Goal: Obtain resource: Download file/media

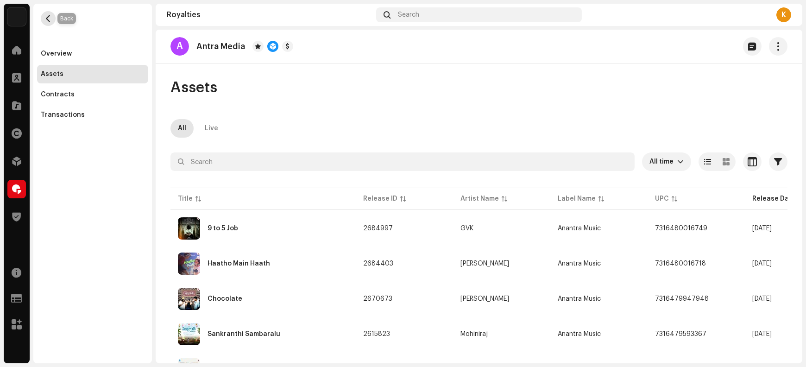
click at [46, 20] on span "button" at bounding box center [48, 18] width 7 height 7
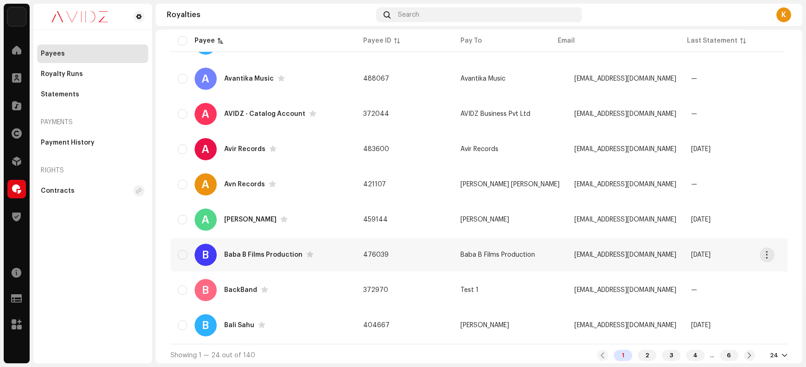
scroll to position [682, 0]
click at [260, 251] on div "Baba B Films Production" at bounding box center [263, 254] width 78 height 6
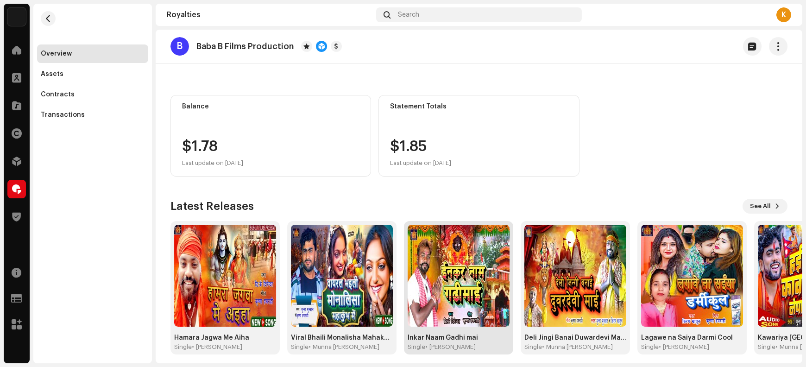
scroll to position [51, 0]
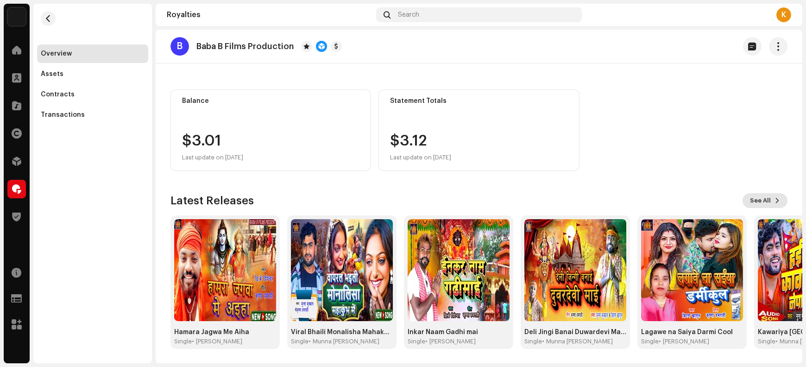
click at [758, 200] on span "See All" at bounding box center [760, 200] width 21 height 19
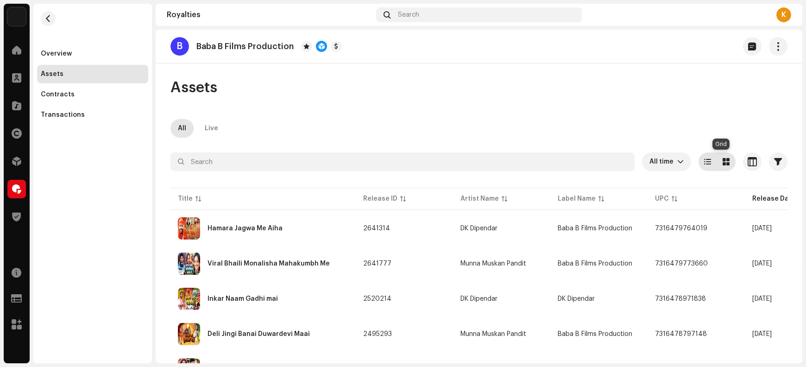
click at [724, 166] on div at bounding box center [726, 161] width 19 height 19
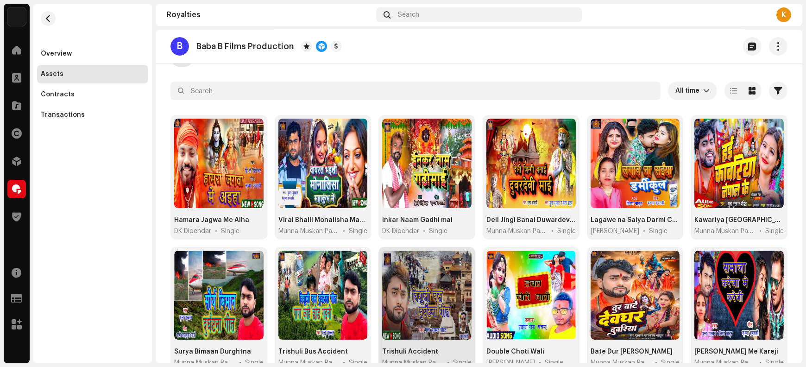
scroll to position [77, 0]
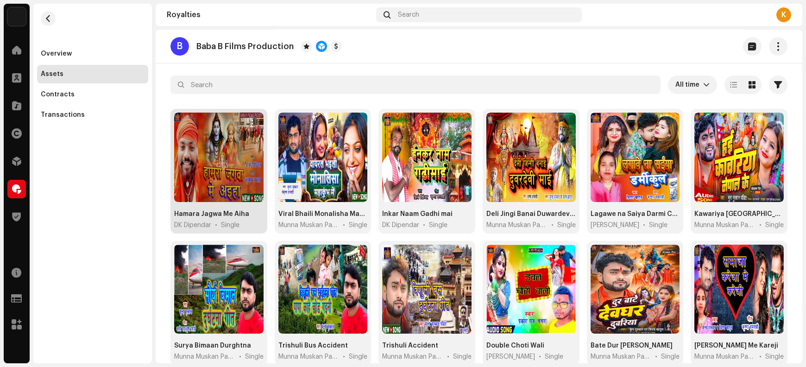
click at [253, 125] on span "button" at bounding box center [252, 123] width 7 height 7
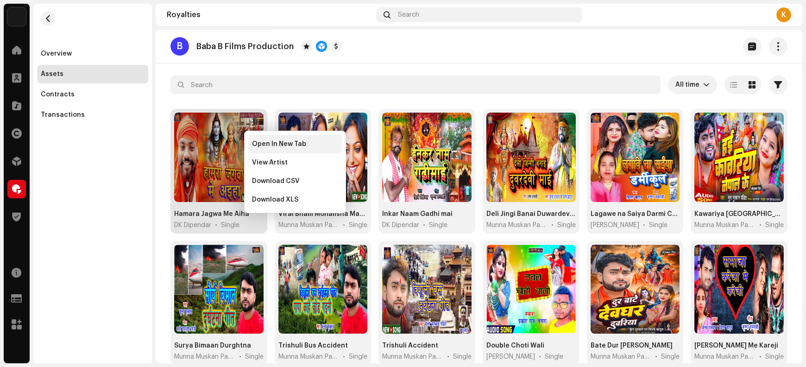
click at [273, 144] on span "Open In New Tab" at bounding box center [279, 143] width 54 height 7
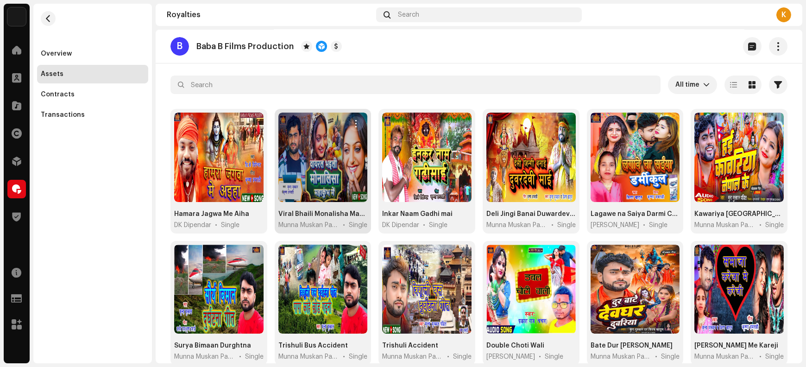
click at [354, 124] on span "button" at bounding box center [356, 123] width 7 height 7
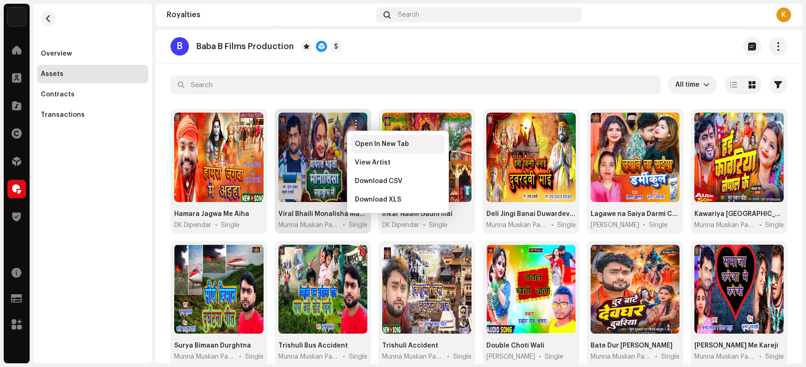
click at [362, 146] on span "Open In New Tab" at bounding box center [382, 143] width 54 height 7
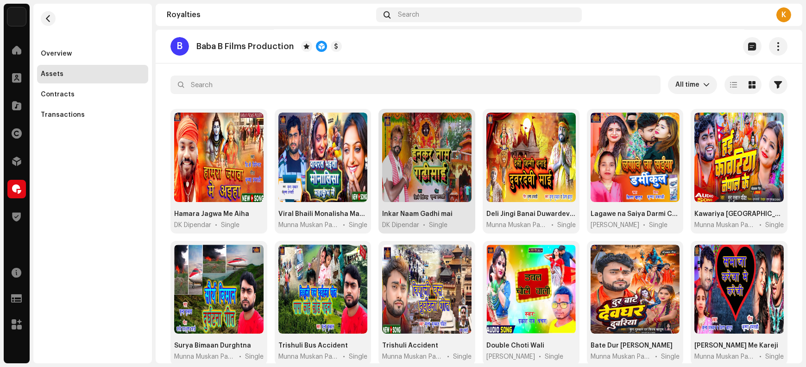
click at [460, 122] on span "button" at bounding box center [460, 123] width 7 height 7
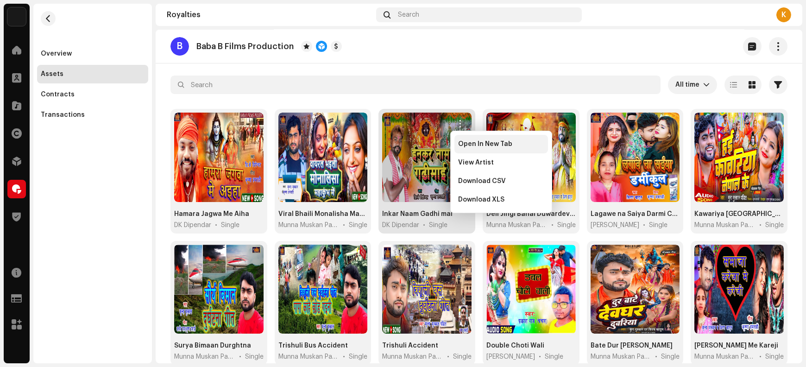
click at [466, 146] on span "Open In New Tab" at bounding box center [485, 143] width 54 height 7
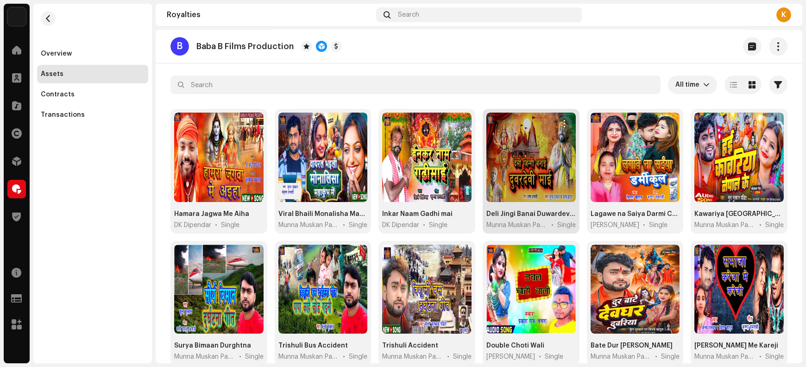
click at [563, 121] on span "button" at bounding box center [564, 123] width 7 height 7
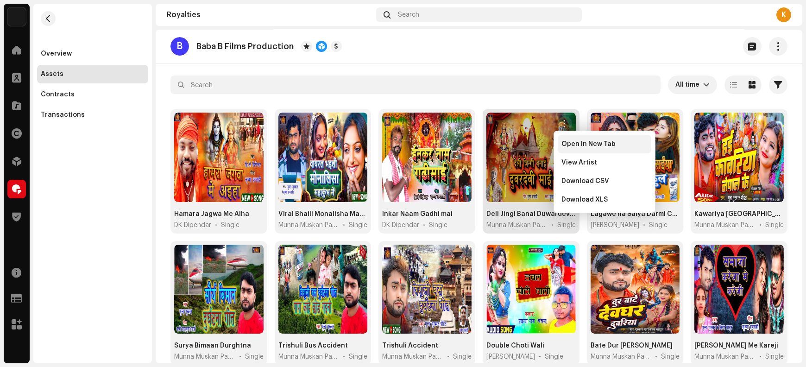
click at [567, 145] on span "Open In New Tab" at bounding box center [589, 143] width 54 height 7
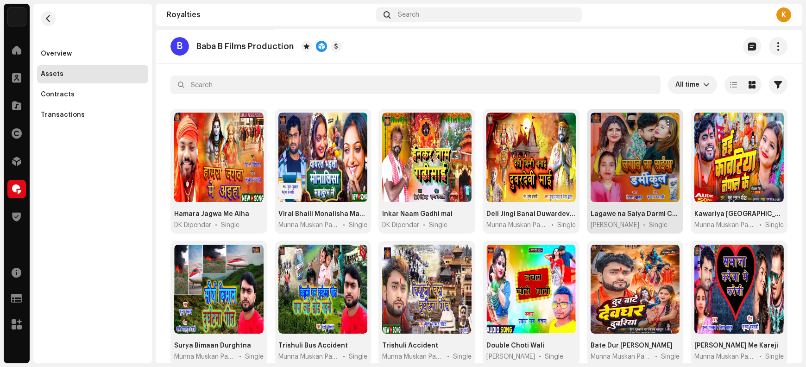
click at [666, 122] on span "button" at bounding box center [669, 123] width 7 height 7
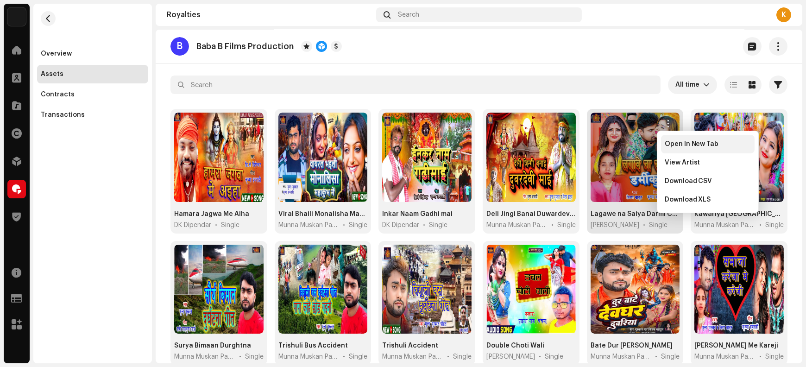
click at [669, 146] on span "Open In New Tab" at bounding box center [692, 143] width 54 height 7
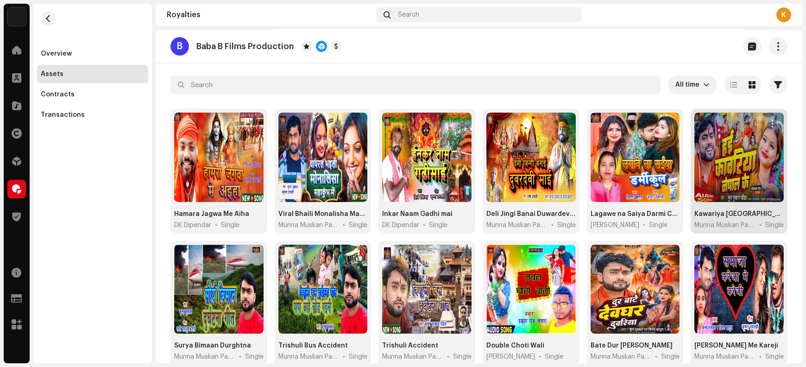
click at [769, 125] on span "button" at bounding box center [772, 123] width 7 height 7
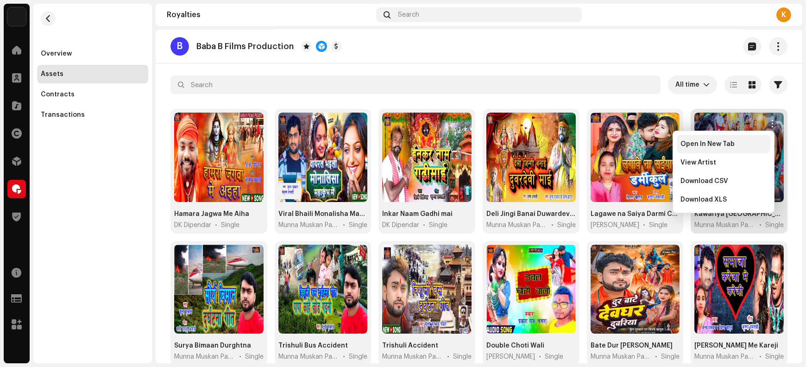
click at [713, 147] on span "Open In New Tab" at bounding box center [708, 143] width 54 height 7
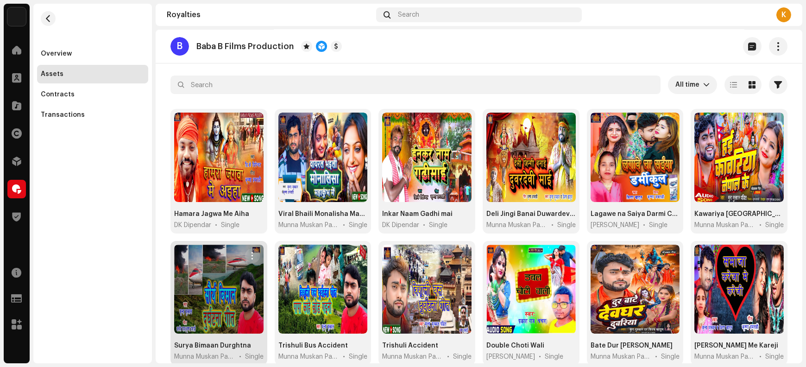
click at [252, 256] on span "button" at bounding box center [252, 255] width 7 height 7
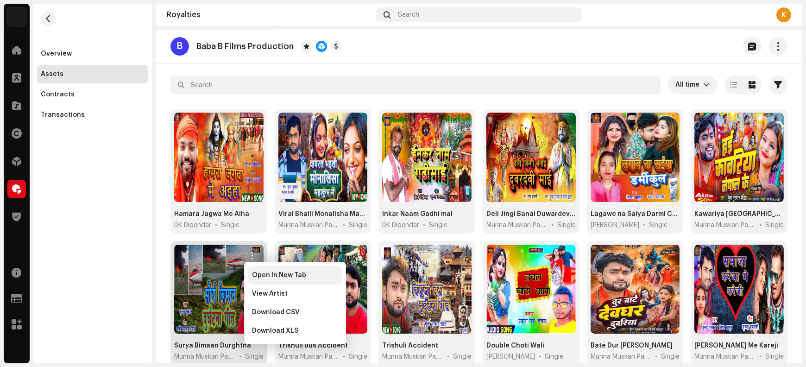
click at [260, 277] on span "Open In New Tab" at bounding box center [279, 275] width 54 height 7
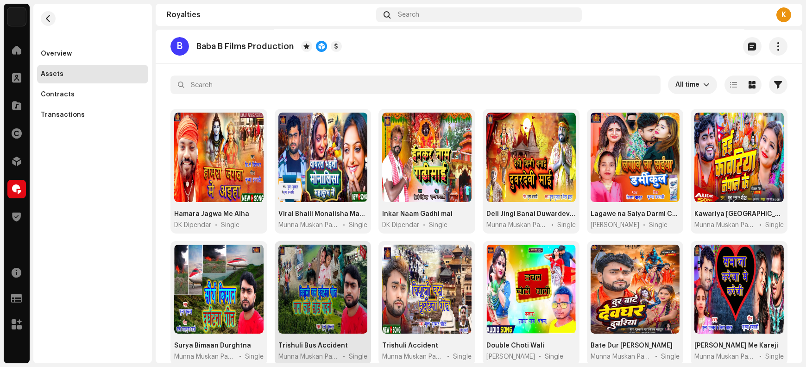
click at [354, 254] on span "button" at bounding box center [356, 255] width 7 height 7
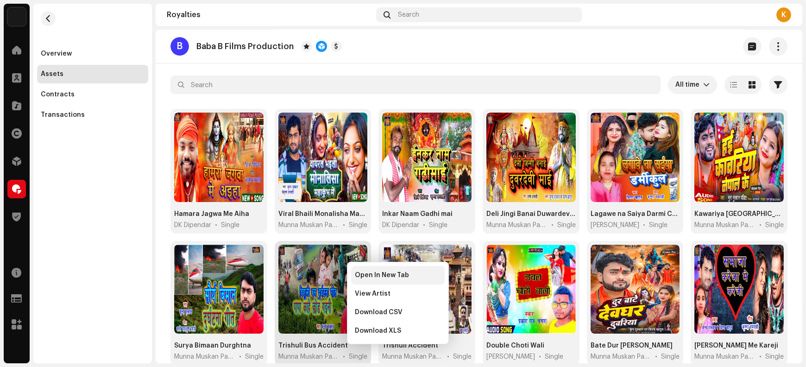
click at [361, 275] on span "Open In New Tab" at bounding box center [382, 275] width 54 height 7
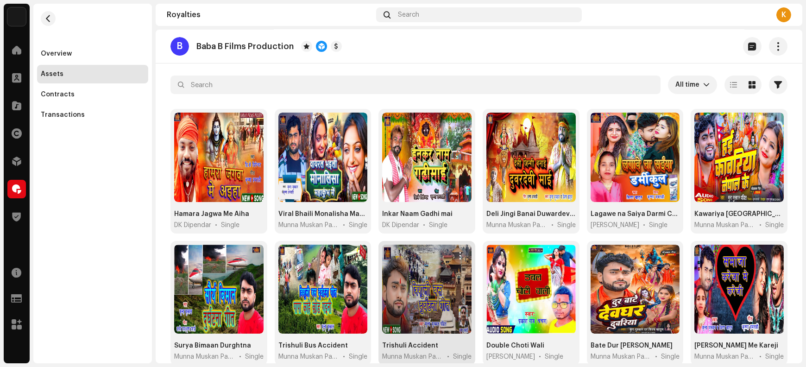
click at [459, 254] on span "button" at bounding box center [460, 255] width 7 height 7
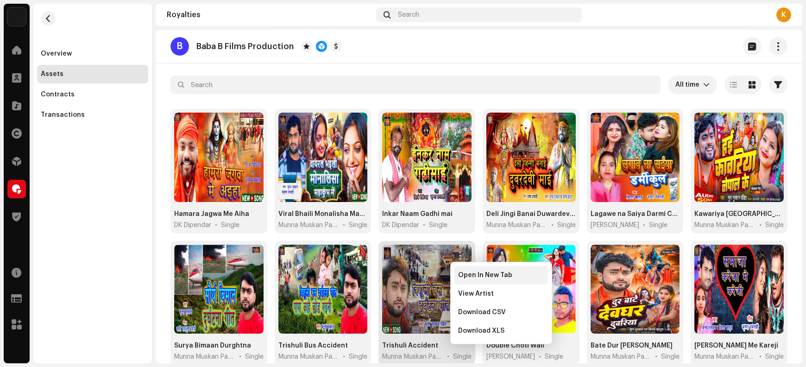
click at [466, 279] on span "Open In New Tab" at bounding box center [485, 275] width 54 height 7
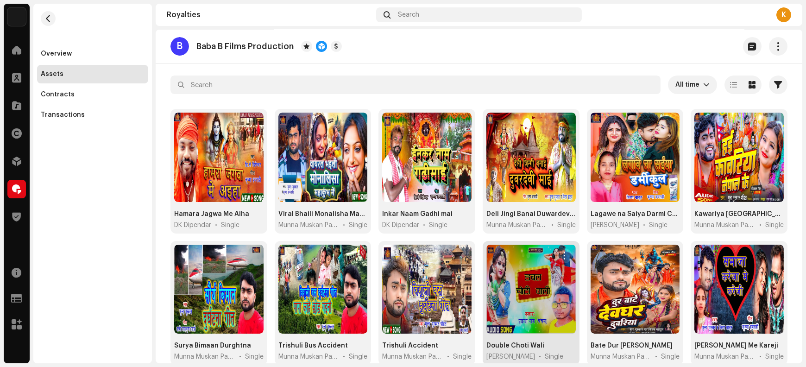
click at [561, 258] on span "button" at bounding box center [564, 255] width 7 height 7
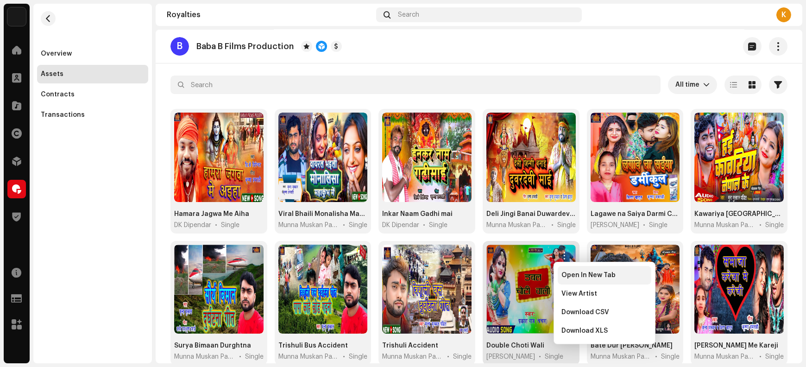
click at [573, 278] on span "Open In New Tab" at bounding box center [589, 275] width 54 height 7
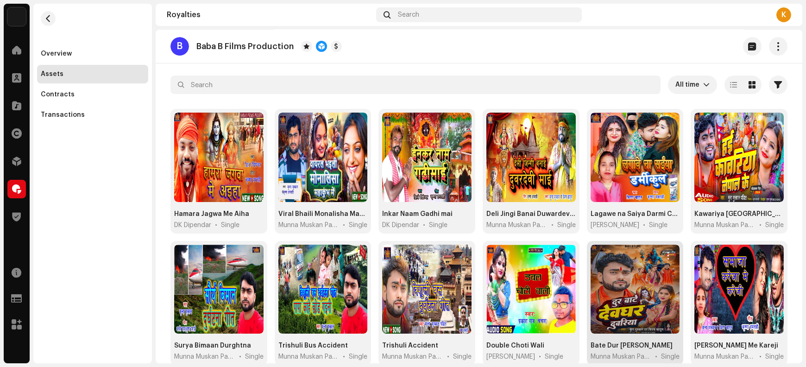
click at [667, 254] on span "button" at bounding box center [669, 255] width 7 height 7
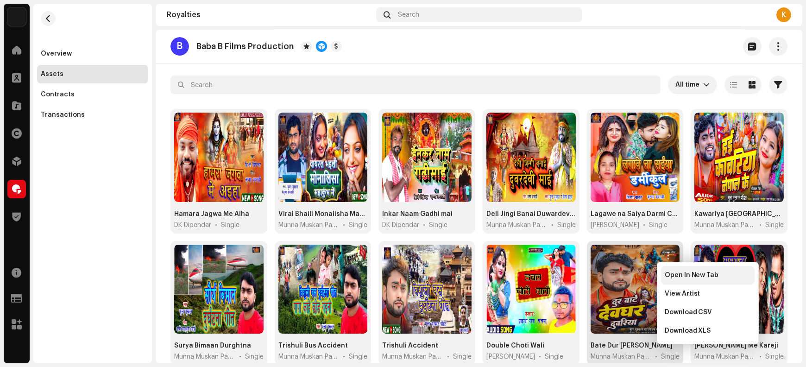
click at [673, 277] on span "Open In New Tab" at bounding box center [692, 275] width 54 height 7
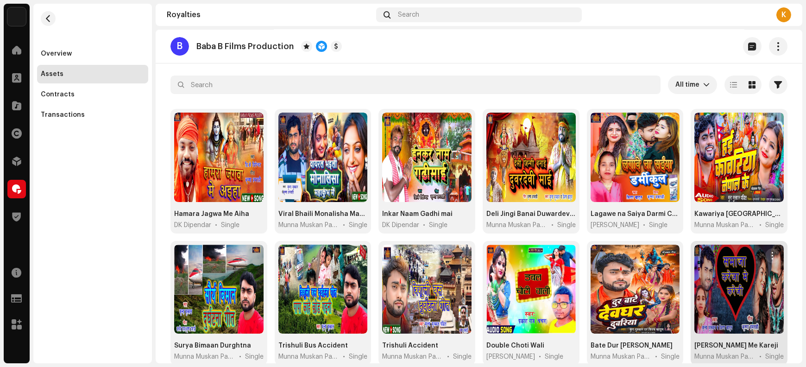
click at [769, 254] on span "button" at bounding box center [772, 255] width 7 height 7
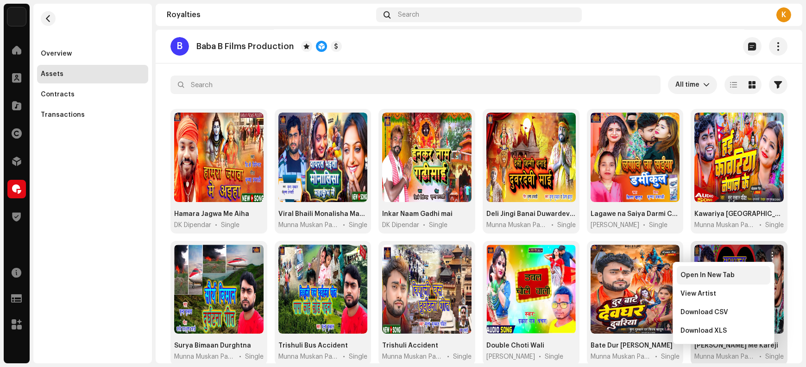
click at [726, 279] on span "Open In New Tab" at bounding box center [708, 275] width 54 height 7
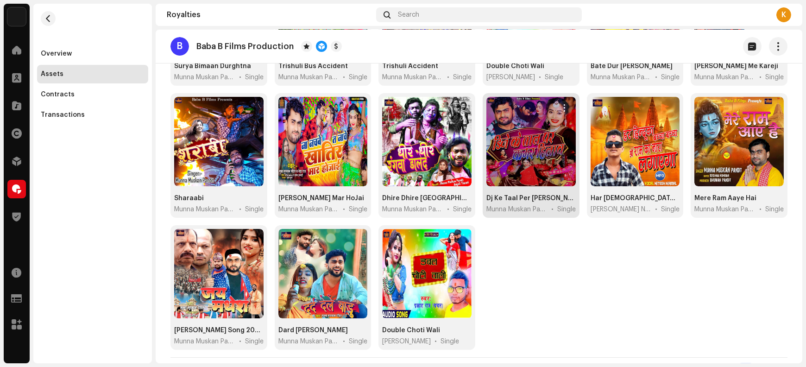
scroll to position [367, 0]
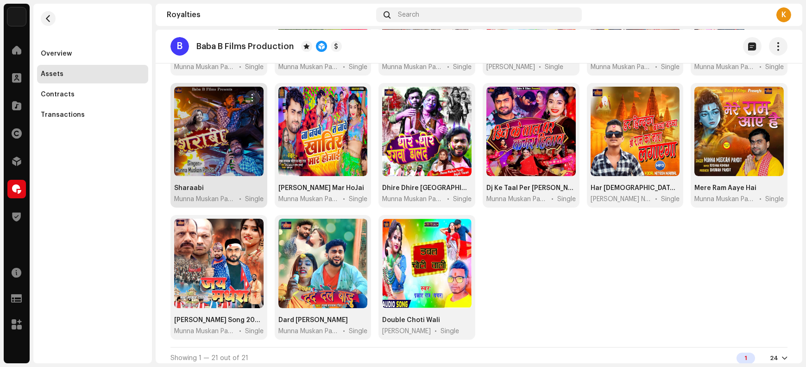
click at [250, 94] on span "button" at bounding box center [252, 97] width 7 height 7
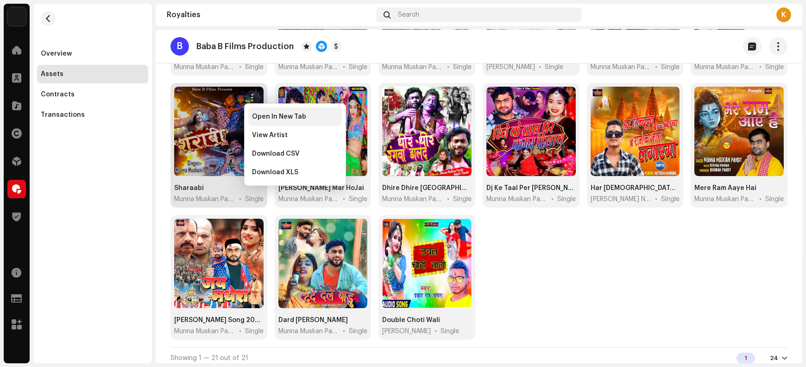
click at [266, 120] on span "Open In New Tab" at bounding box center [279, 116] width 54 height 7
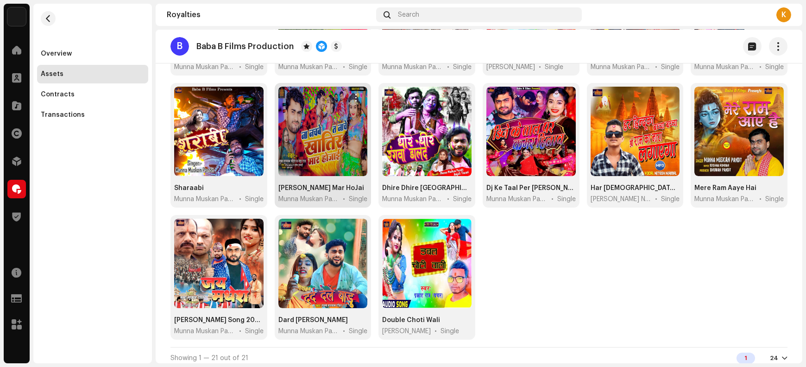
click at [355, 94] on span "button" at bounding box center [356, 97] width 7 height 7
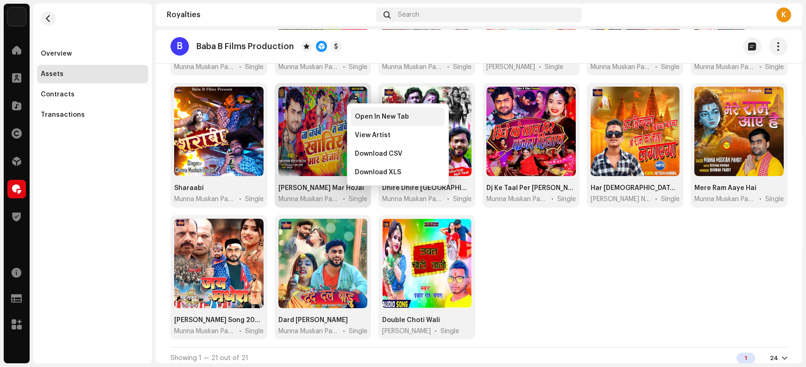
click at [369, 117] on span "Open In New Tab" at bounding box center [382, 116] width 54 height 7
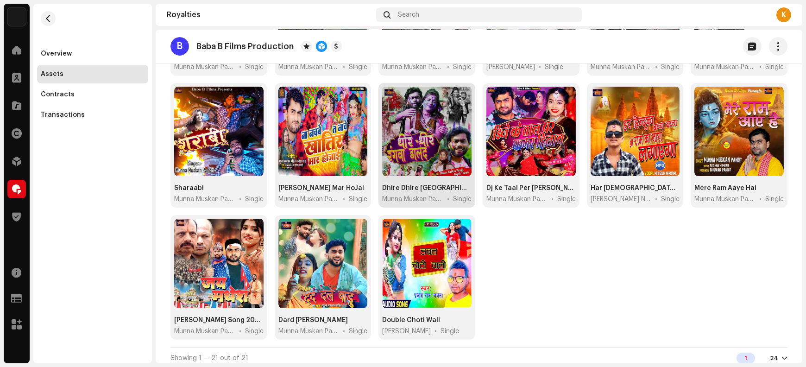
click at [462, 92] on button "button" at bounding box center [460, 97] width 15 height 15
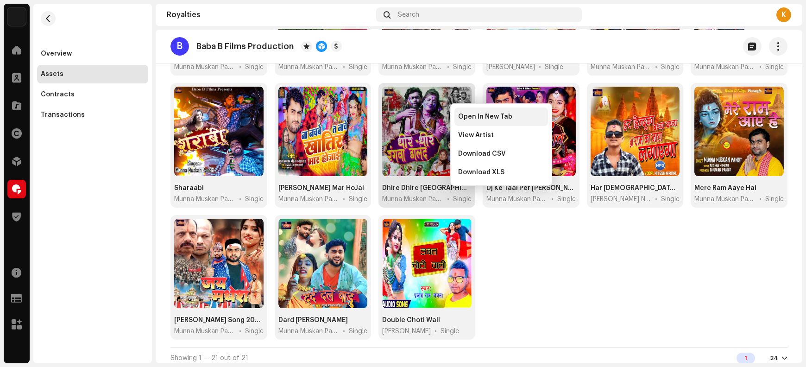
click at [470, 120] on span "Open In New Tab" at bounding box center [485, 116] width 54 height 7
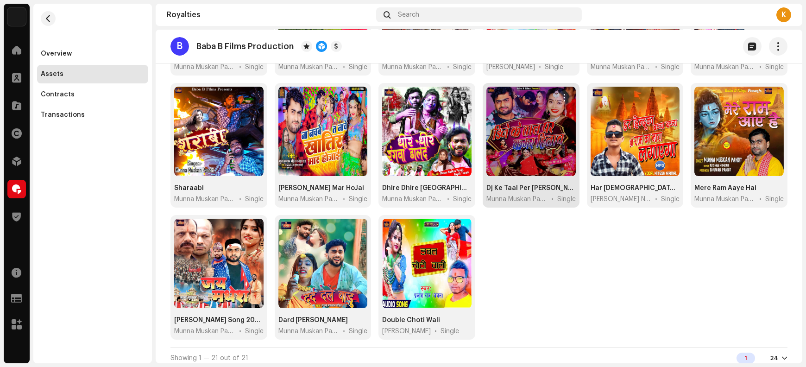
click at [561, 98] on span "button" at bounding box center [564, 97] width 7 height 7
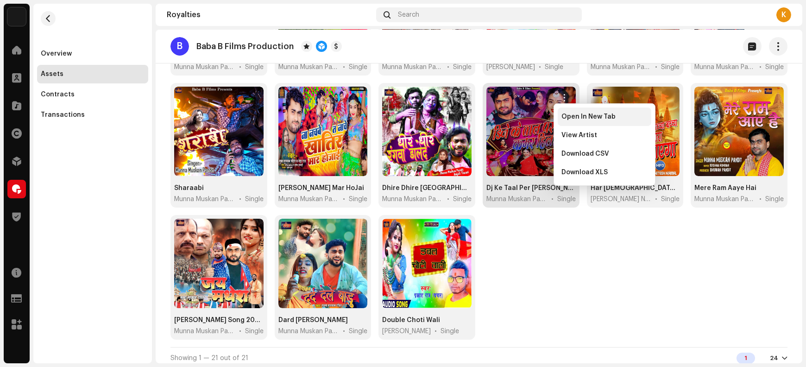
click at [570, 118] on span "Open In New Tab" at bounding box center [589, 116] width 54 height 7
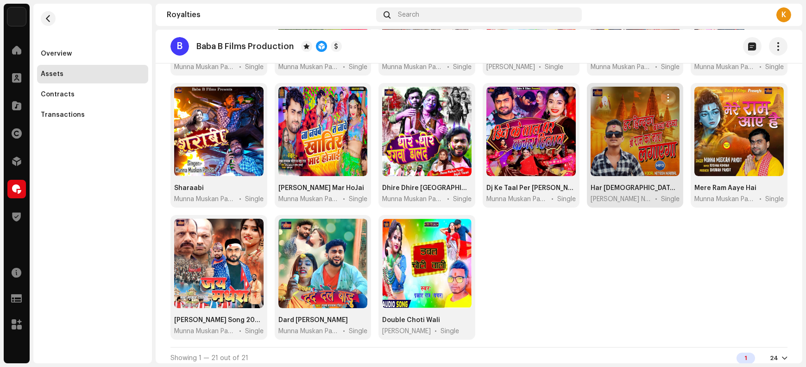
click at [670, 97] on button "button" at bounding box center [668, 97] width 15 height 15
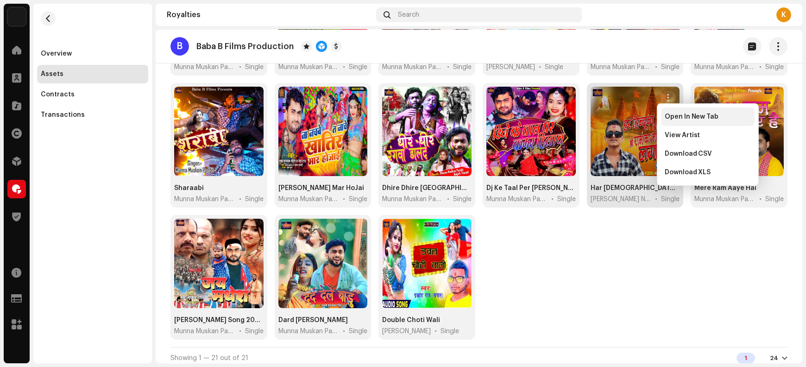
click at [673, 117] on span "Open In New Tab" at bounding box center [692, 116] width 54 height 7
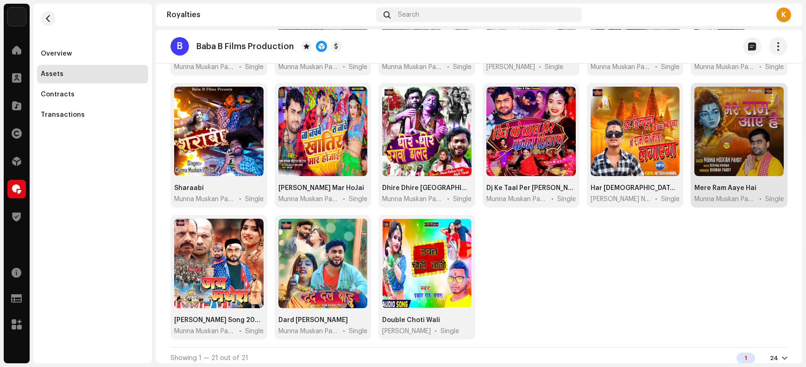
click at [770, 94] on span "button" at bounding box center [772, 97] width 7 height 7
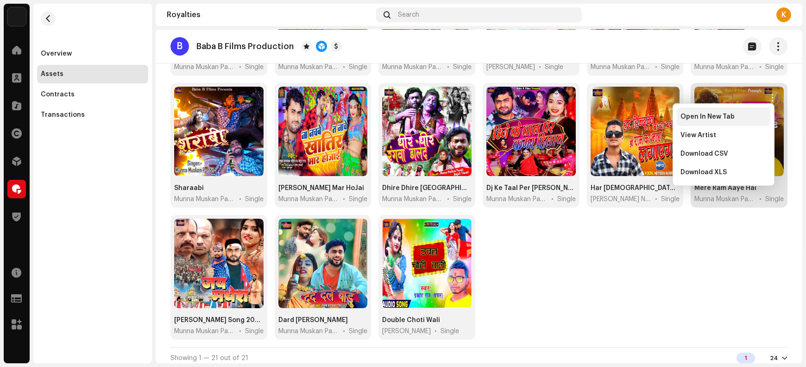
click at [740, 121] on div "Open In New Tab" at bounding box center [724, 117] width 94 height 19
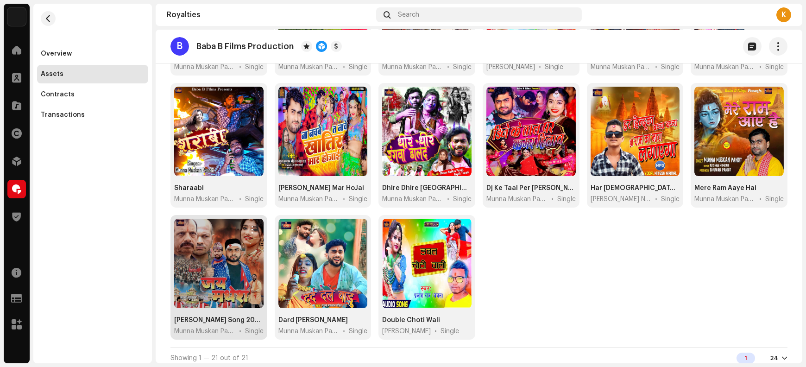
click at [252, 228] on span "button" at bounding box center [252, 229] width 7 height 7
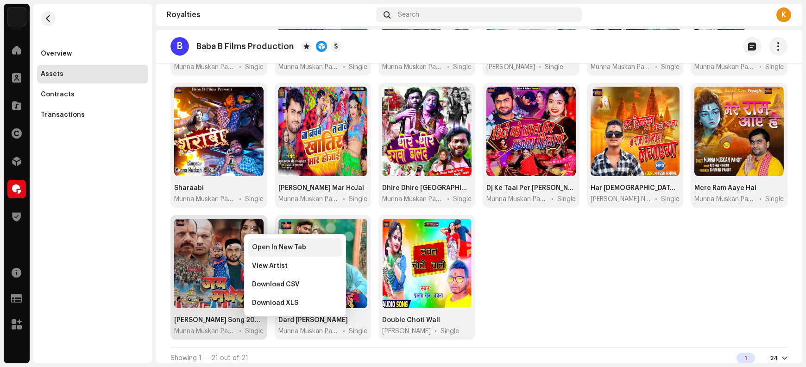
click at [262, 249] on span "Open In New Tab" at bounding box center [279, 247] width 54 height 7
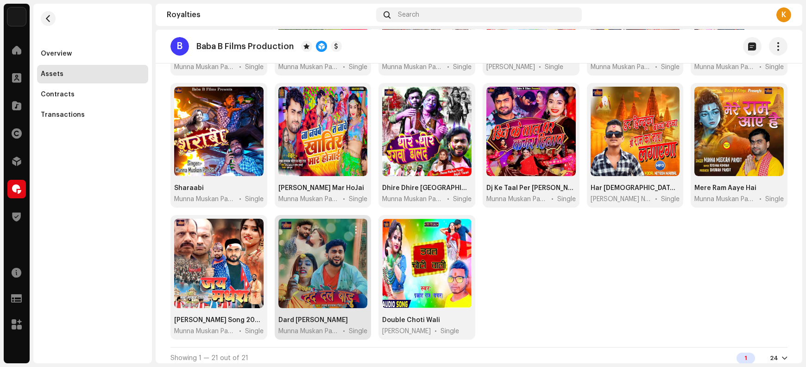
click at [354, 227] on span "button" at bounding box center [356, 229] width 7 height 7
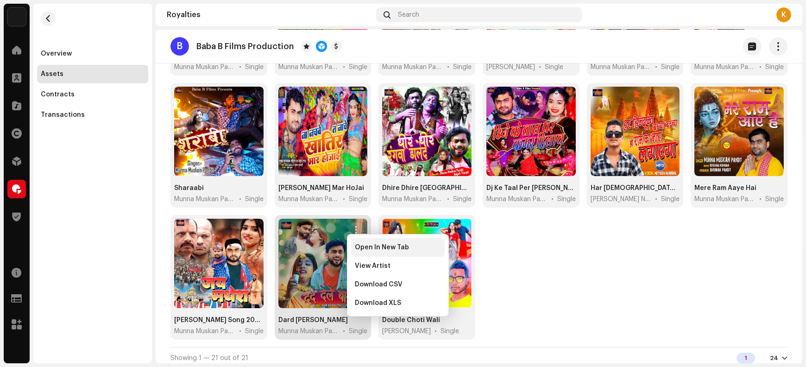
click at [365, 250] on span "Open In New Tab" at bounding box center [382, 247] width 54 height 7
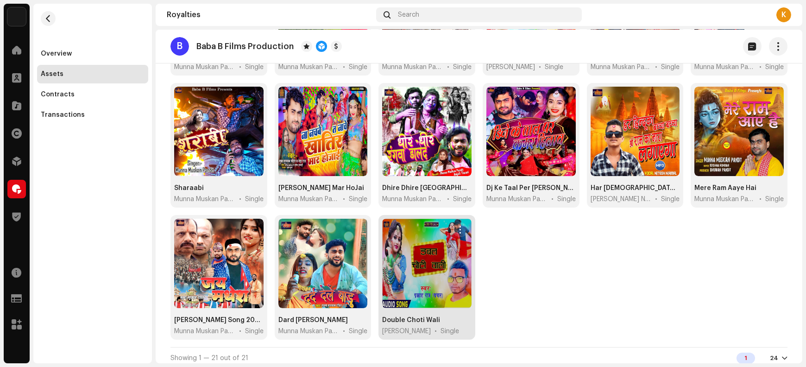
click at [461, 228] on span "button" at bounding box center [460, 229] width 7 height 7
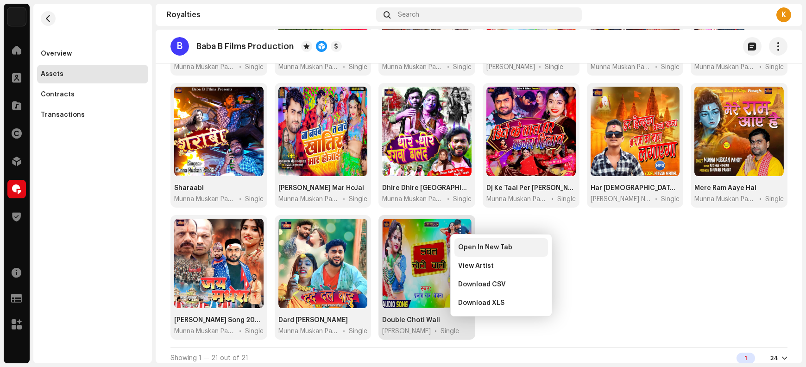
click at [469, 252] on div "Open In New Tab" at bounding box center [502, 247] width 94 height 19
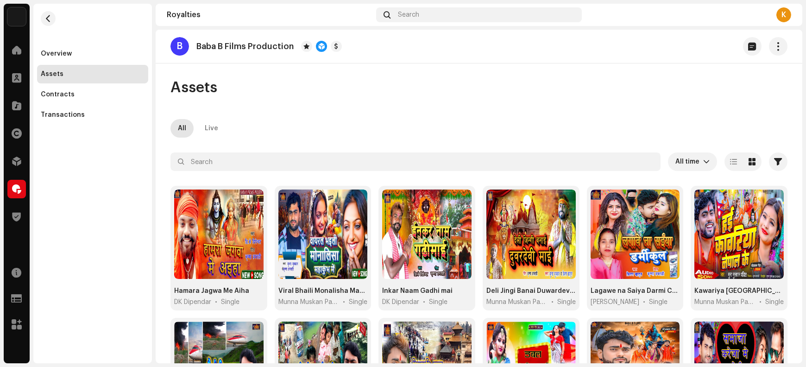
scroll to position [0, 0]
click at [203, 45] on p "Baba B Films Production" at bounding box center [245, 47] width 97 height 10
drag, startPoint x: 203, startPoint y: 45, endPoint x: 275, endPoint y: 47, distance: 71.4
click at [275, 47] on p "Baba B Films Production" at bounding box center [245, 47] width 97 height 10
copy p "Baba B Films Production"
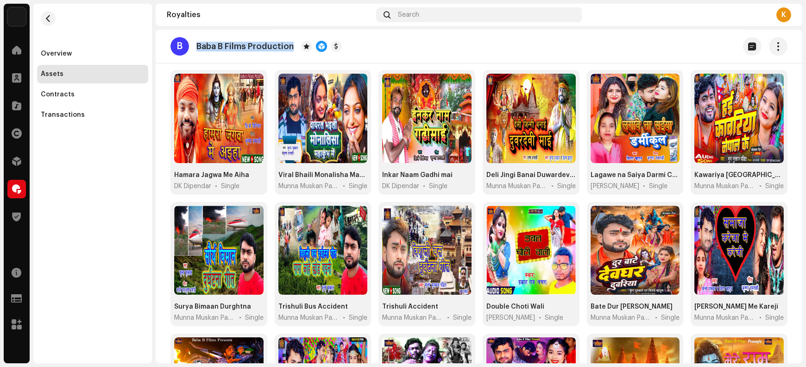
scroll to position [96, 0]
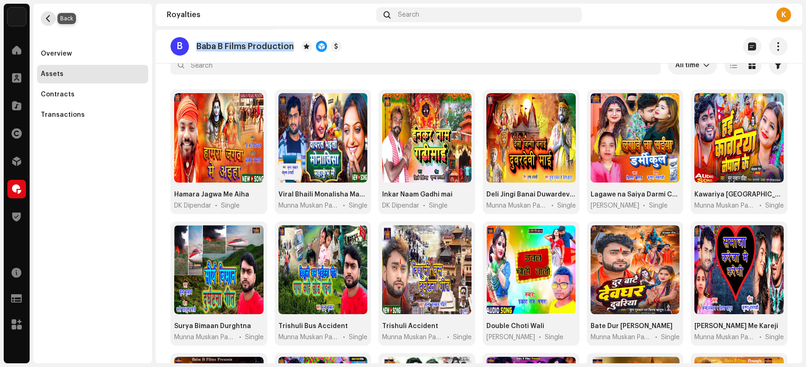
click at [45, 19] on span "button" at bounding box center [48, 18] width 7 height 7
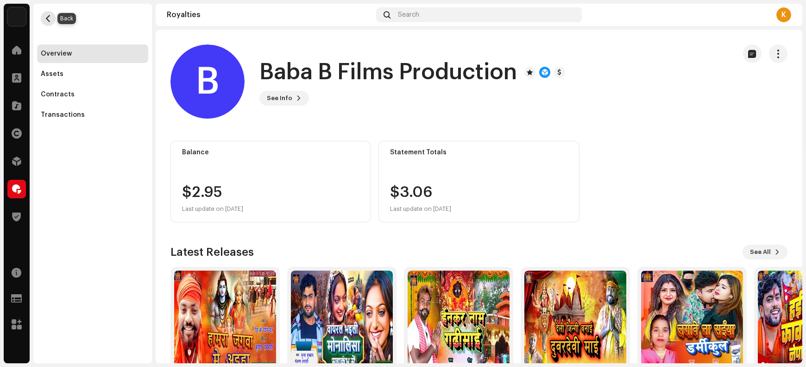
click at [46, 15] on span "button" at bounding box center [48, 18] width 7 height 7
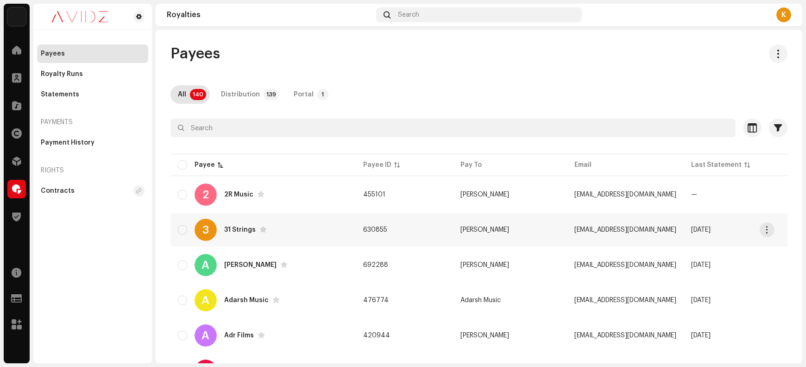
click at [314, 228] on div "3 31 Strings" at bounding box center [263, 230] width 171 height 22
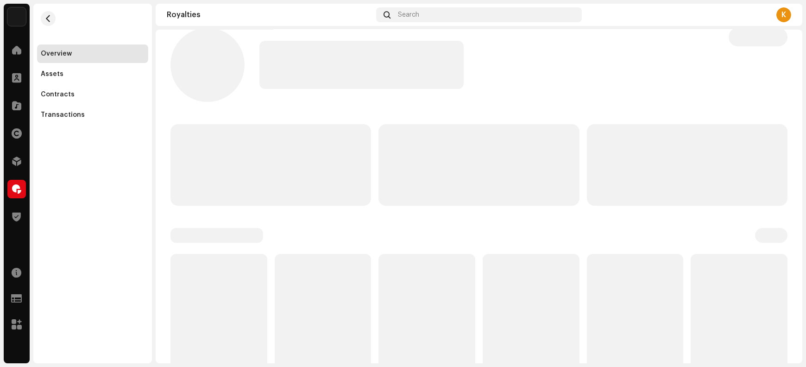
scroll to position [51, 0]
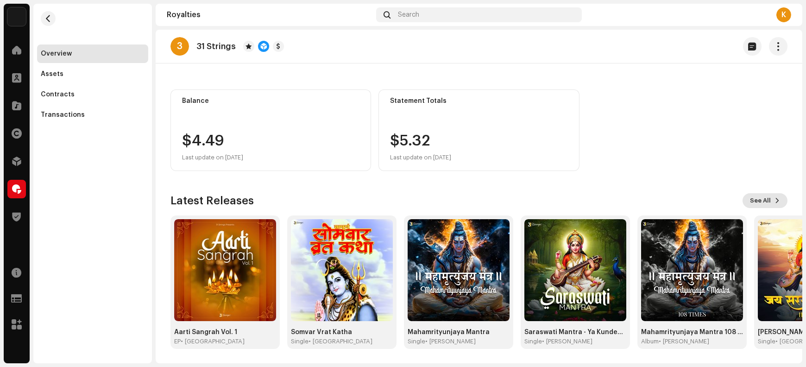
click at [755, 199] on span "See All" at bounding box center [760, 200] width 21 height 19
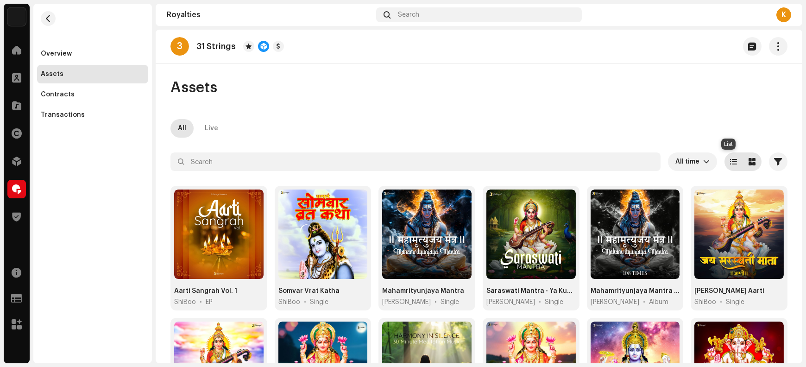
click at [730, 156] on div at bounding box center [734, 161] width 19 height 19
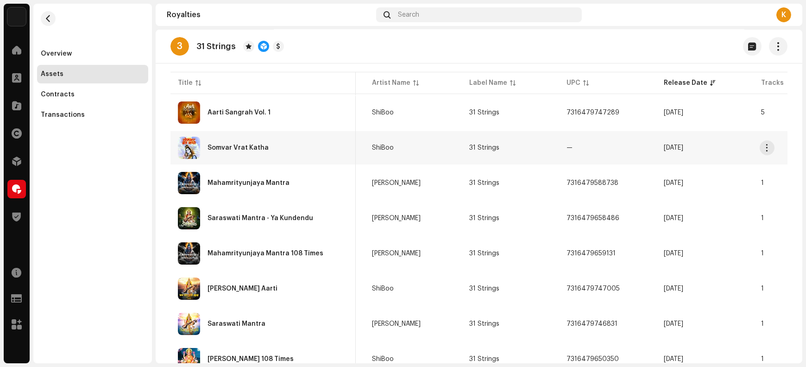
click at [244, 147] on div "Somvar Vrat Katha" at bounding box center [238, 148] width 61 height 6
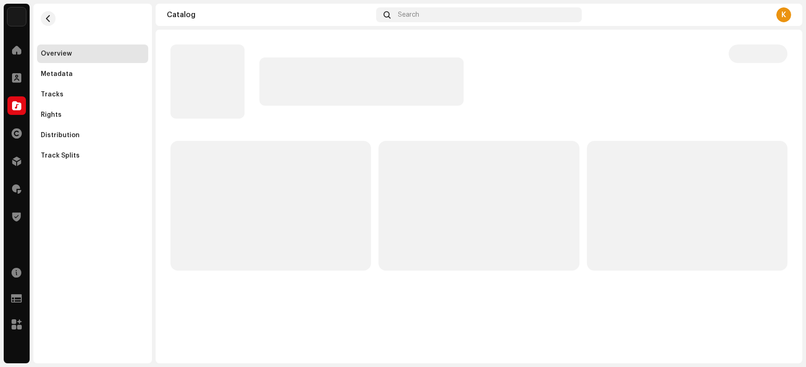
click at [244, 147] on p-skeleton at bounding box center [271, 206] width 201 height 130
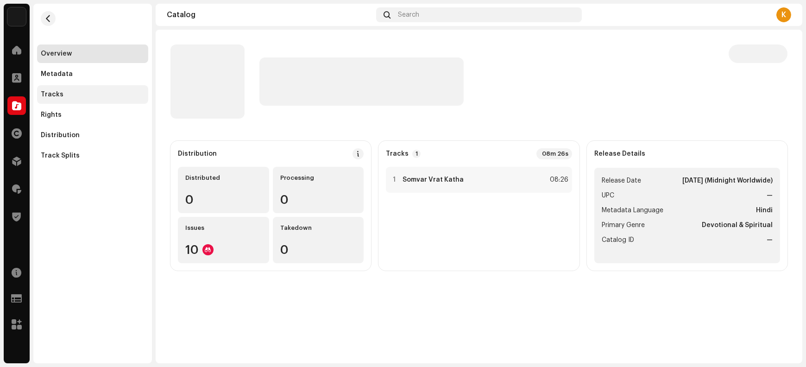
click at [64, 89] on div "Tracks" at bounding box center [92, 94] width 111 height 19
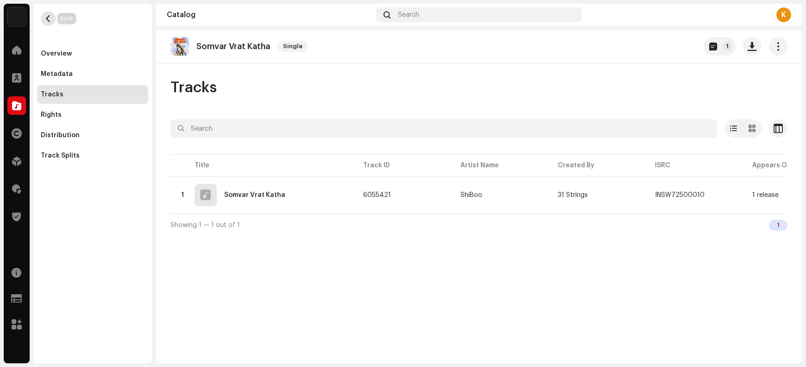
click at [51, 15] on span "button" at bounding box center [48, 18] width 7 height 7
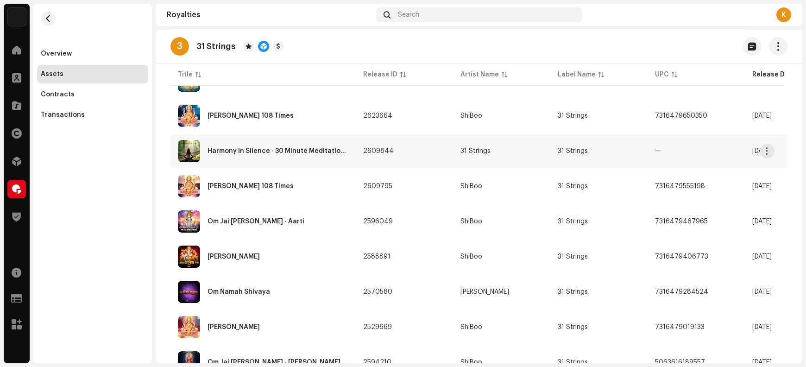
click at [249, 148] on div "Harmony in Silence - 30 Minute Meditation Music" at bounding box center [278, 151] width 141 height 6
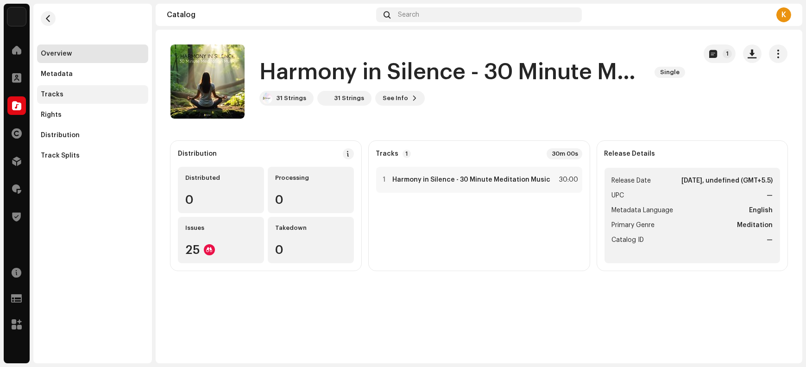
click at [59, 97] on div "Tracks" at bounding box center [52, 94] width 23 height 7
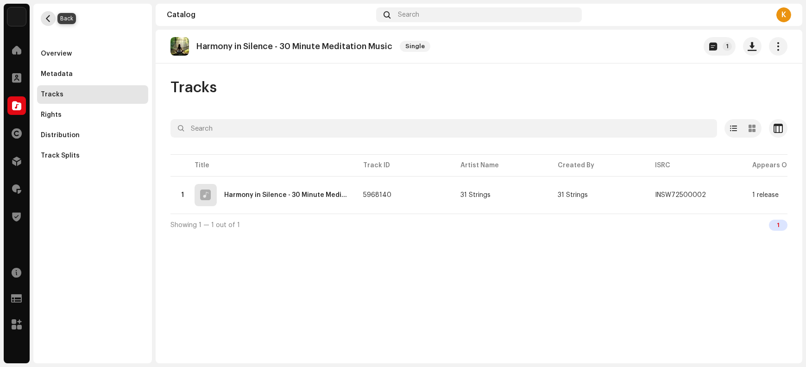
click at [48, 18] on span "button" at bounding box center [48, 18] width 7 height 7
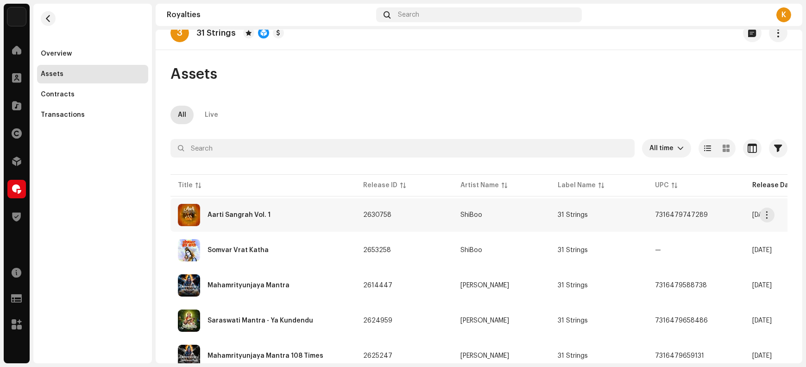
scroll to position [19, 0]
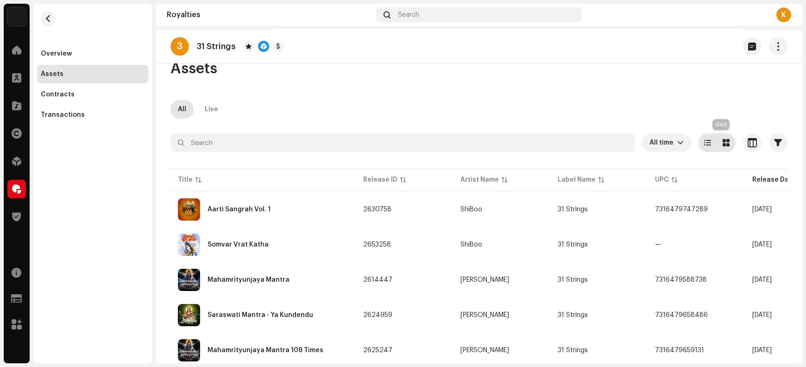
click at [725, 146] on div at bounding box center [726, 142] width 19 height 19
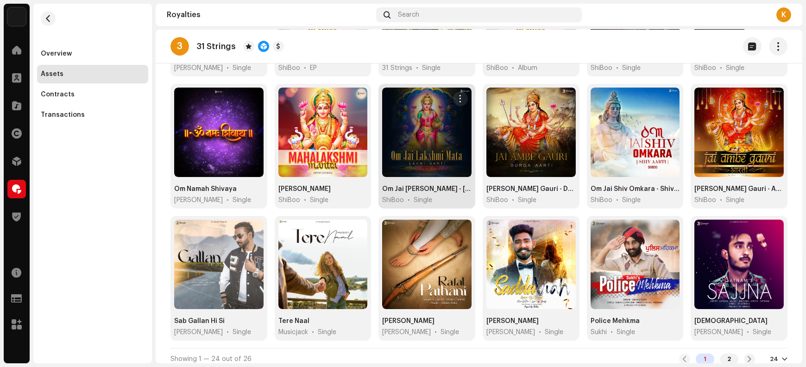
scroll to position [368, 0]
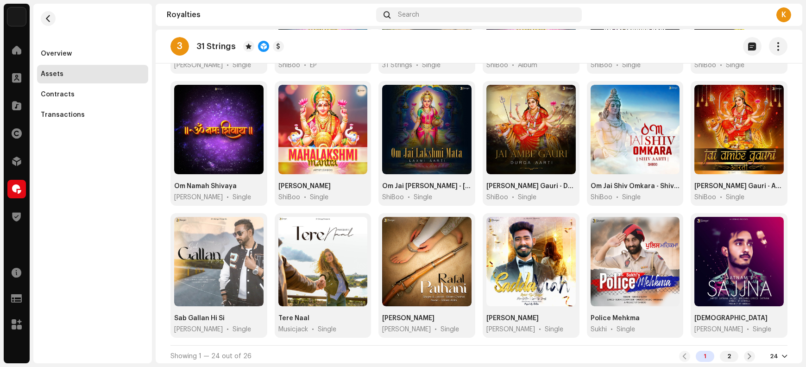
click at [782, 353] on div at bounding box center [785, 356] width 6 height 7
click at [761, 336] on div "72" at bounding box center [759, 335] width 38 height 19
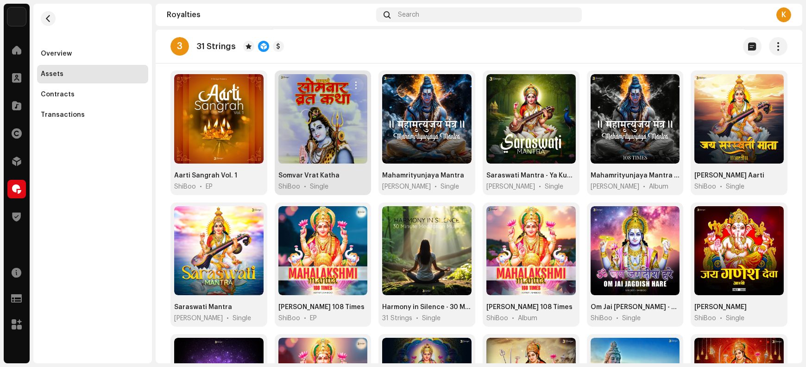
scroll to position [116, 0]
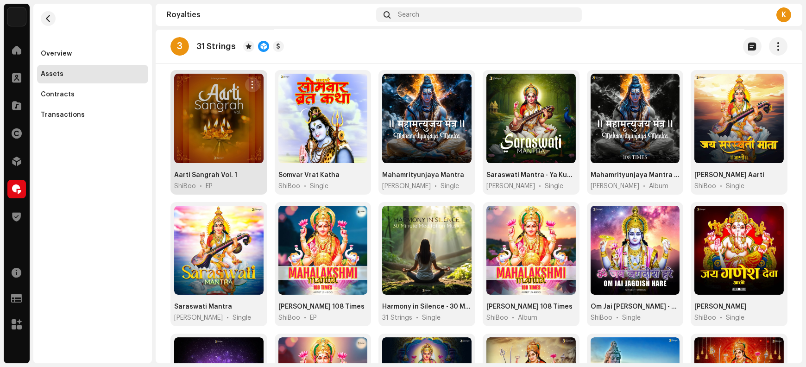
click at [250, 85] on span "button" at bounding box center [252, 84] width 7 height 7
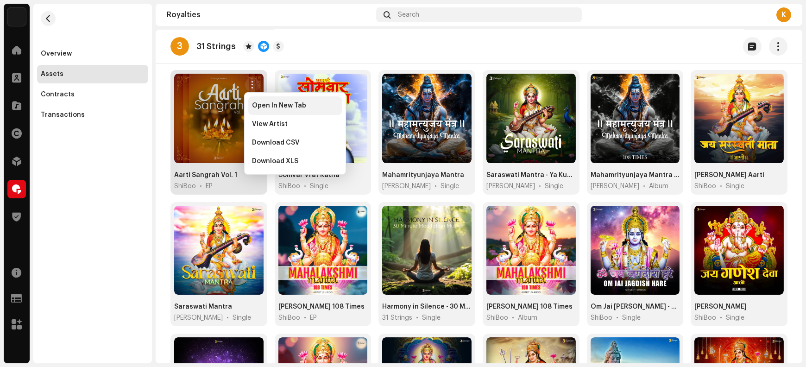
click at [267, 106] on span "Open In New Tab" at bounding box center [279, 105] width 54 height 7
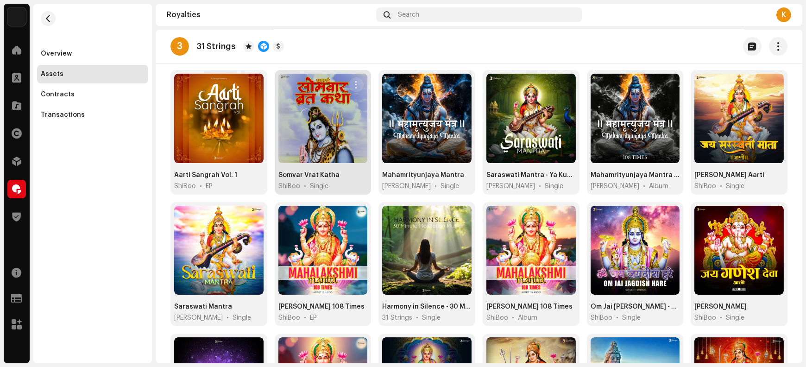
click at [358, 86] on span "button" at bounding box center [356, 84] width 7 height 7
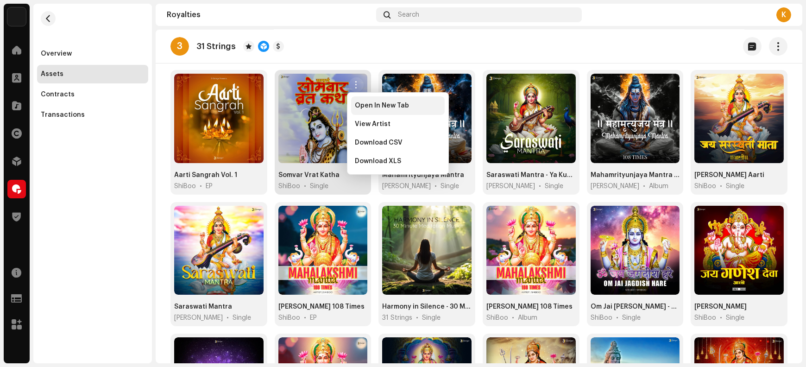
click at [371, 105] on span "Open In New Tab" at bounding box center [382, 105] width 54 height 7
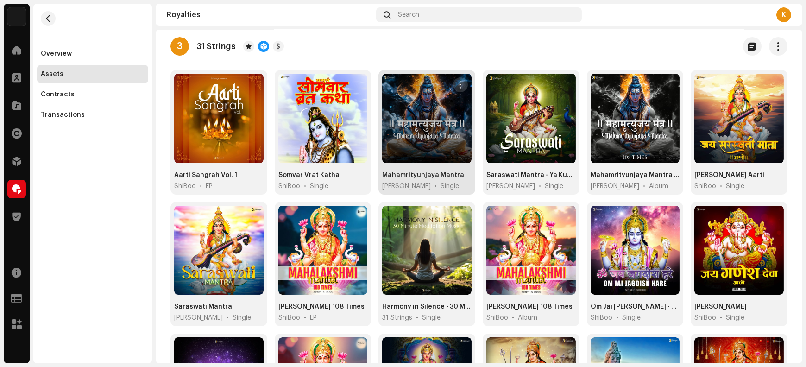
click at [461, 84] on span "button" at bounding box center [460, 84] width 7 height 7
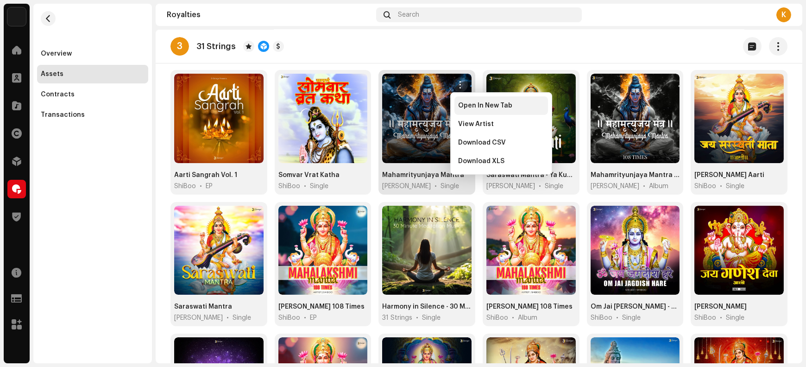
click at [474, 108] on span "Open In New Tab" at bounding box center [485, 105] width 54 height 7
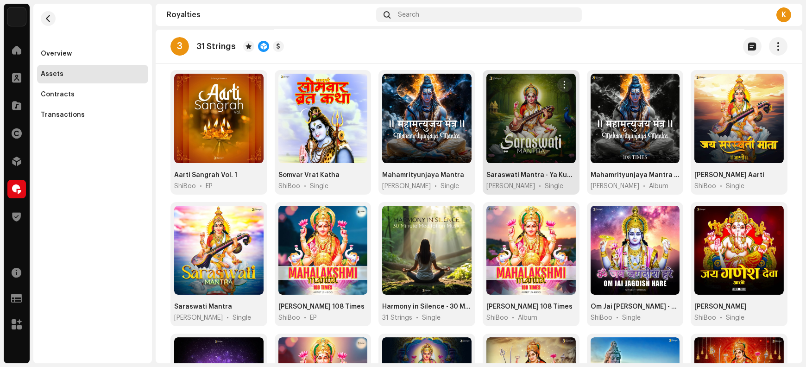
click at [566, 79] on re-m-actions-button at bounding box center [565, 84] width 15 height 15
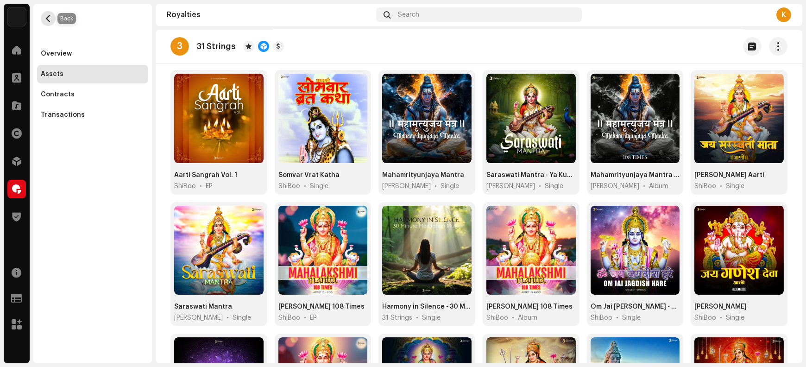
click at [44, 16] on button "button" at bounding box center [48, 18] width 15 height 15
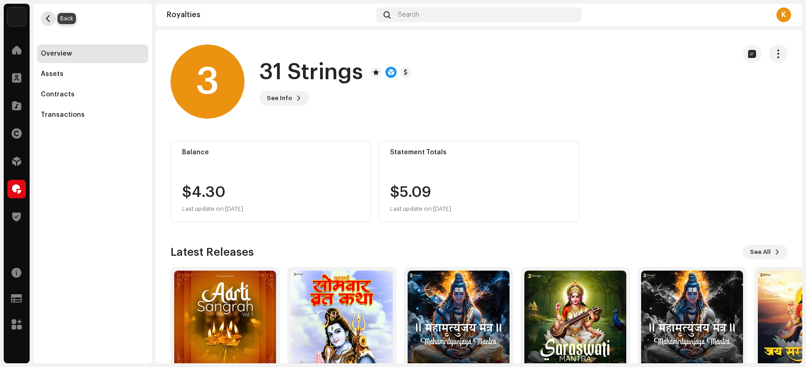
click at [49, 21] on span "button" at bounding box center [48, 18] width 7 height 7
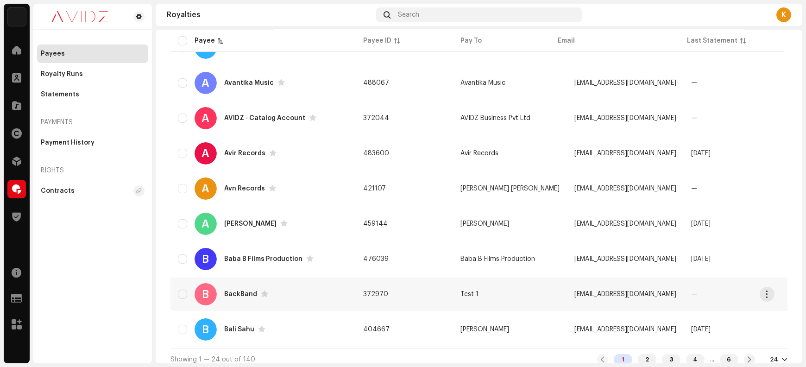
scroll to position [682, 0]
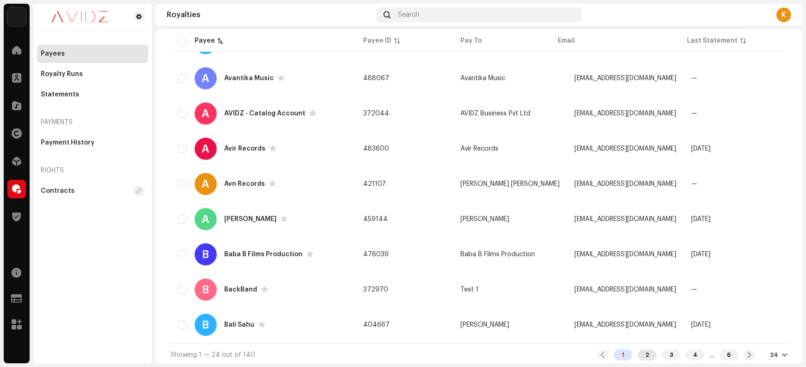
click at [638, 354] on div "2" at bounding box center [647, 354] width 19 height 11
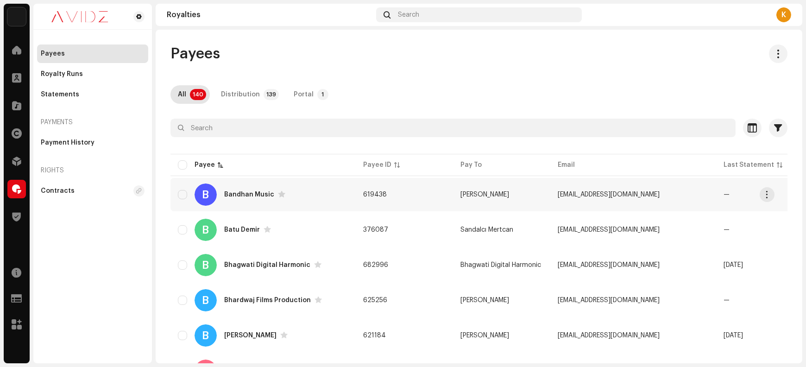
click at [401, 199] on td "619438" at bounding box center [404, 194] width 97 height 33
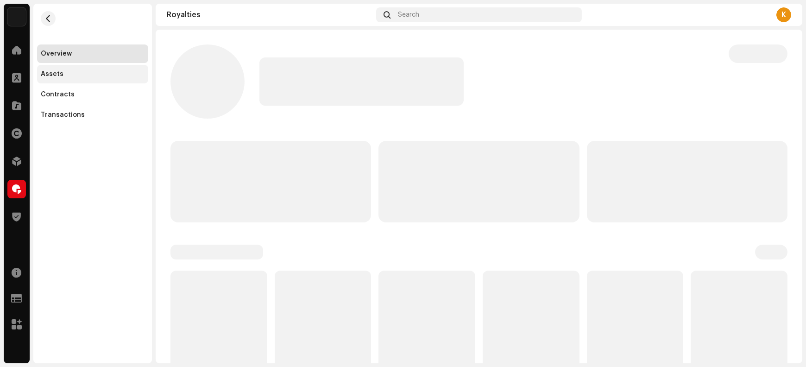
click at [90, 70] on div "Assets" at bounding box center [92, 74] width 111 height 19
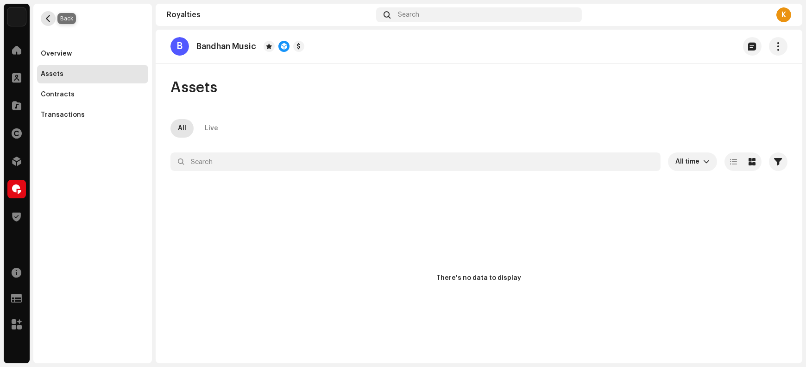
click at [48, 16] on span "button" at bounding box center [48, 18] width 7 height 7
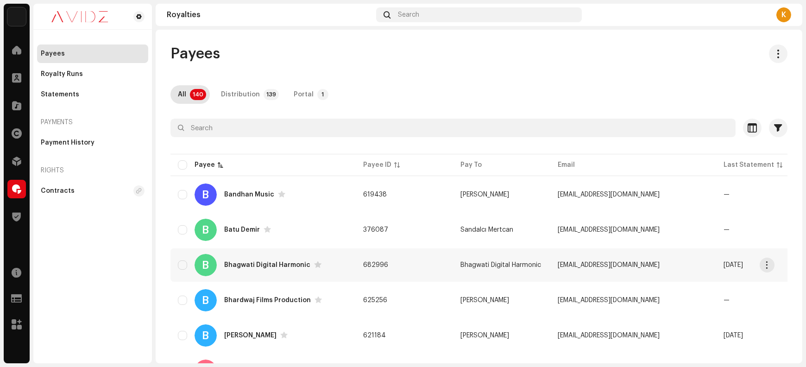
click at [434, 272] on td "682996" at bounding box center [404, 264] width 97 height 33
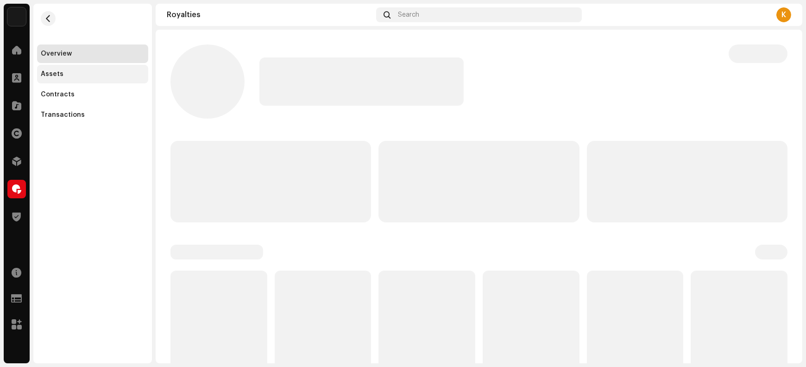
click at [84, 76] on div "Assets" at bounding box center [93, 73] width 104 height 7
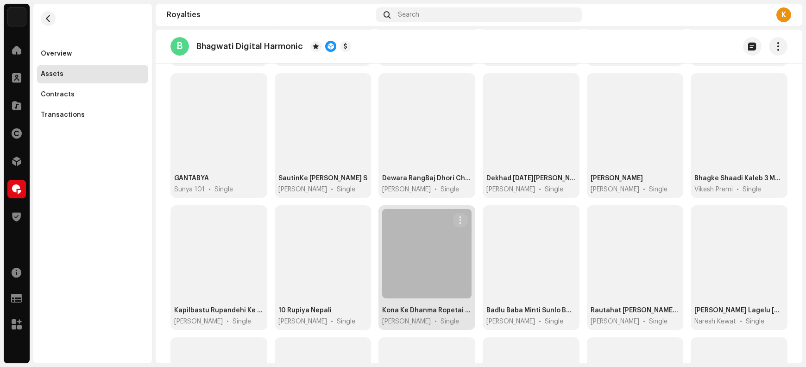
scroll to position [888, 0]
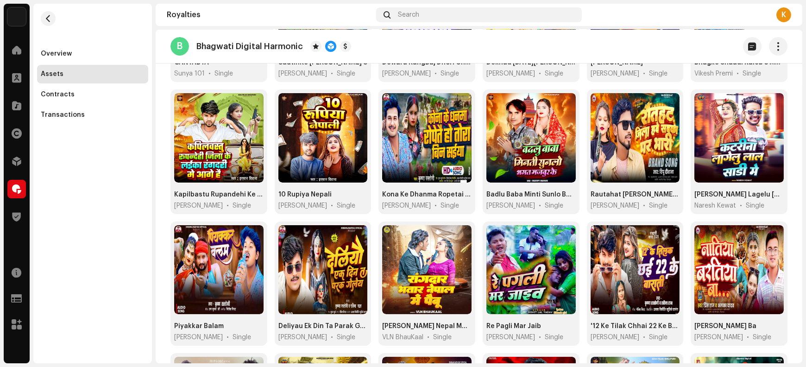
click at [797, 245] on div "Assets All Live All time Selected 0 Select all Options Filters Distribution sta…" at bounding box center [479, 46] width 647 height 1713
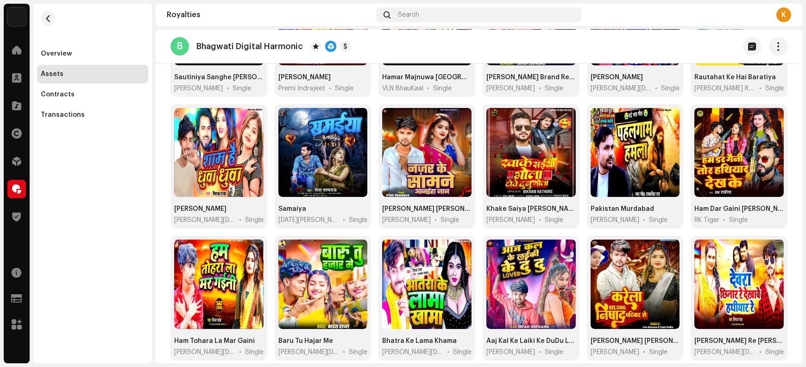
scroll to position [1417, 0]
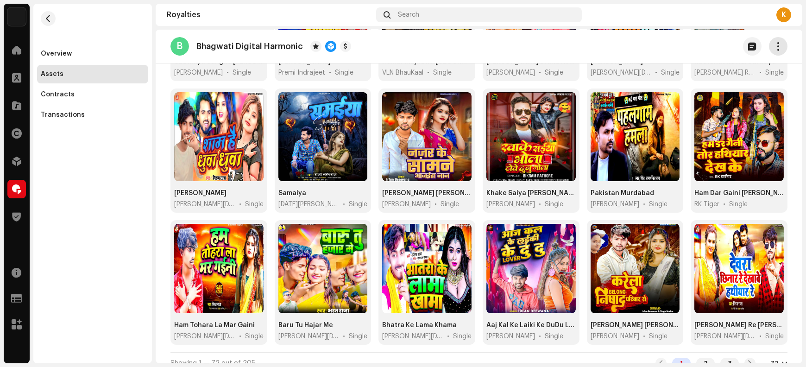
drag, startPoint x: 764, startPoint y: 48, endPoint x: 773, endPoint y: 48, distance: 8.8
click at [771, 48] on re-m-actions-button at bounding box center [778, 46] width 19 height 19
drag, startPoint x: 771, startPoint y: 48, endPoint x: 769, endPoint y: 57, distance: 10.0
click at [773, 53] on button "button" at bounding box center [778, 46] width 19 height 19
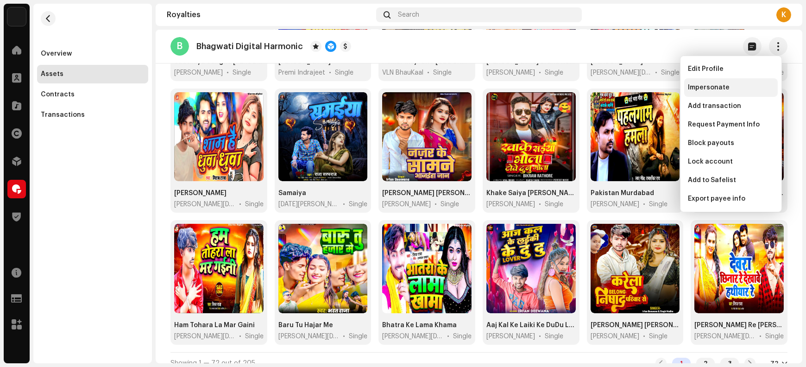
click at [733, 82] on div "Impersonate" at bounding box center [732, 87] width 94 height 19
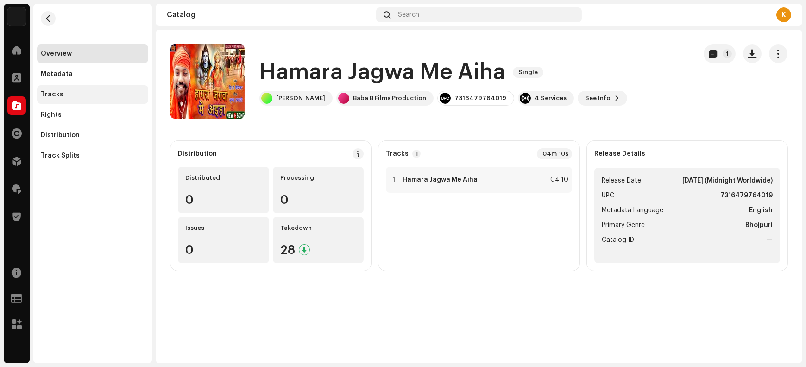
click at [61, 96] on div "Tracks" at bounding box center [93, 94] width 104 height 7
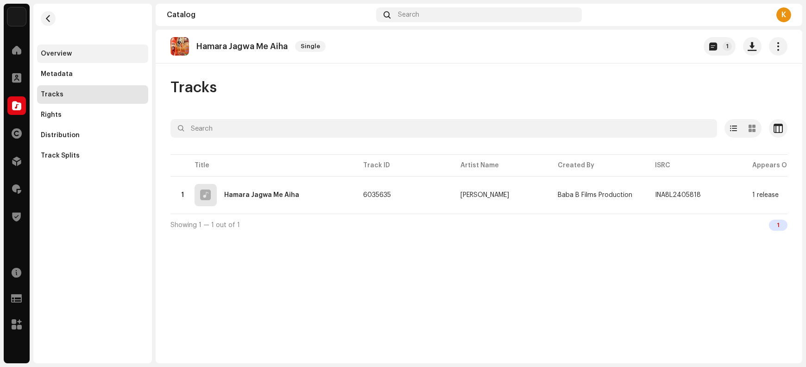
click at [70, 51] on div "Overview" at bounding box center [56, 53] width 31 height 7
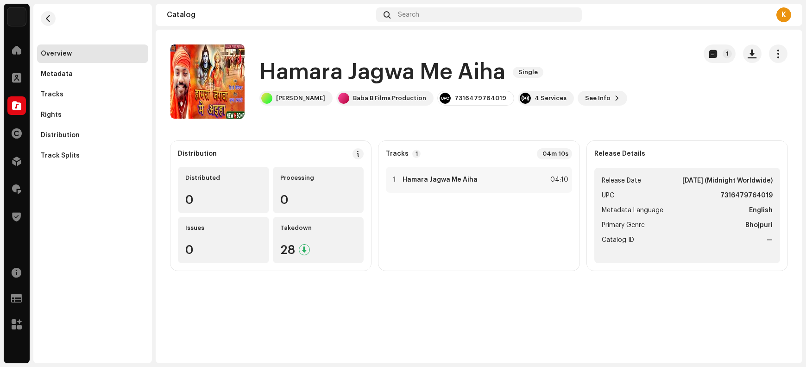
click at [288, 73] on h1 "Hamara Jagwa Me Aiha" at bounding box center [383, 72] width 246 height 30
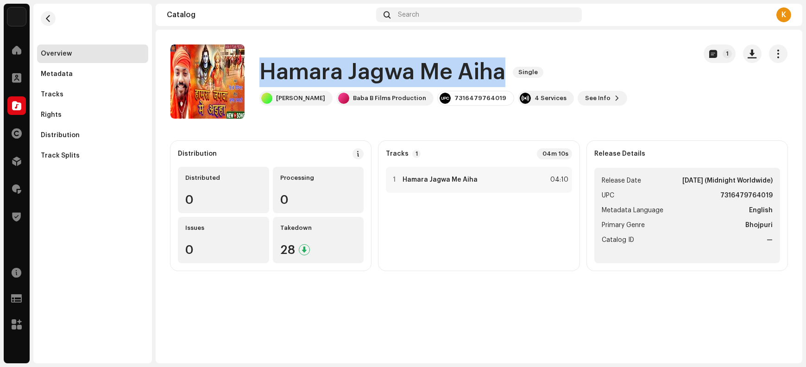
drag, startPoint x: 288, startPoint y: 73, endPoint x: 481, endPoint y: 72, distance: 192.8
click at [481, 72] on h1 "Hamara Jagwa Me Aiha" at bounding box center [383, 72] width 246 height 30
copy h1 "Hamara Jagwa Me Aiha"
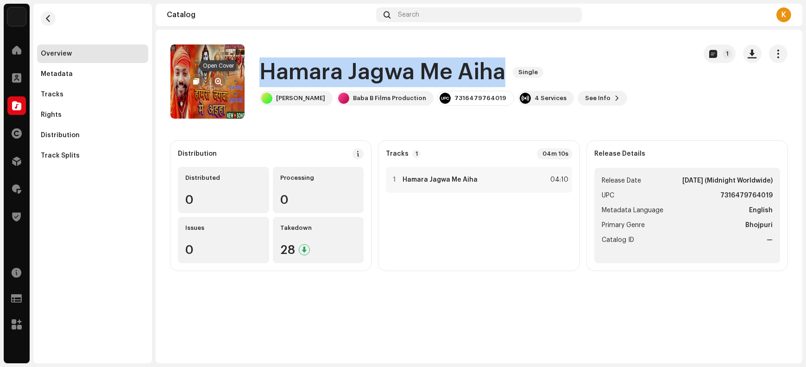
click at [216, 82] on span "button" at bounding box center [219, 81] width 7 height 7
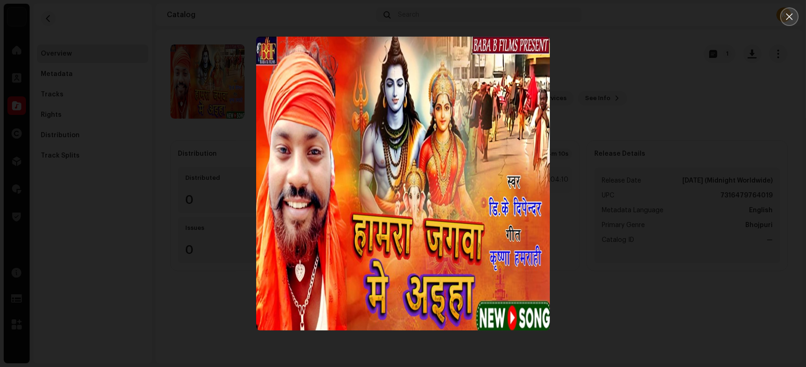
click at [645, 19] on icon "Close" at bounding box center [790, 17] width 8 height 8
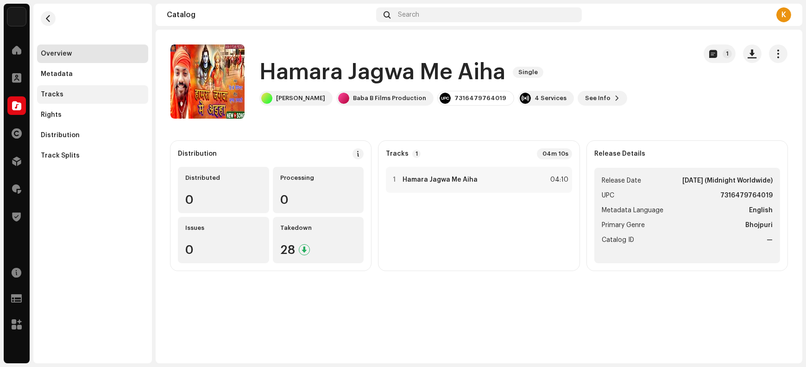
click at [61, 95] on div "Tracks" at bounding box center [93, 94] width 104 height 7
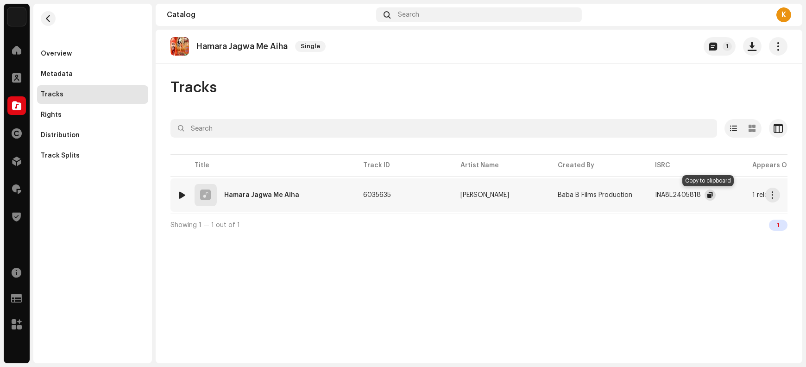
click at [645, 197] on span "button" at bounding box center [711, 194] width 6 height 7
click at [645, 193] on span "button" at bounding box center [773, 194] width 7 height 7
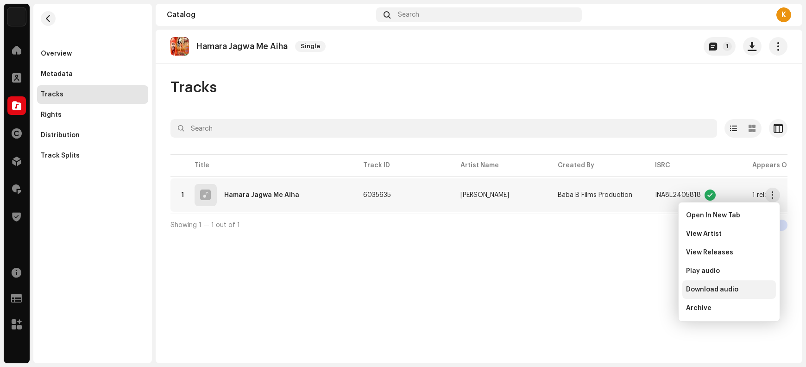
click at [645, 290] on span "Download audio" at bounding box center [712, 289] width 52 height 7
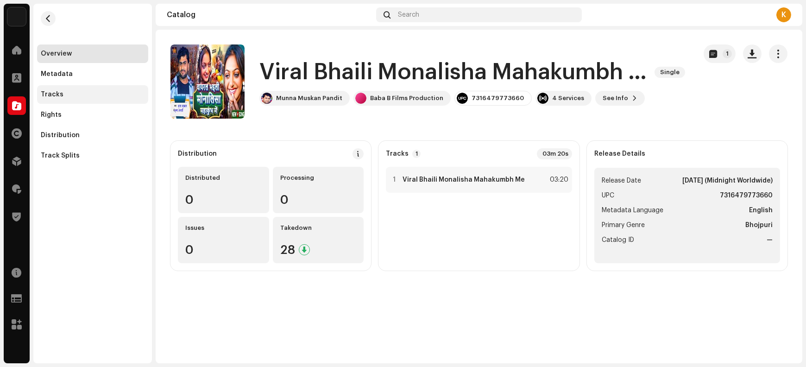
click at [57, 95] on div "Tracks" at bounding box center [52, 94] width 23 height 7
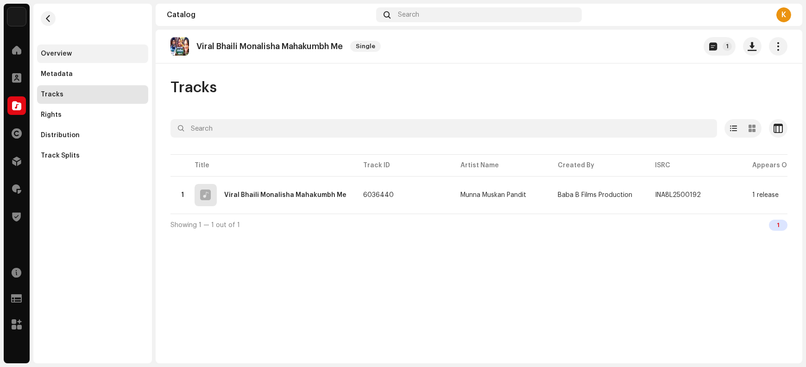
click at [66, 53] on div "Overview" at bounding box center [56, 53] width 31 height 7
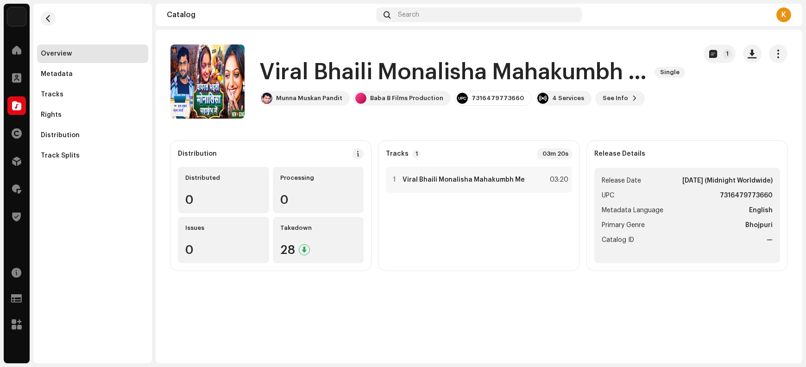
click at [285, 72] on h1 "Viral Bhaili Monalisha Mahakumbh Me" at bounding box center [454, 72] width 388 height 30
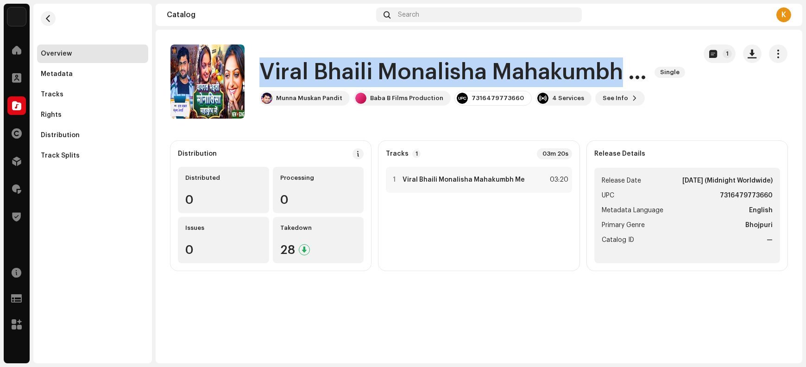
drag, startPoint x: 285, startPoint y: 72, endPoint x: 548, endPoint y: 63, distance: 263.4
click at [548, 63] on h1 "Viral Bhaili Monalisha Mahakumbh Me" at bounding box center [454, 72] width 388 height 30
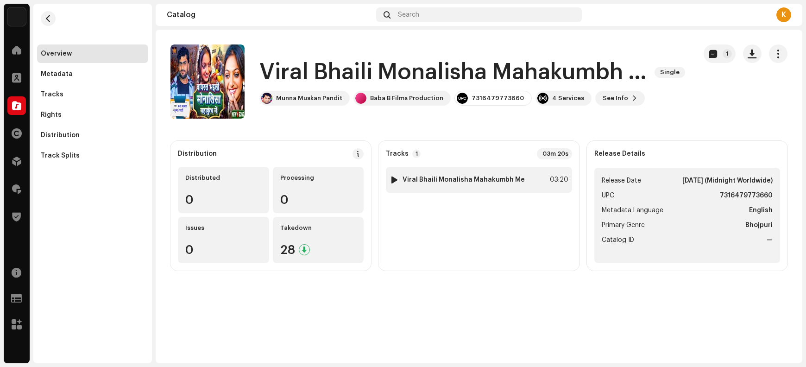
click at [451, 178] on strong "Viral Bhaili Monalisha Mahakumbh Me" at bounding box center [464, 179] width 122 height 7
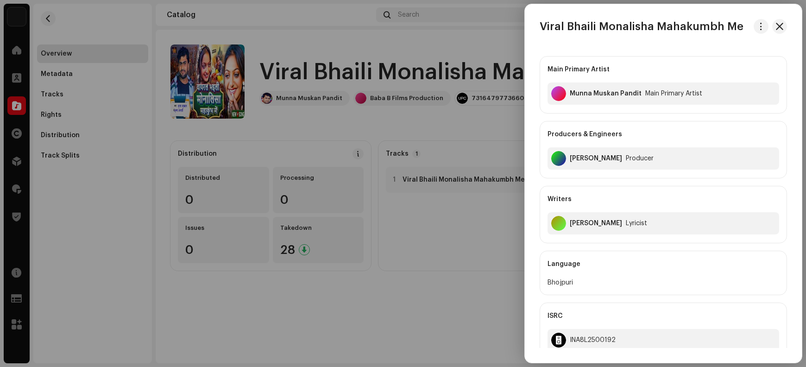
click at [554, 24] on h3 "Viral Bhaili Monalisha Mahakumbh Me" at bounding box center [642, 26] width 204 height 15
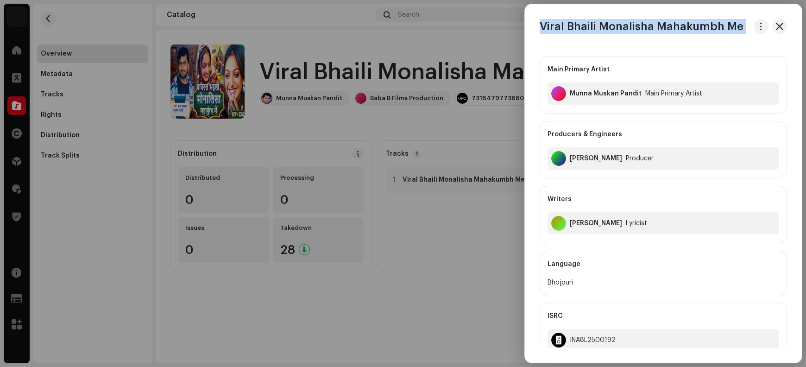
click at [554, 24] on h3 "Viral Bhaili Monalisha Mahakumbh Me" at bounding box center [642, 26] width 204 height 15
copy div "Viral Bhaili Monalisha Mahakumbh Me"
click at [645, 29] on span "button" at bounding box center [779, 26] width 7 height 7
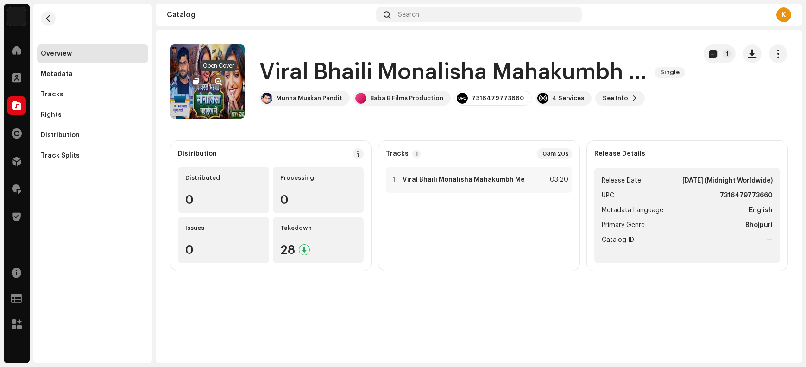
click at [217, 81] on span "button" at bounding box center [219, 81] width 7 height 7
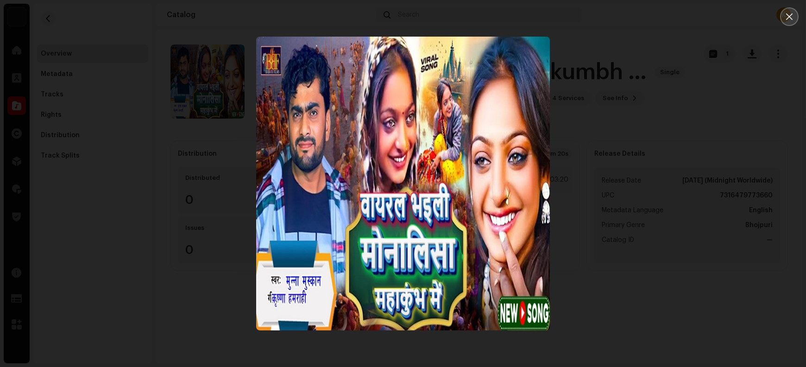
click at [645, 20] on button "Close" at bounding box center [790, 16] width 19 height 19
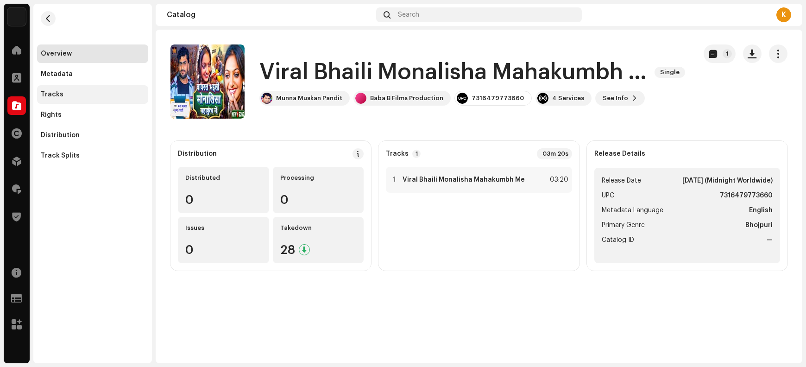
click at [73, 98] on div "Tracks" at bounding box center [93, 94] width 104 height 7
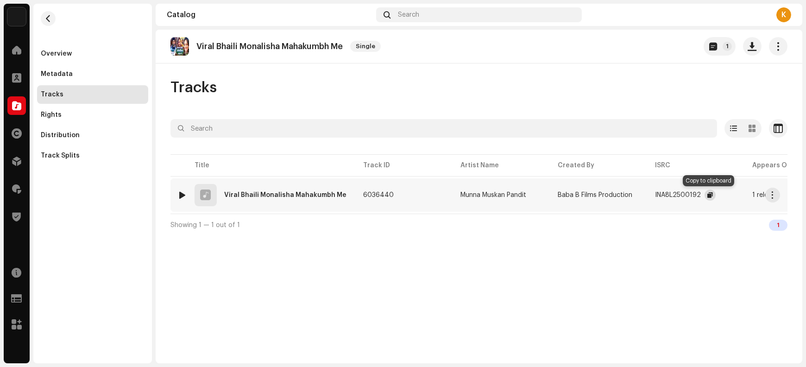
click at [645, 195] on span "button" at bounding box center [711, 194] width 6 height 7
click at [645, 196] on span "button" at bounding box center [773, 194] width 7 height 7
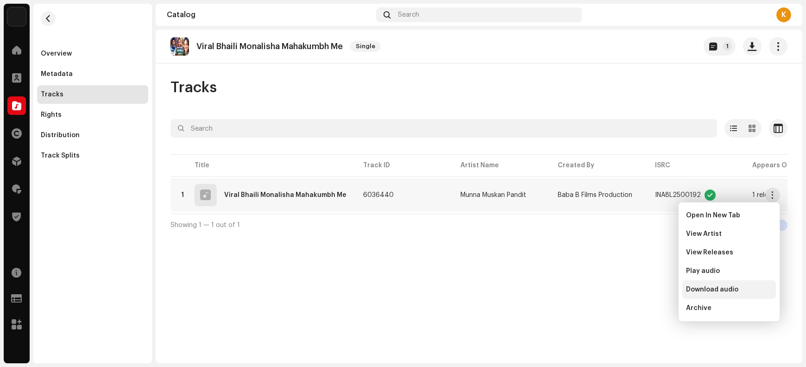
click at [645, 291] on span "Download audio" at bounding box center [712, 289] width 52 height 7
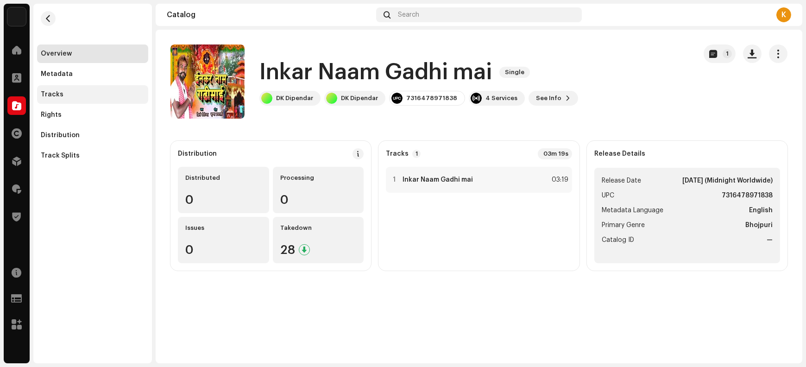
click at [87, 97] on div "Tracks" at bounding box center [93, 94] width 104 height 7
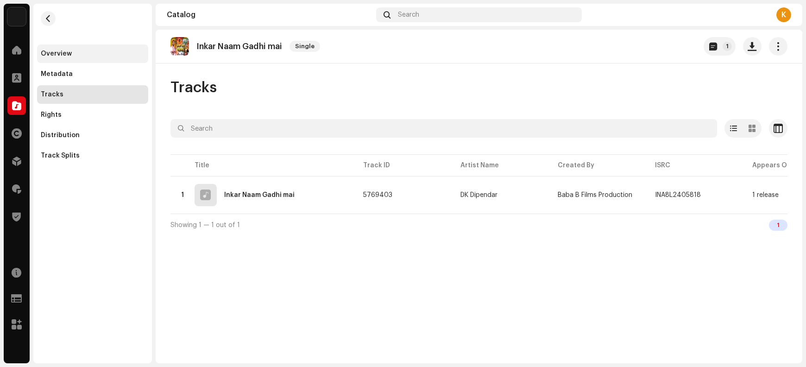
click at [92, 60] on div "Overview" at bounding box center [92, 53] width 111 height 19
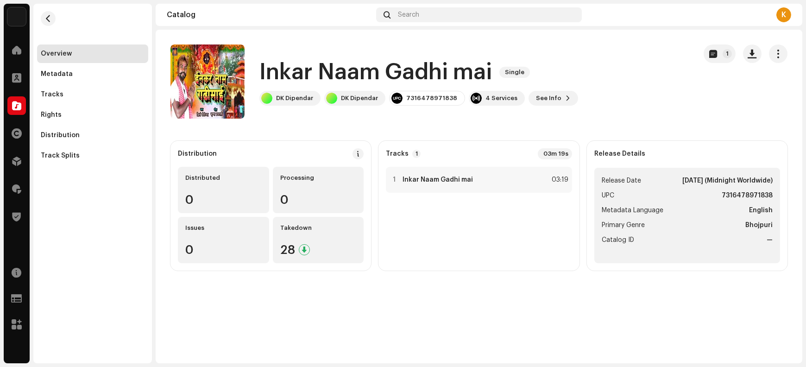
click at [285, 73] on h1 "Inkar Naam Gadhi mai" at bounding box center [376, 72] width 233 height 30
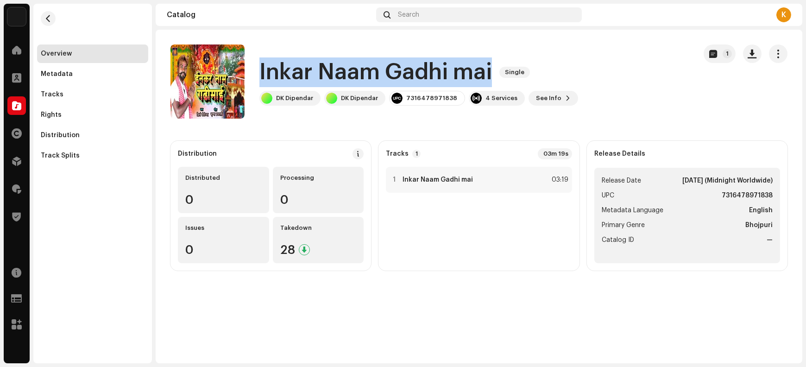
drag, startPoint x: 285, startPoint y: 73, endPoint x: 466, endPoint y: 71, distance: 180.8
click at [466, 71] on h1 "Inkar Naam Gadhi mai" at bounding box center [376, 72] width 233 height 30
copy h1 "Inkar Naam Gadhi mai"
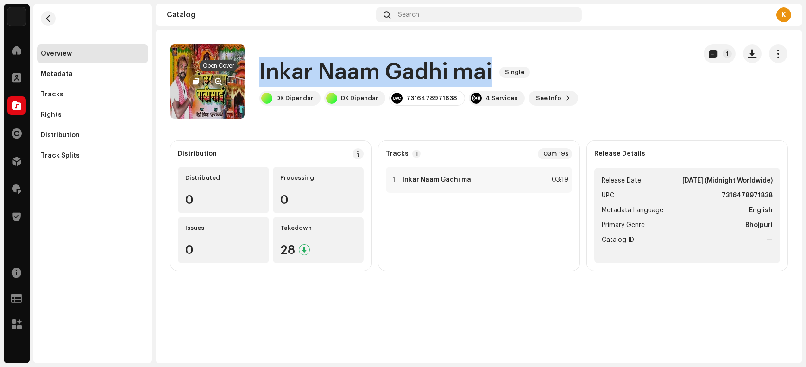
click at [216, 80] on span "button" at bounding box center [219, 81] width 7 height 7
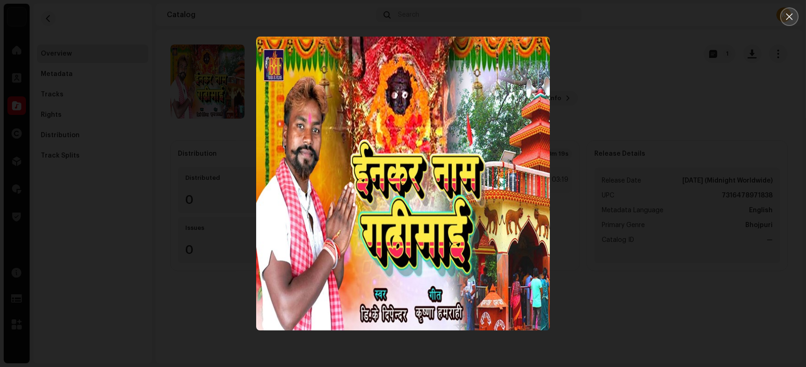
click at [645, 21] on button "Close" at bounding box center [790, 16] width 19 height 19
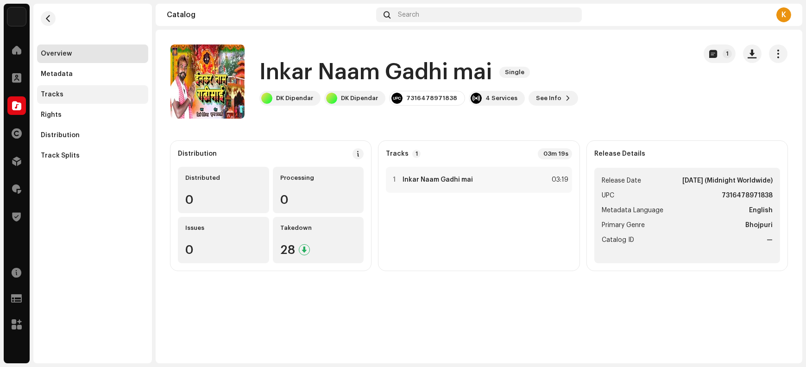
click at [64, 98] on div "Tracks" at bounding box center [92, 94] width 111 height 19
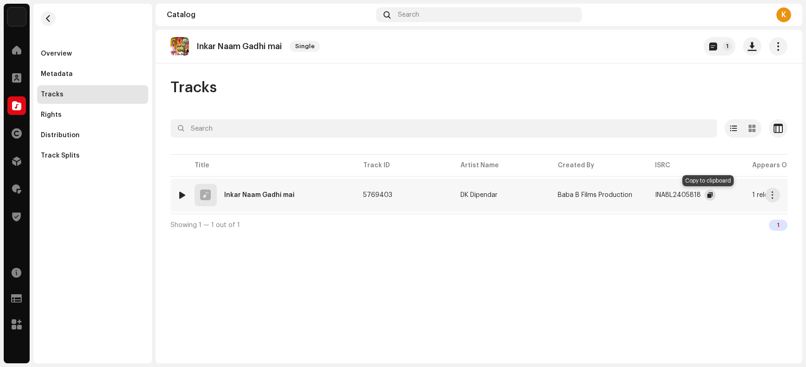
click at [645, 193] on span "button" at bounding box center [711, 194] width 6 height 7
click at [645, 197] on span "button" at bounding box center [773, 194] width 7 height 7
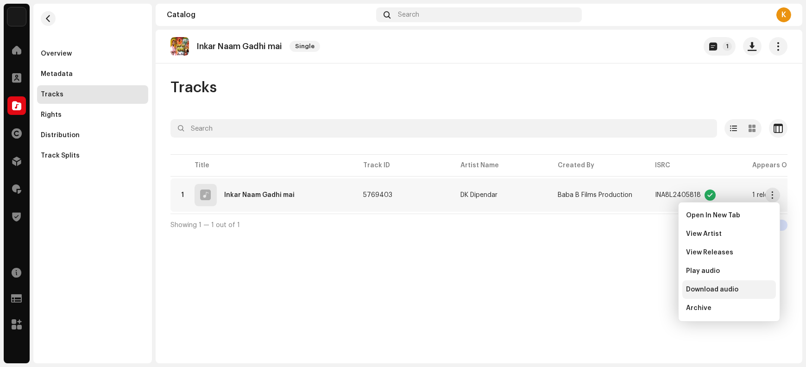
click at [645, 292] on span "Download audio" at bounding box center [712, 289] width 52 height 7
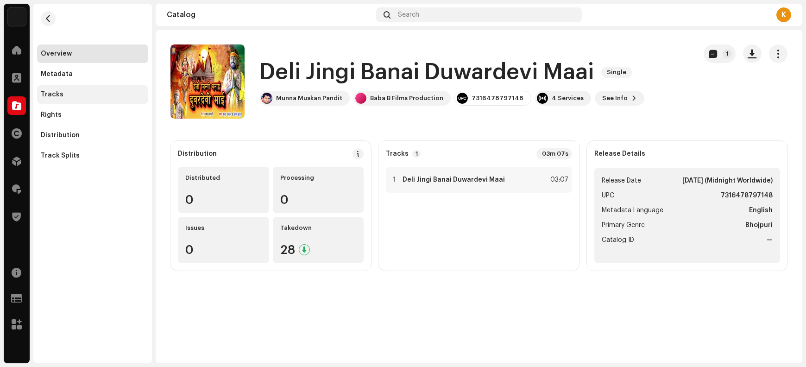
click at [61, 97] on div "Tracks" at bounding box center [93, 94] width 104 height 7
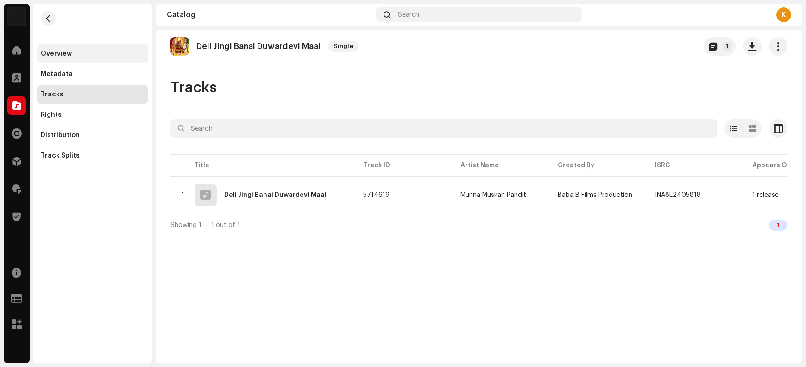
click at [68, 54] on div "Overview" at bounding box center [56, 53] width 31 height 7
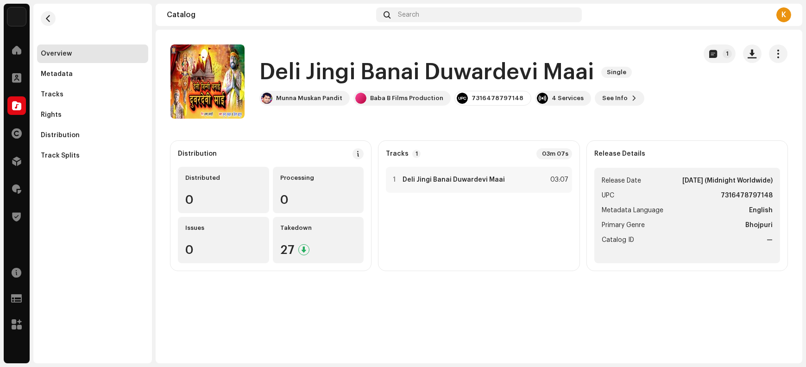
click at [276, 73] on h1 "Deli Jingi Banai Duwardevi Maai" at bounding box center [427, 72] width 335 height 30
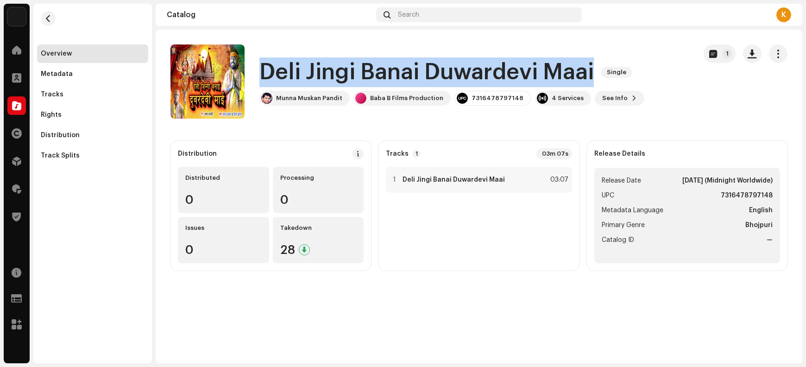
drag, startPoint x: 276, startPoint y: 73, endPoint x: 550, endPoint y: 70, distance: 273.5
click at [550, 70] on h1 "Deli Jingi Banai Duwardevi Maai" at bounding box center [427, 72] width 335 height 30
copy h1 "Deli Jingi Banai Duwardevi Maai"
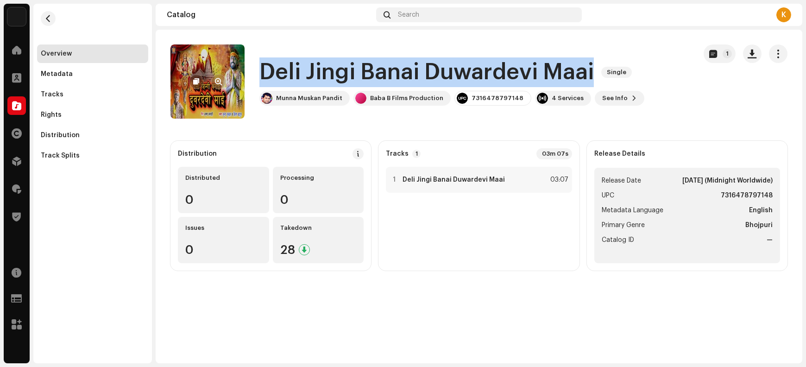
copy h1 "Deli Jingi Banai Duwardevi Maai"
click at [220, 82] on span "button" at bounding box center [219, 81] width 7 height 7
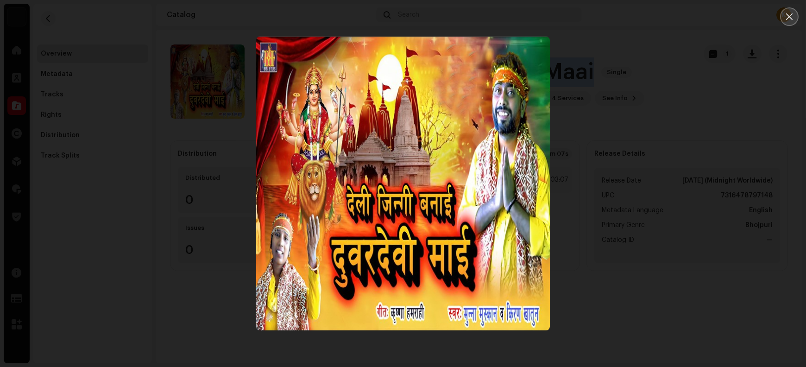
click at [645, 19] on icon "Close" at bounding box center [790, 17] width 8 height 8
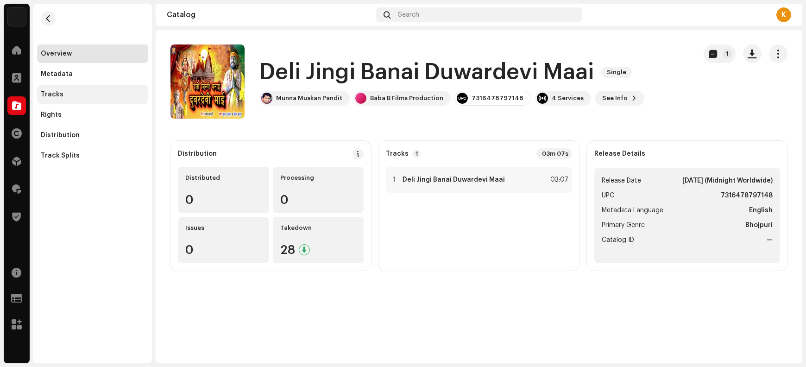
click at [59, 96] on div "Tracks" at bounding box center [52, 94] width 23 height 7
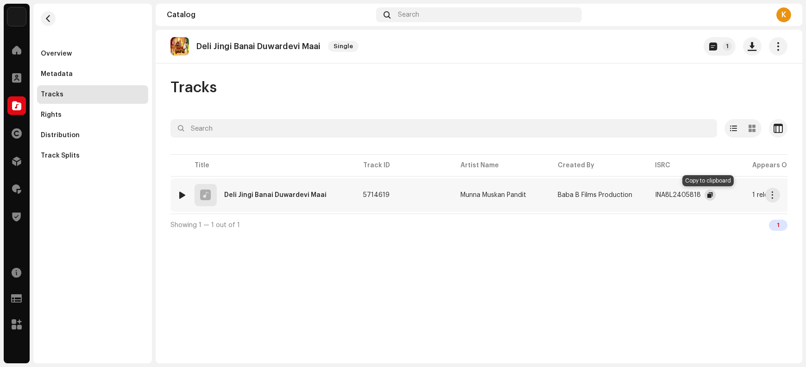
click at [645, 195] on span "button" at bounding box center [711, 194] width 6 height 7
click at [645, 197] on span "button" at bounding box center [773, 194] width 7 height 7
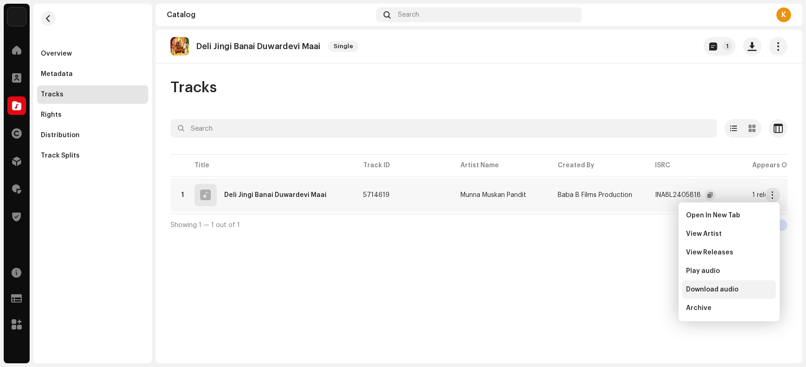
click at [645, 291] on span "Download audio" at bounding box center [712, 289] width 52 height 7
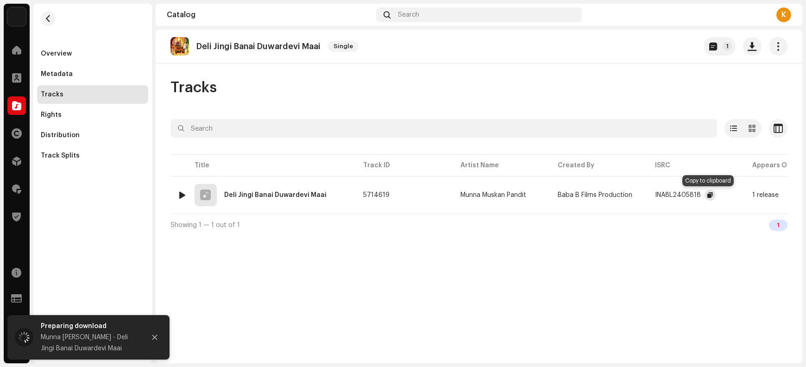
click at [645, 196] on button "button" at bounding box center [710, 195] width 11 height 11
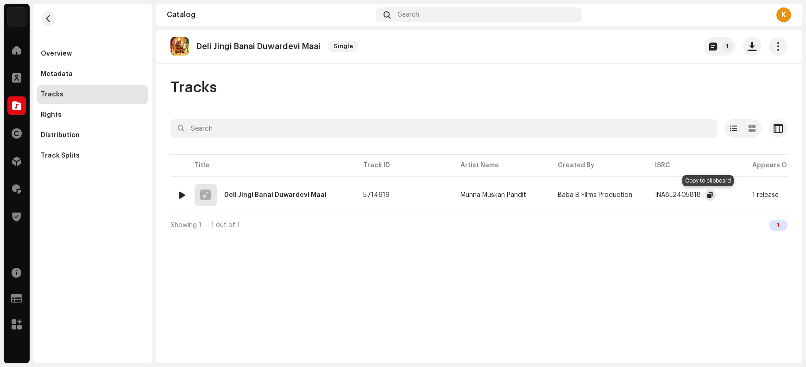
click at [645, 196] on span "button" at bounding box center [711, 194] width 6 height 7
click at [645, 196] on span "button" at bounding box center [773, 194] width 7 height 7
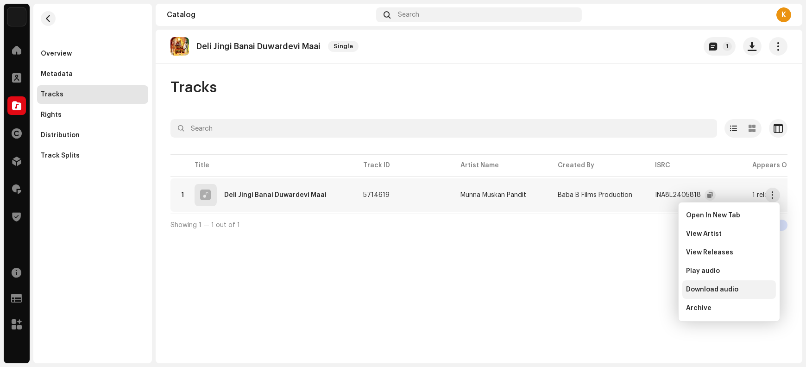
click at [645, 289] on span "Download audio" at bounding box center [712, 289] width 52 height 7
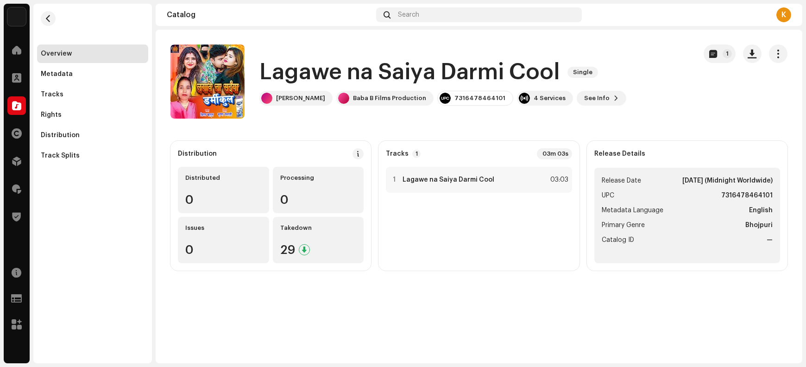
click at [294, 72] on h1 "Lagawe na Saiya Darmi Cool" at bounding box center [410, 72] width 301 height 30
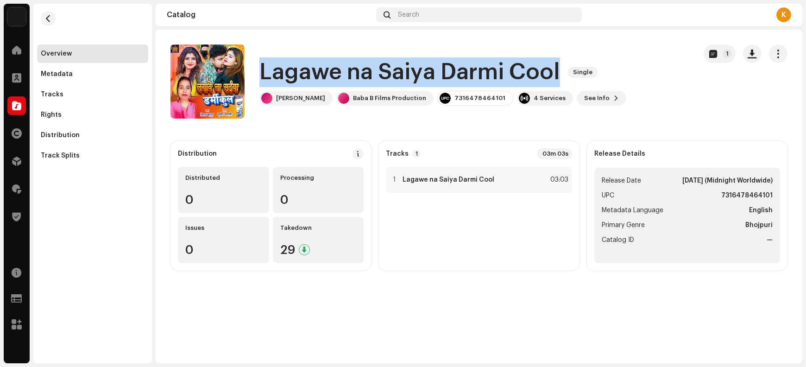
drag, startPoint x: 294, startPoint y: 72, endPoint x: 509, endPoint y: 73, distance: 215.5
click at [509, 73] on h1 "Lagawe na Saiya Darmi Cool" at bounding box center [410, 72] width 301 height 30
copy h1 "Lagawe na Saiya Darmi Cool"
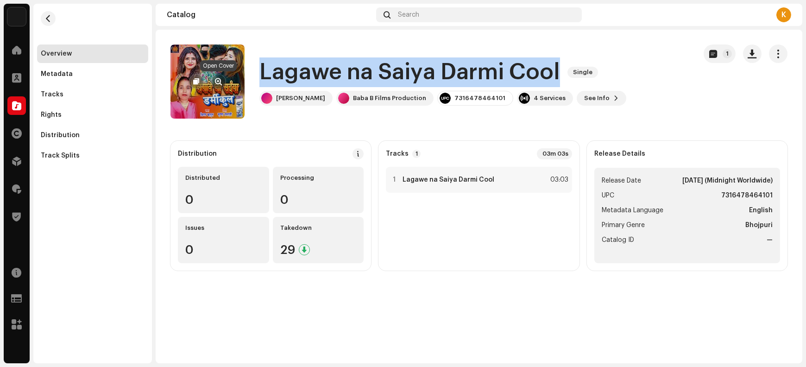
click at [219, 76] on button "button" at bounding box center [218, 81] width 15 height 15
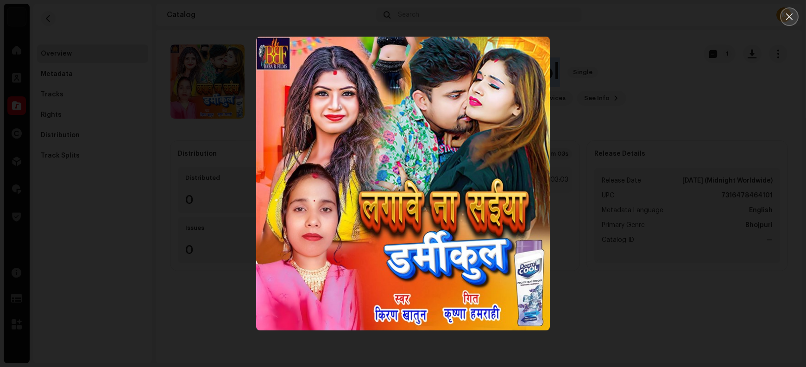
click at [645, 14] on button "Close" at bounding box center [790, 16] width 19 height 19
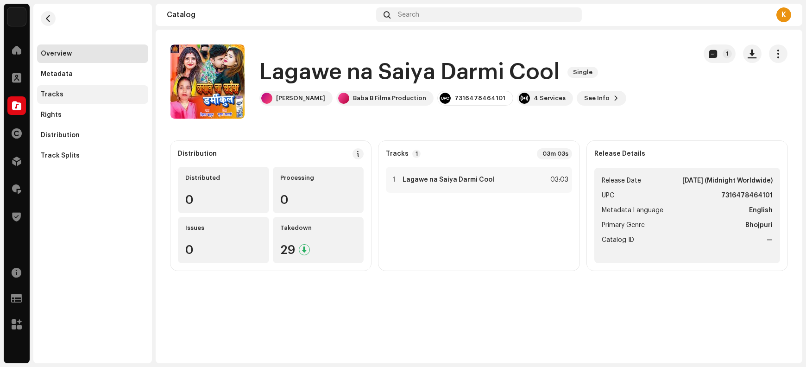
click at [64, 93] on div "Tracks" at bounding box center [93, 94] width 104 height 7
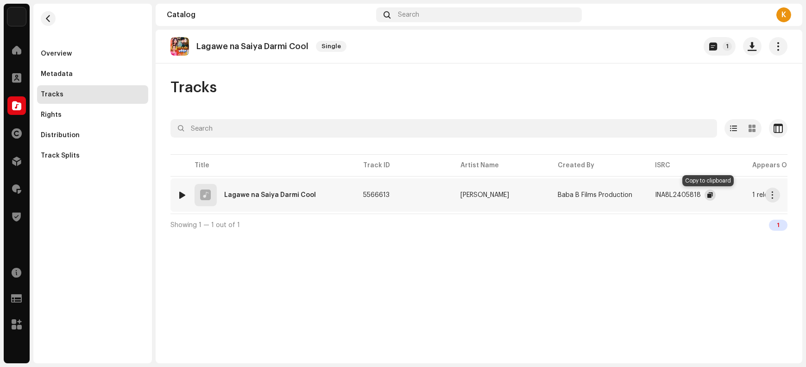
click at [645, 196] on span "button" at bounding box center [711, 194] width 6 height 7
click at [645, 196] on button "button" at bounding box center [773, 195] width 15 height 15
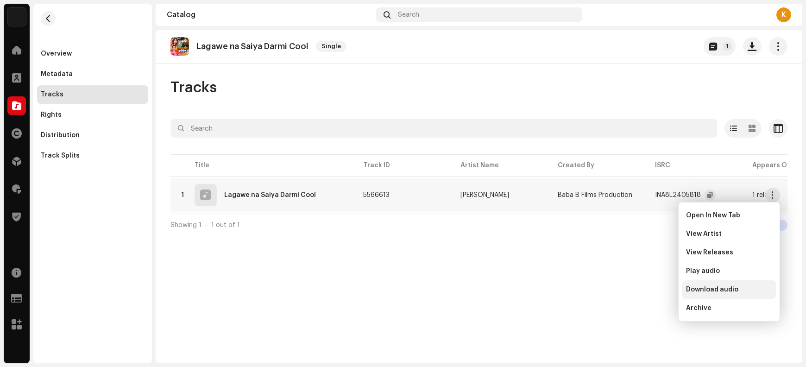
click at [645, 290] on span "Download audio" at bounding box center [712, 289] width 52 height 7
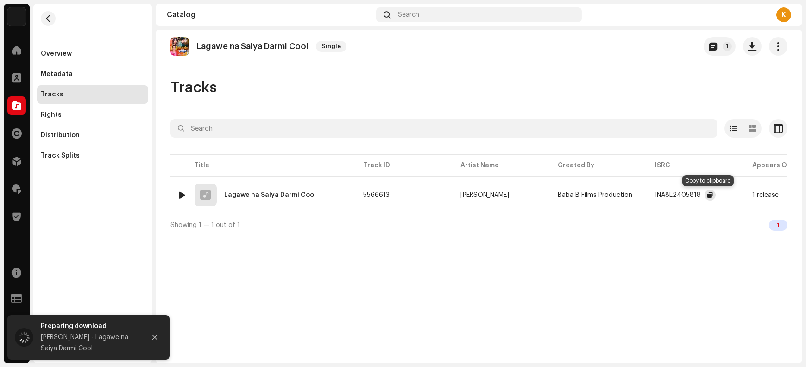
click at [645, 195] on span "button" at bounding box center [711, 194] width 6 height 7
click at [645, 196] on span "button" at bounding box center [711, 194] width 6 height 7
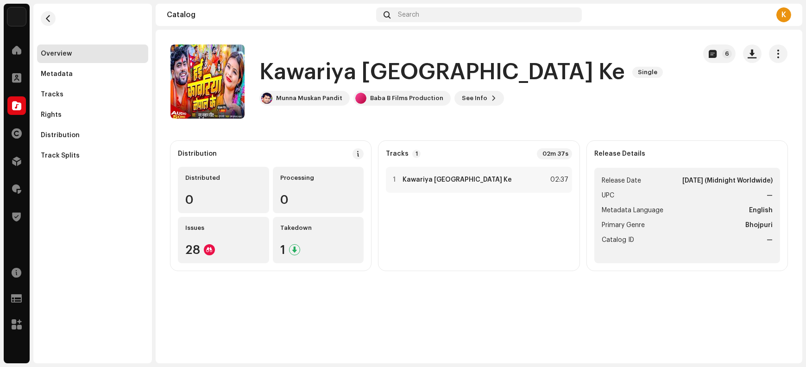
click at [290, 73] on h1 "Kawariya [GEOGRAPHIC_DATA] Ke" at bounding box center [443, 72] width 366 height 30
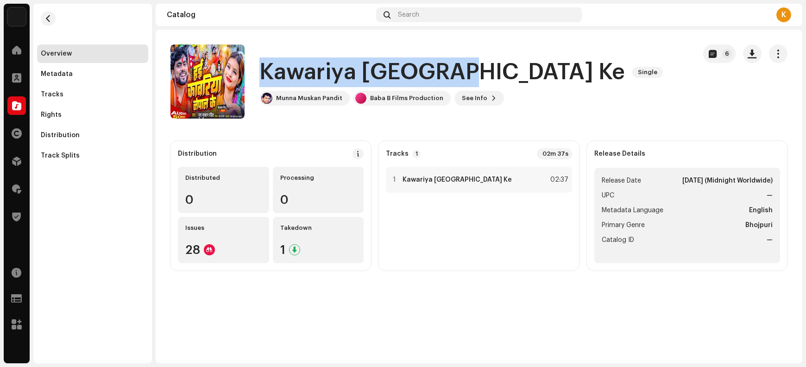
drag, startPoint x: 290, startPoint y: 73, endPoint x: 434, endPoint y: 74, distance: 144.1
click at [434, 74] on h1 "Kawariya [GEOGRAPHIC_DATA] Ke" at bounding box center [443, 72] width 366 height 30
copy h1 "Kawariya [GEOGRAPHIC_DATA] Ke"
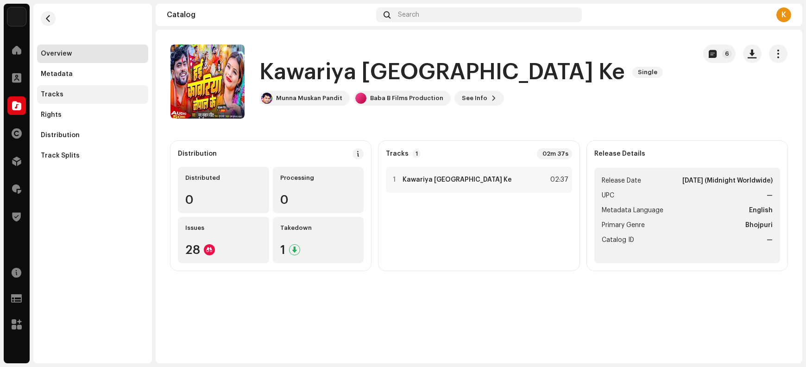
click at [74, 97] on div "Tracks" at bounding box center [93, 94] width 104 height 7
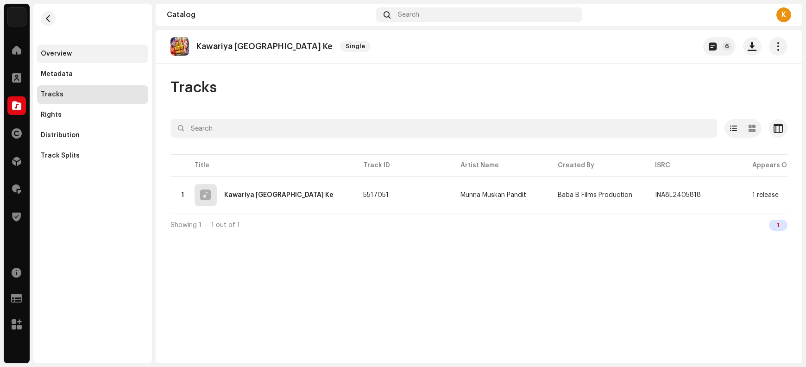
click at [61, 58] on div "Overview" at bounding box center [92, 53] width 111 height 19
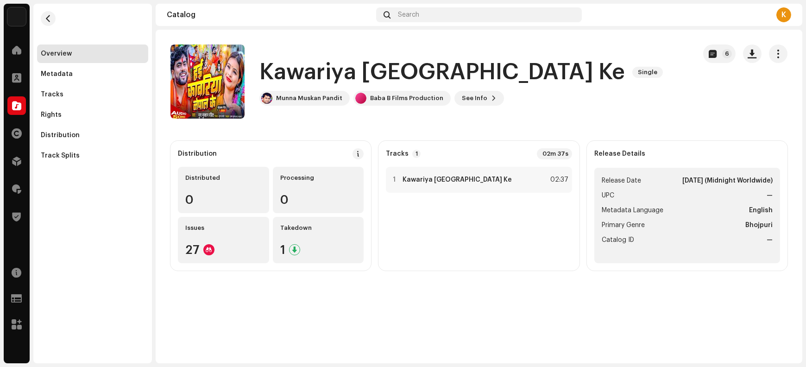
click at [286, 71] on h1 "Kawariya [GEOGRAPHIC_DATA] Ke" at bounding box center [443, 72] width 366 height 30
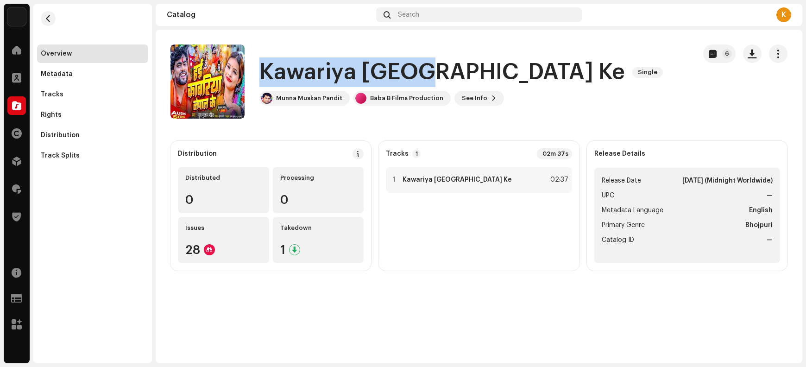
drag, startPoint x: 286, startPoint y: 71, endPoint x: 395, endPoint y: 71, distance: 109.4
click at [395, 71] on h1 "Kawariya [GEOGRAPHIC_DATA] Ke" at bounding box center [443, 72] width 366 height 30
click at [284, 76] on h1 "Kawariya [GEOGRAPHIC_DATA] Ke" at bounding box center [443, 72] width 366 height 30
drag, startPoint x: 284, startPoint y: 76, endPoint x: 431, endPoint y: 70, distance: 147.0
click at [431, 70] on h1 "Kawariya [GEOGRAPHIC_DATA] Ke" at bounding box center [443, 72] width 366 height 30
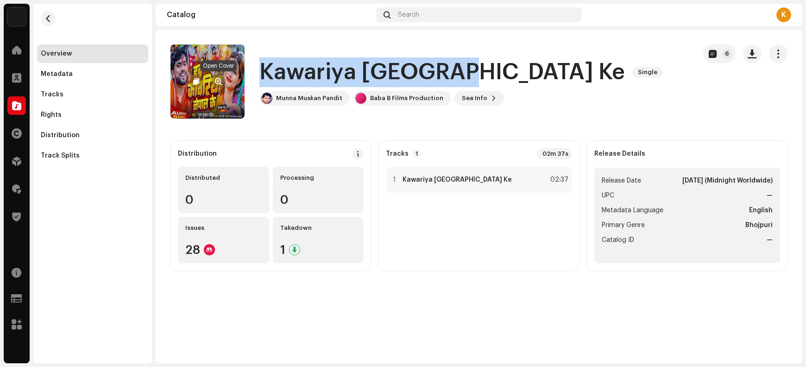
click at [218, 82] on span "button" at bounding box center [219, 81] width 7 height 7
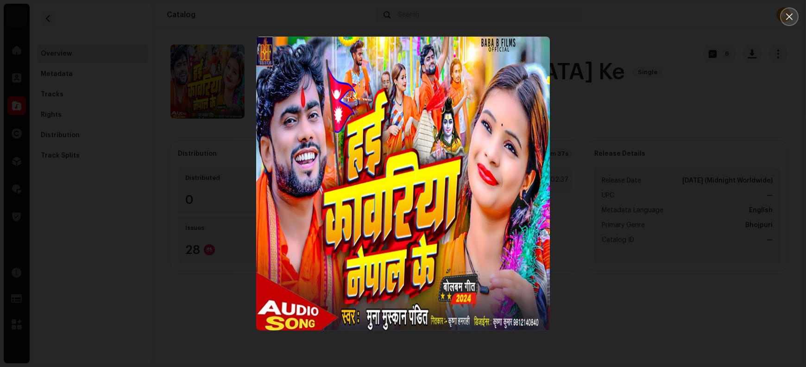
click at [645, 18] on icon "Close" at bounding box center [790, 17] width 8 height 8
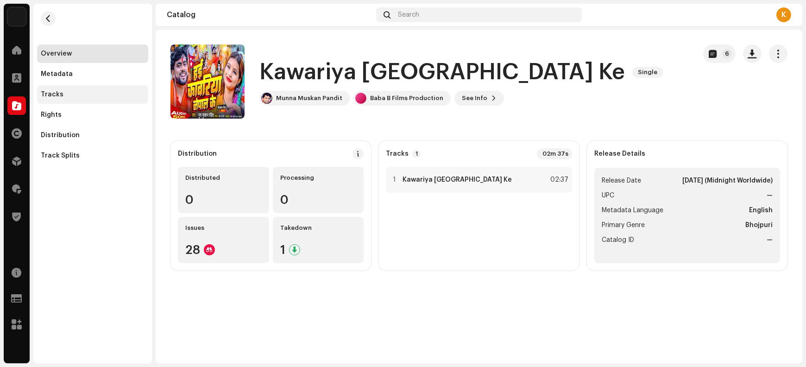
click at [70, 92] on div "Tracks" at bounding box center [93, 94] width 104 height 7
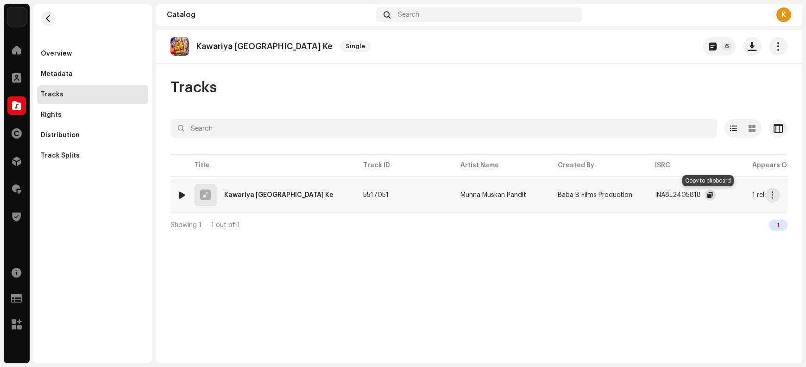
click at [645, 195] on button "button" at bounding box center [710, 195] width 11 height 11
click at [645, 194] on span "button" at bounding box center [773, 194] width 7 height 7
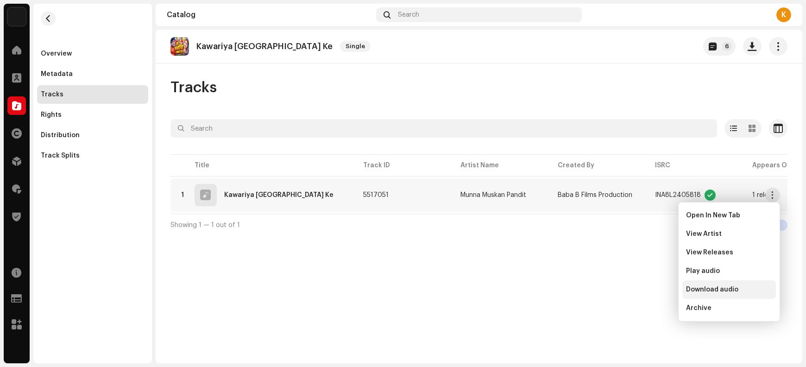
click at [645, 290] on span "Download audio" at bounding box center [712, 289] width 52 height 7
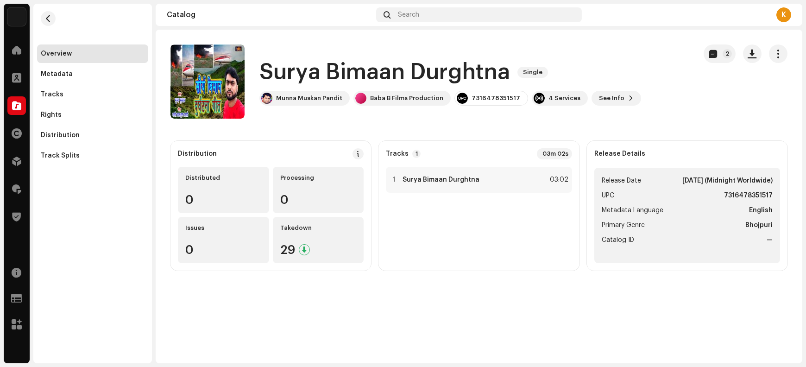
click at [301, 67] on h1 "Surya Bimaan Durghtna" at bounding box center [385, 72] width 251 height 30
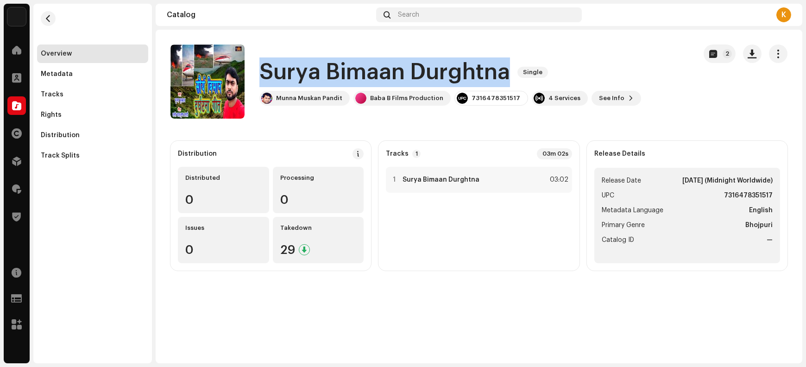
drag, startPoint x: 301, startPoint y: 67, endPoint x: 426, endPoint y: 67, distance: 125.6
click at [426, 67] on h1 "Surya Bimaan Durghtna" at bounding box center [385, 72] width 251 height 30
copy h1 "Surya Bimaan Durghtna"
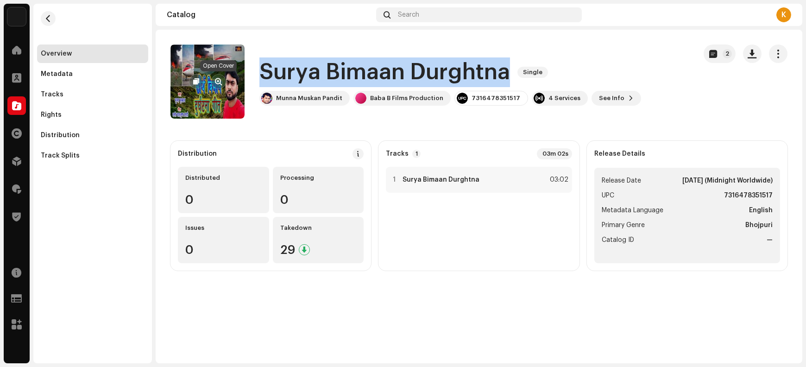
click at [219, 82] on span "button" at bounding box center [219, 81] width 7 height 7
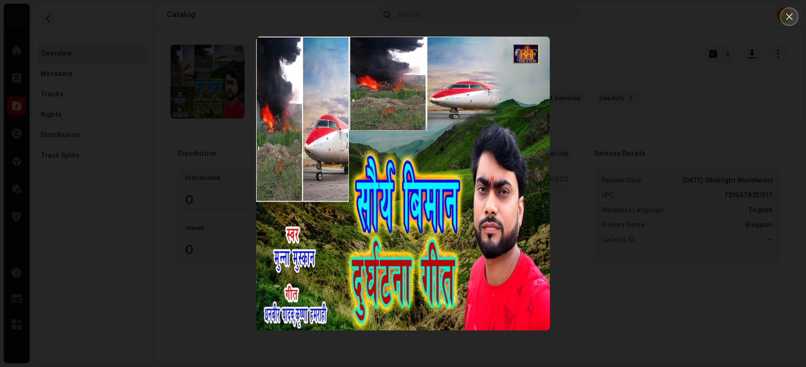
click at [645, 19] on icon "Close" at bounding box center [790, 17] width 8 height 8
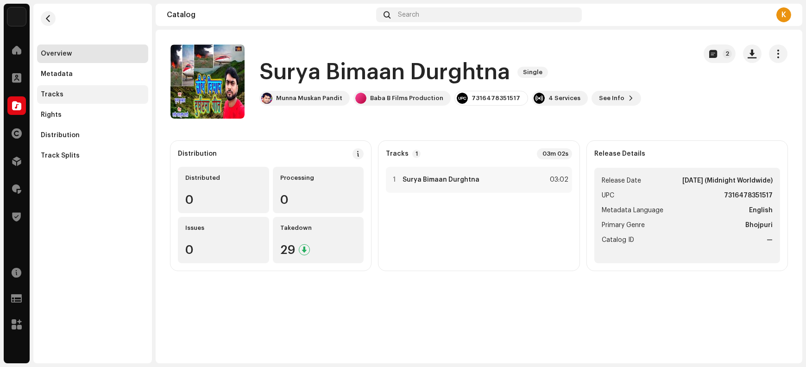
click at [82, 97] on div "Tracks" at bounding box center [93, 94] width 104 height 7
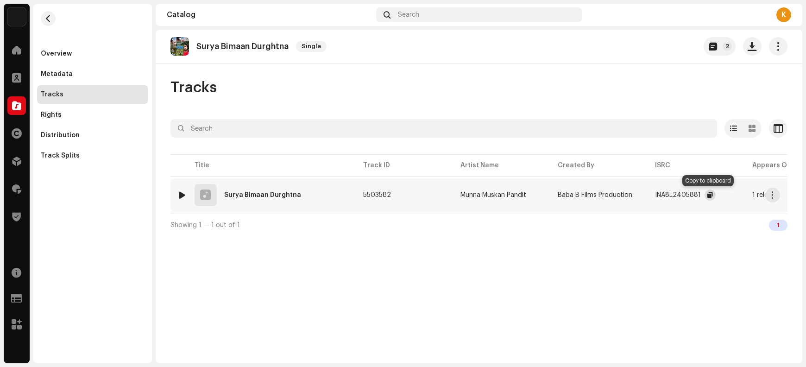
click at [645, 195] on span "button" at bounding box center [711, 194] width 6 height 7
click at [645, 191] on span "button" at bounding box center [773, 194] width 7 height 7
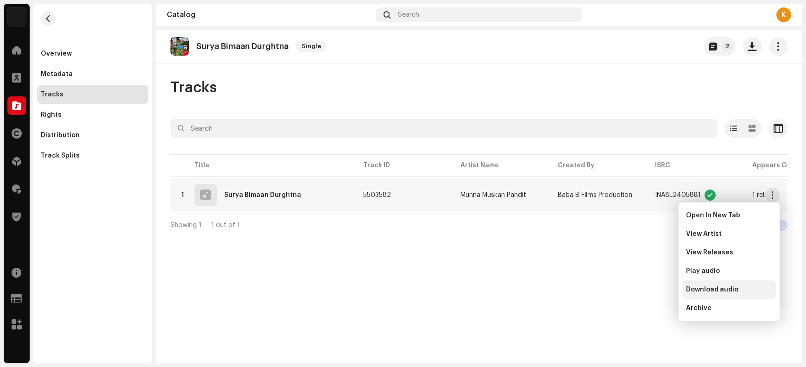
click at [645, 293] on div "Download audio" at bounding box center [730, 289] width 94 height 19
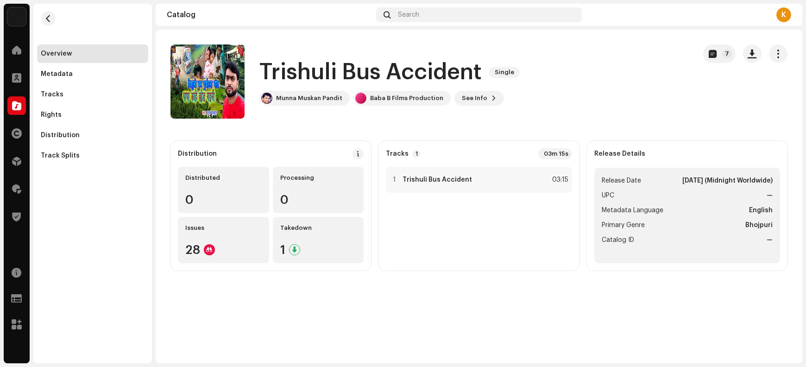
click at [296, 69] on h1 "Trishuli Bus Accident" at bounding box center [371, 72] width 222 height 30
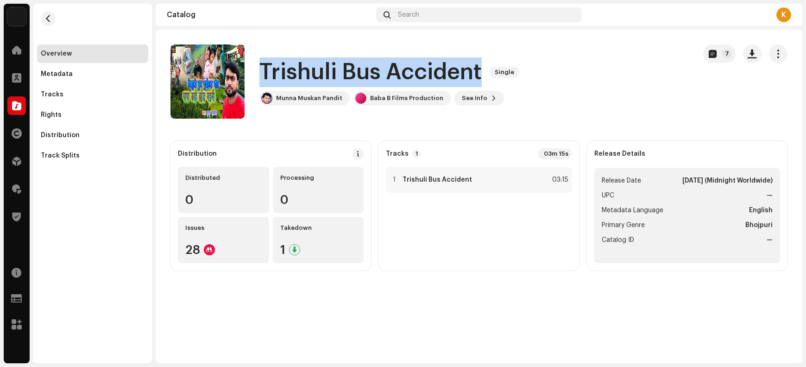
drag, startPoint x: 296, startPoint y: 69, endPoint x: 449, endPoint y: 65, distance: 152.5
click at [449, 65] on h1 "Trishuli Bus Accident" at bounding box center [371, 72] width 222 height 30
copy h1 "Trishuli Bus Accident"
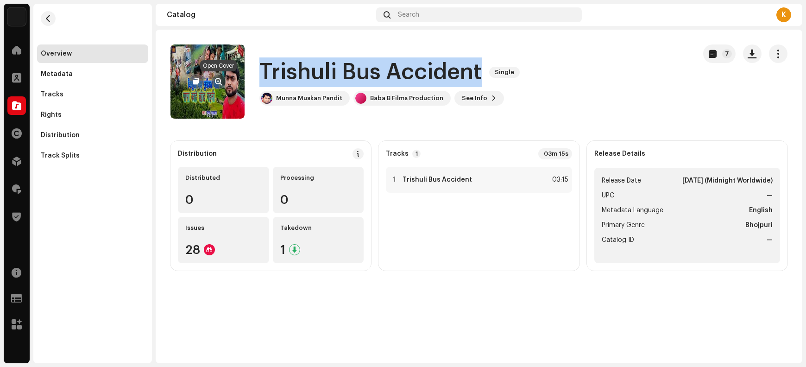
click at [216, 80] on span "button" at bounding box center [219, 81] width 7 height 7
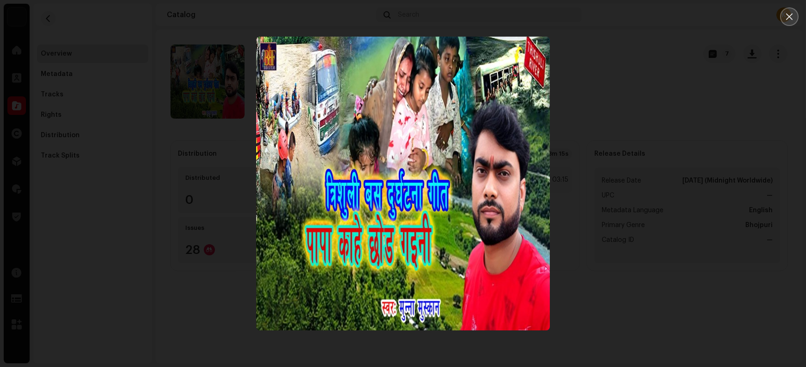
click at [645, 23] on button "Close" at bounding box center [790, 16] width 19 height 19
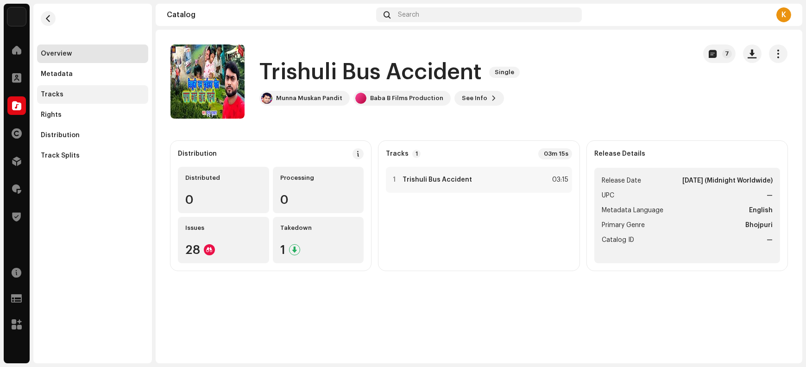
click at [59, 96] on div "Tracks" at bounding box center [52, 94] width 23 height 7
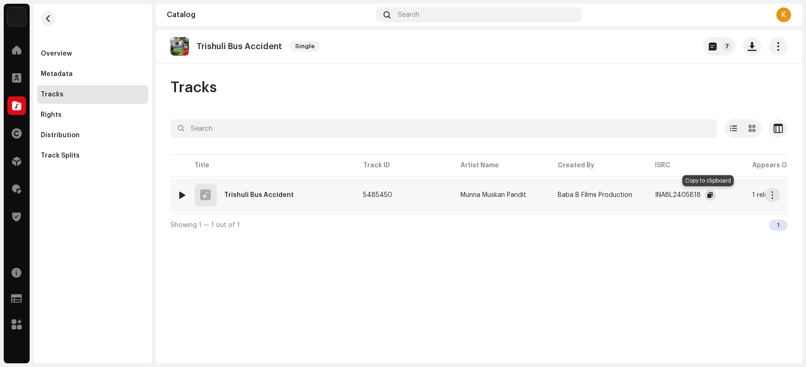
click at [645, 194] on span "button" at bounding box center [711, 194] width 6 height 7
click at [645, 195] on button "button" at bounding box center [773, 195] width 15 height 15
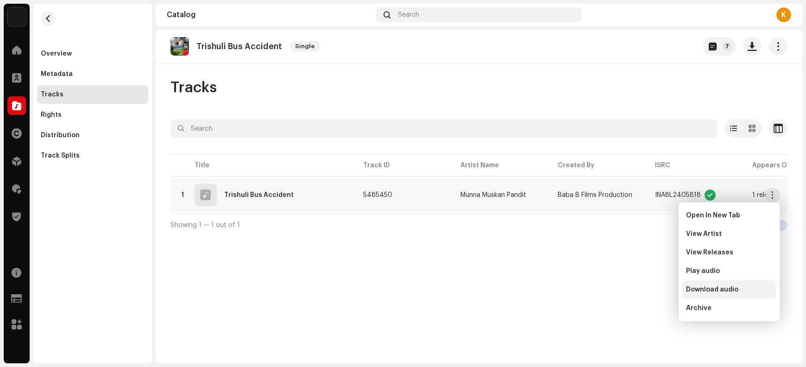
click at [645, 289] on span "Download audio" at bounding box center [712, 289] width 52 height 7
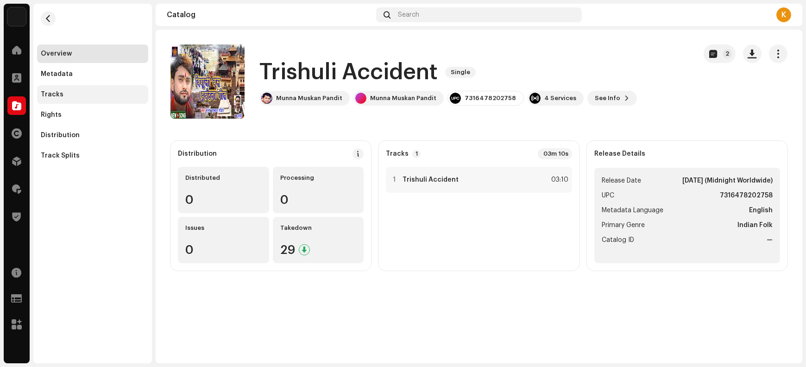
click at [58, 92] on div "Tracks" at bounding box center [52, 94] width 23 height 7
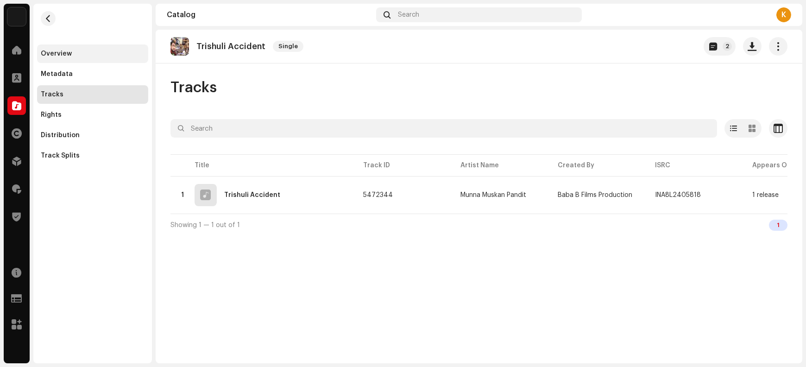
click at [63, 51] on div "Overview" at bounding box center [56, 53] width 31 height 7
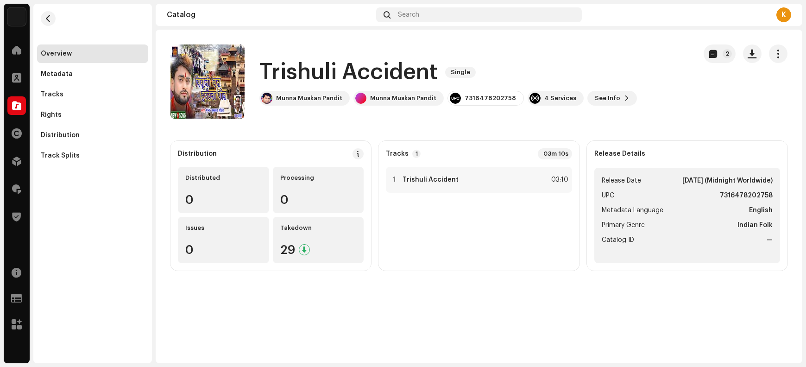
click at [281, 73] on h1 "Trishuli Accident" at bounding box center [349, 72] width 178 height 30
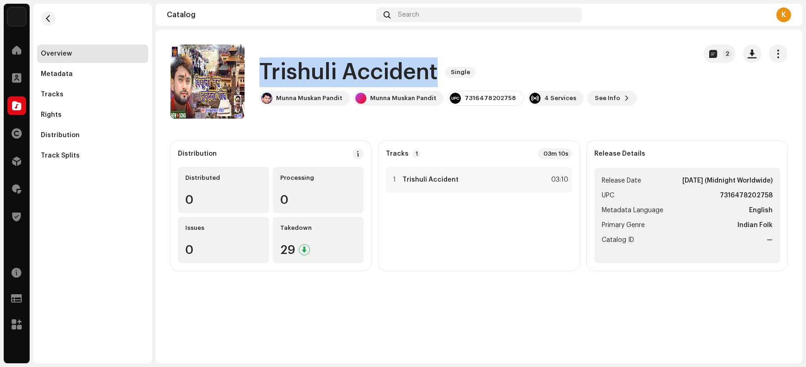
drag, startPoint x: 281, startPoint y: 73, endPoint x: 362, endPoint y: 71, distance: 80.2
click at [362, 71] on h1 "Trishuli Accident" at bounding box center [349, 72] width 178 height 30
copy h1 "Trishuli Accident"
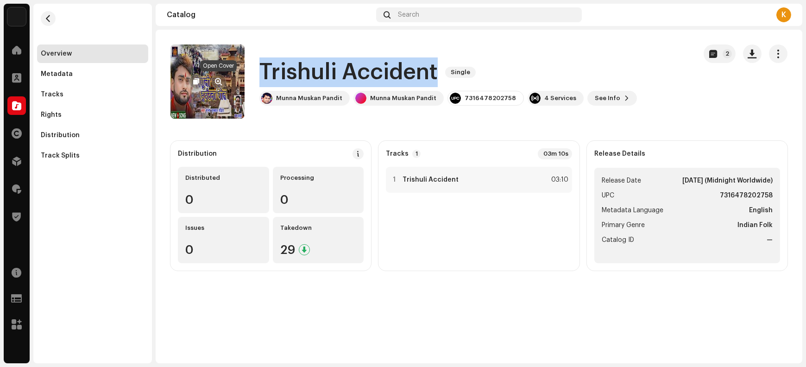
click at [218, 82] on span "button" at bounding box center [219, 81] width 7 height 7
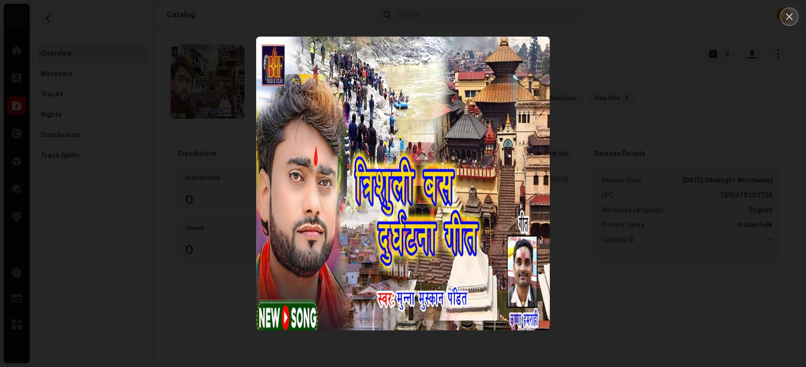
click at [645, 18] on icon "Close" at bounding box center [790, 17] width 8 height 8
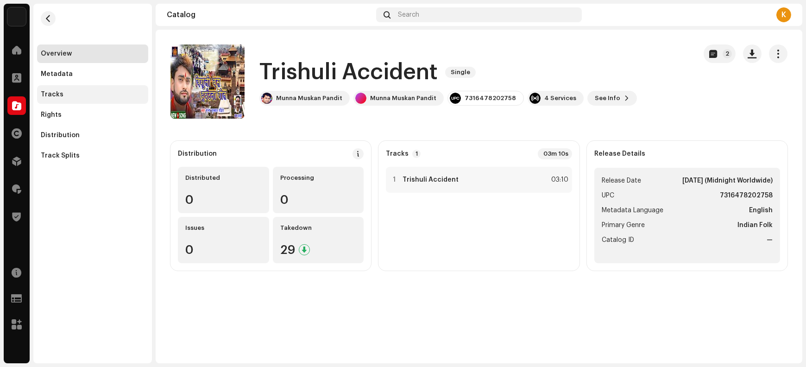
click at [56, 93] on div "Tracks" at bounding box center [52, 94] width 23 height 7
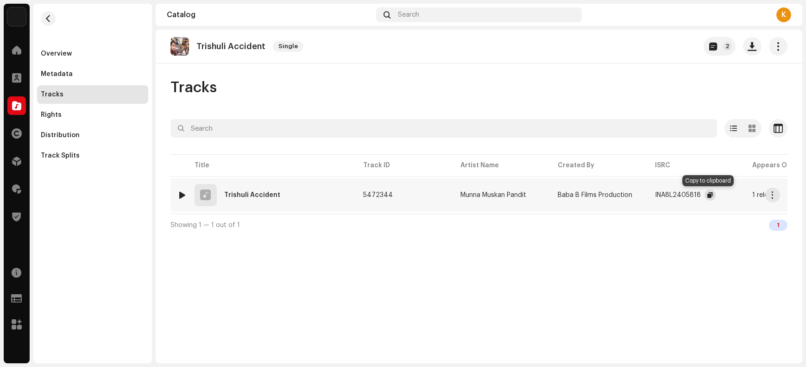
click at [645, 193] on span "button" at bounding box center [711, 194] width 6 height 7
click at [645, 195] on span "button" at bounding box center [773, 194] width 7 height 7
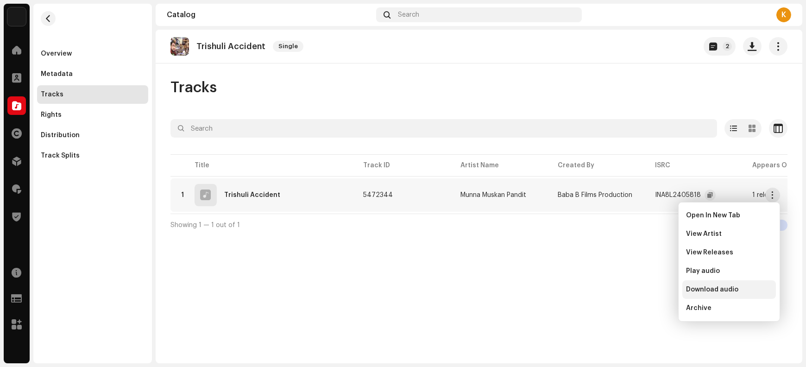
click at [645, 290] on span "Download audio" at bounding box center [712, 289] width 52 height 7
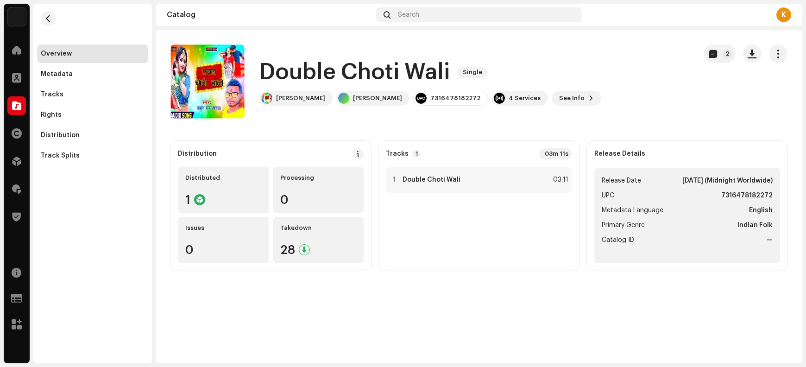
click at [292, 68] on h1 "Double Choti Wali" at bounding box center [355, 72] width 190 height 30
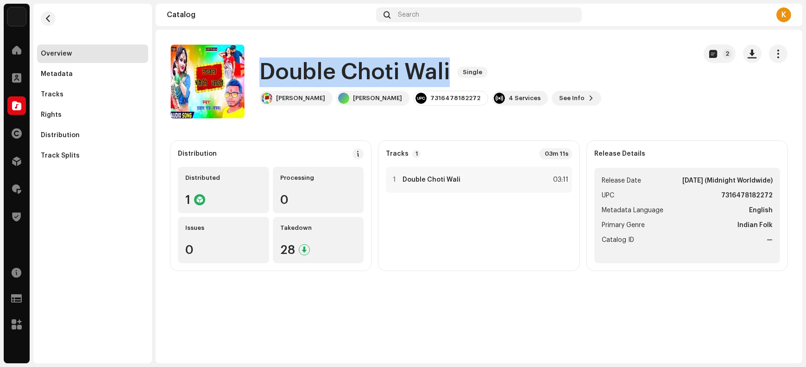
drag, startPoint x: 292, startPoint y: 68, endPoint x: 430, endPoint y: 65, distance: 138.1
click at [430, 65] on h1 "Double Choti Wali" at bounding box center [355, 72] width 190 height 30
copy h1 "Double Choti Wali"
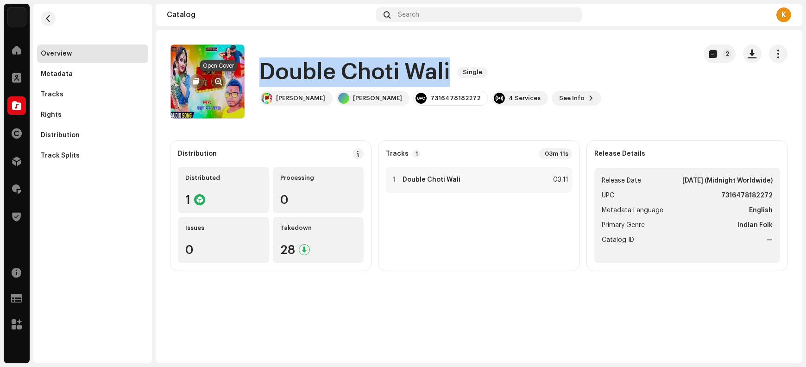
click at [218, 80] on span "button" at bounding box center [219, 81] width 7 height 7
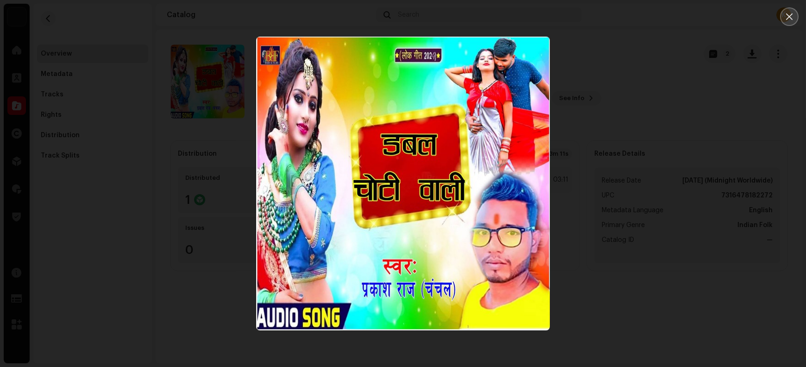
click at [645, 14] on icon "Close" at bounding box center [790, 17] width 8 height 8
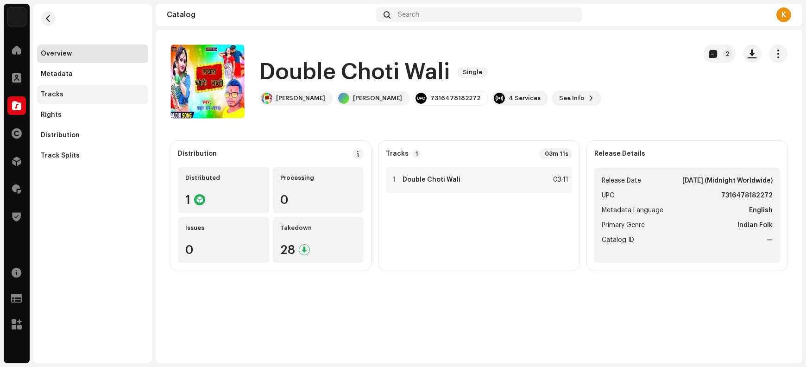
click at [71, 98] on div "Tracks" at bounding box center [92, 94] width 111 height 19
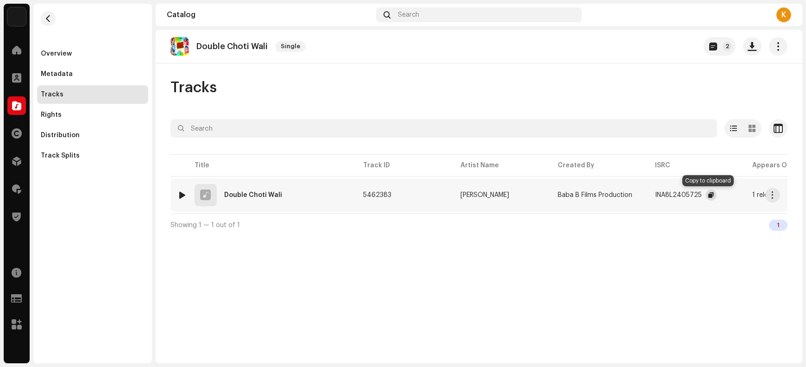
click at [645, 195] on span "button" at bounding box center [712, 194] width 6 height 7
click at [645, 192] on span "button" at bounding box center [773, 194] width 7 height 7
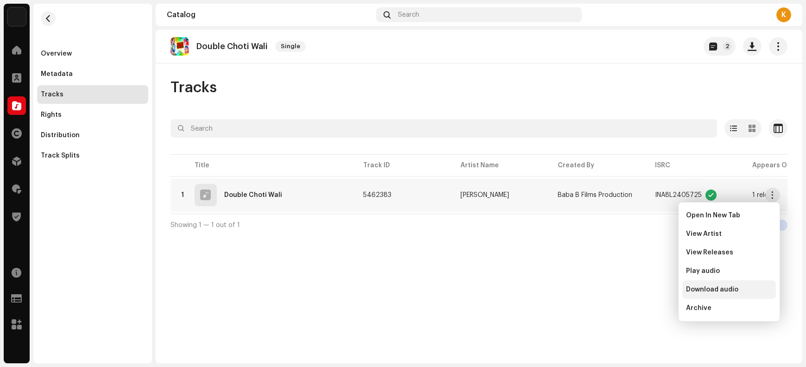
click at [645, 291] on span "Download audio" at bounding box center [712, 289] width 52 height 7
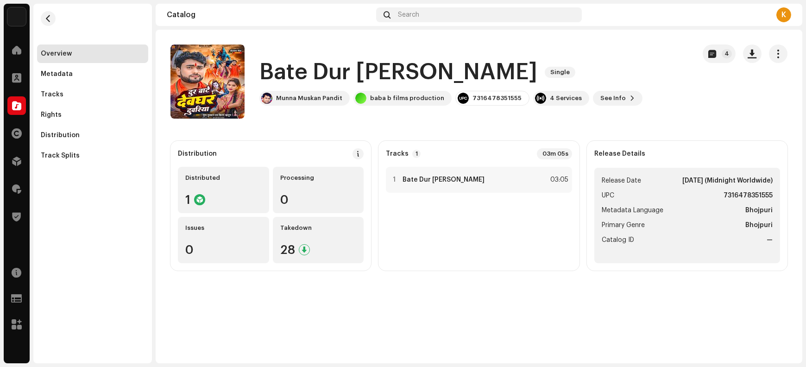
click at [282, 70] on h1 "Bate Dur [PERSON_NAME]" at bounding box center [399, 72] width 278 height 30
drag, startPoint x: 282, startPoint y: 70, endPoint x: 490, endPoint y: 66, distance: 207.7
click at [490, 66] on h1 "Bate Dur [PERSON_NAME]" at bounding box center [399, 72] width 278 height 30
copy h1 "Bate Dur [PERSON_NAME]"
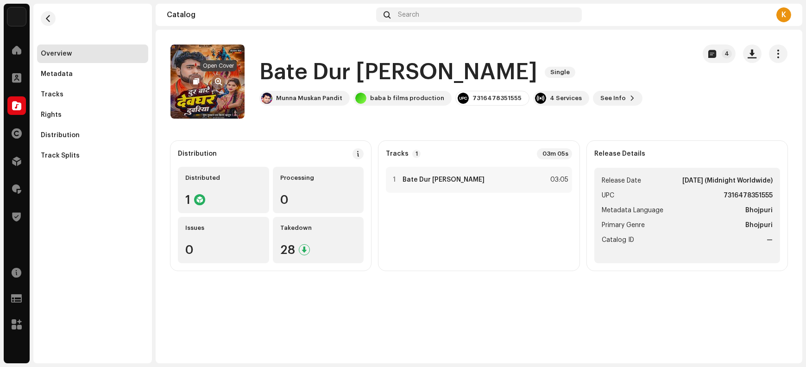
click at [220, 82] on span "button" at bounding box center [219, 81] width 7 height 7
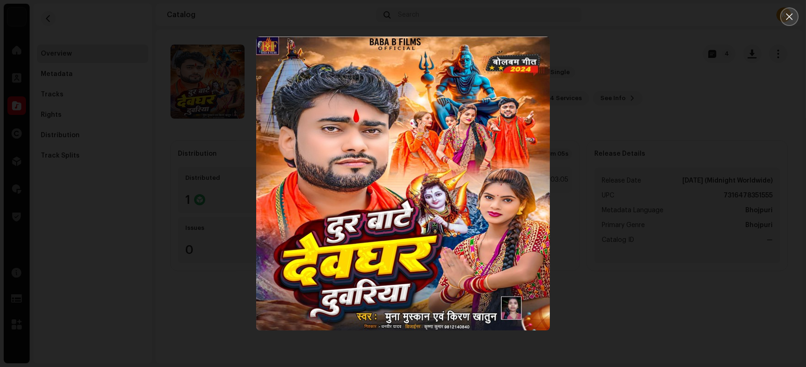
click at [645, 24] on button "Close" at bounding box center [790, 16] width 19 height 19
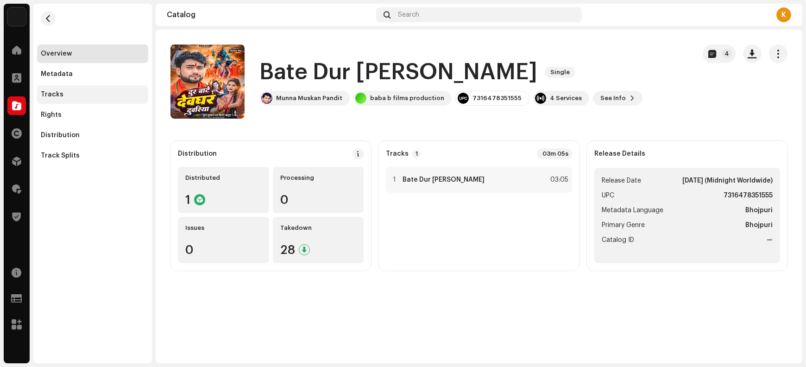
click at [80, 98] on div "Tracks" at bounding box center [92, 94] width 111 height 19
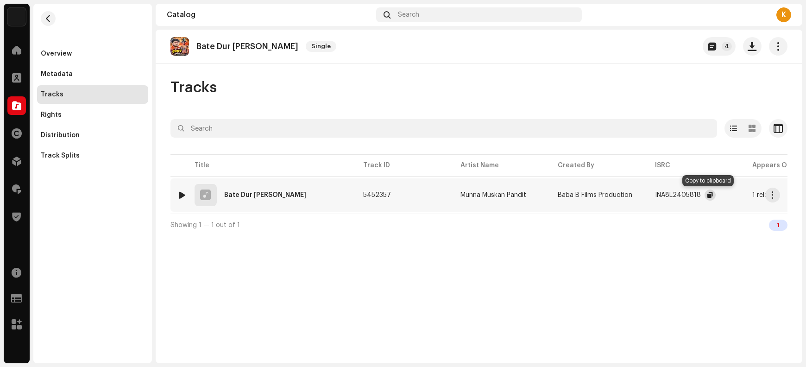
click at [645, 196] on span "button" at bounding box center [711, 194] width 6 height 7
click at [645, 195] on span "button" at bounding box center [773, 194] width 7 height 7
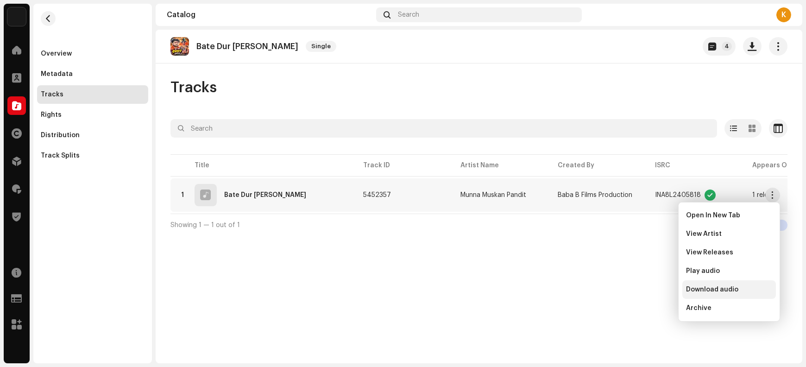
click at [645, 289] on span "Download audio" at bounding box center [712, 289] width 52 height 7
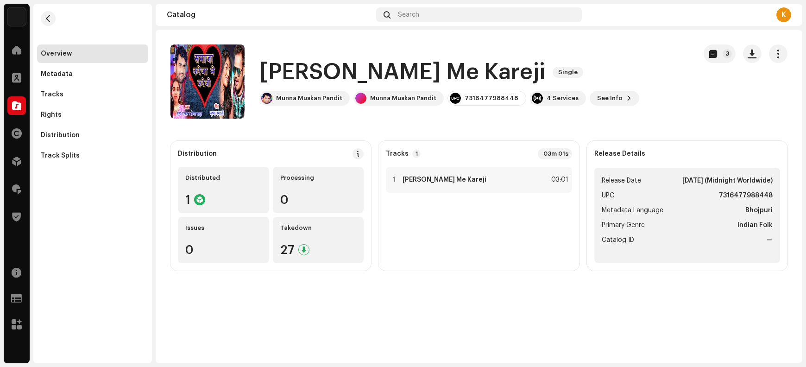
click at [285, 70] on h1 "[PERSON_NAME] Me Kareji" at bounding box center [403, 72] width 286 height 30
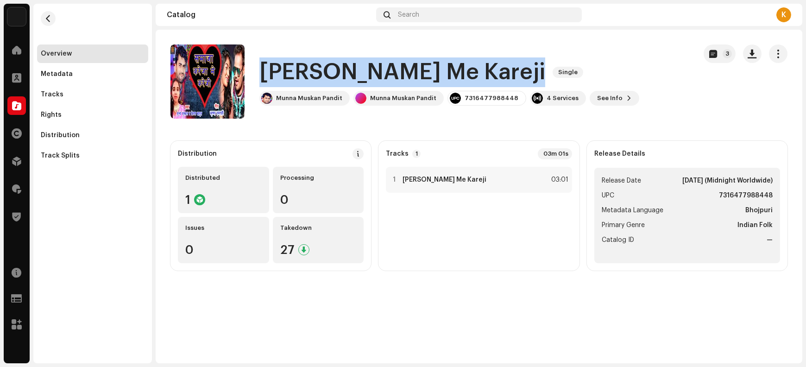
drag, startPoint x: 285, startPoint y: 70, endPoint x: 476, endPoint y: 65, distance: 191.5
click at [476, 65] on h1 "[PERSON_NAME] Me Kareji" at bounding box center [403, 72] width 286 height 30
copy h1 "[PERSON_NAME] Me Kareji"
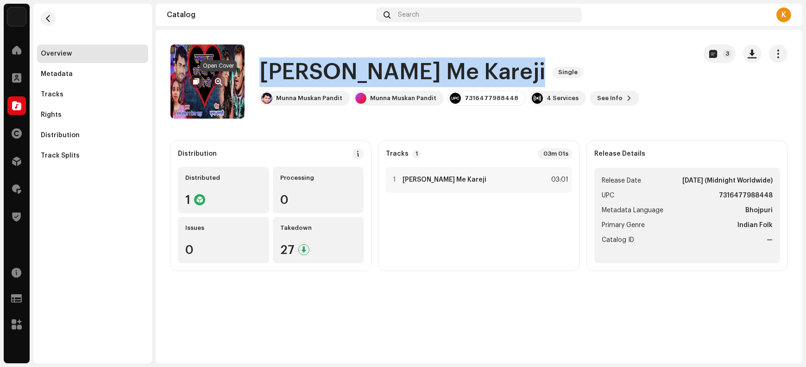
click at [219, 80] on span "button" at bounding box center [219, 81] width 7 height 7
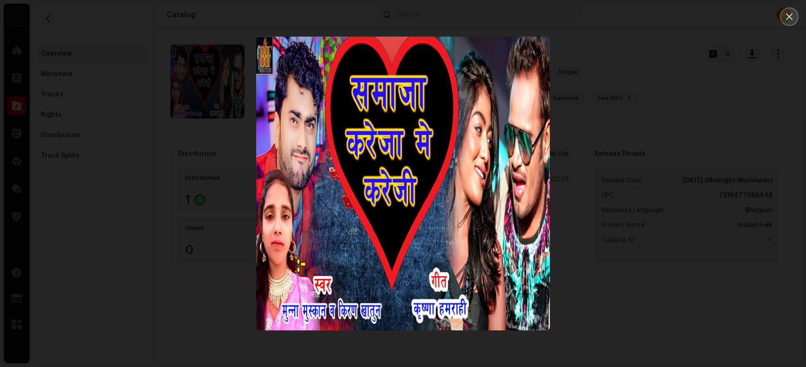
click at [645, 24] on button "Close" at bounding box center [790, 16] width 19 height 19
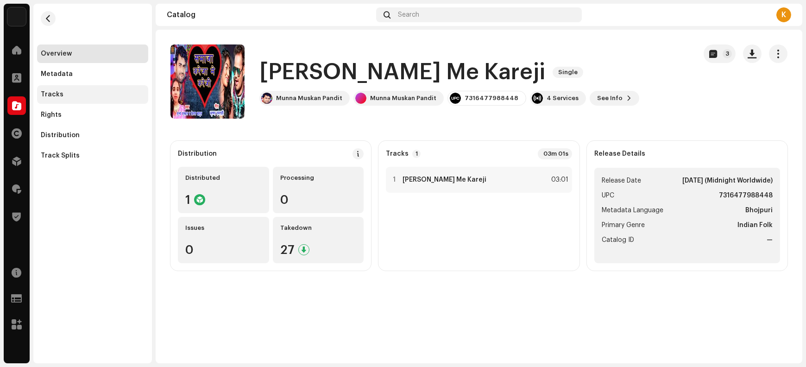
click at [68, 101] on div "Tracks" at bounding box center [92, 94] width 111 height 19
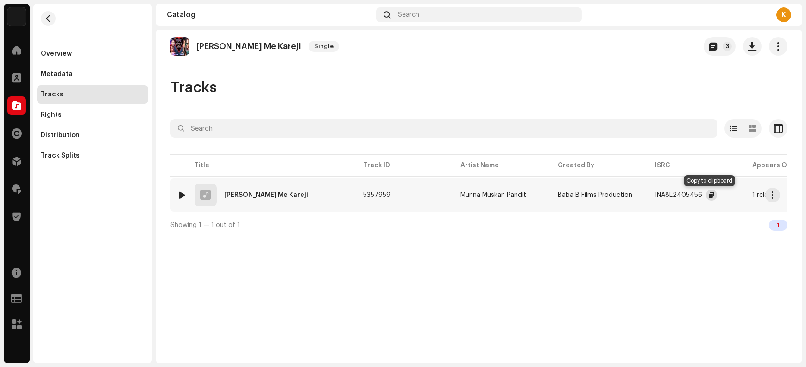
click at [645, 195] on span "button" at bounding box center [712, 194] width 6 height 7
click at [645, 196] on button "button" at bounding box center [773, 195] width 15 height 15
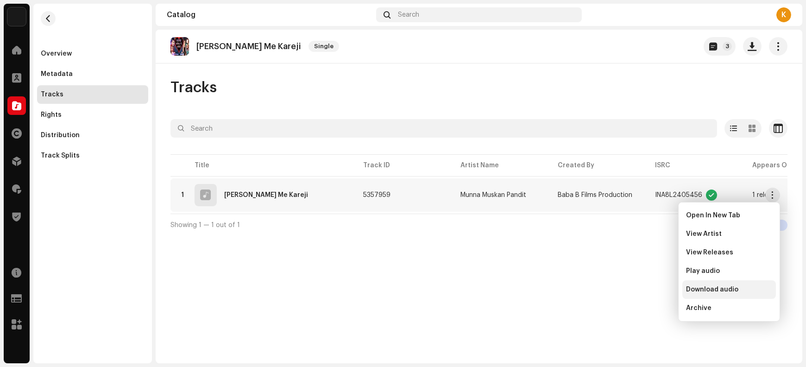
click at [645, 286] on span "Download audio" at bounding box center [712, 289] width 52 height 7
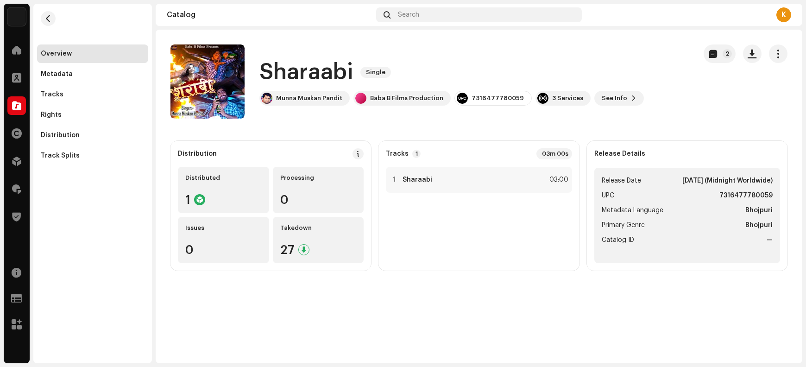
click at [299, 73] on h1 "Sharaabi" at bounding box center [307, 72] width 94 height 30
copy h1 "Sharaabi"
click at [53, 93] on div "Tracks" at bounding box center [52, 94] width 23 height 7
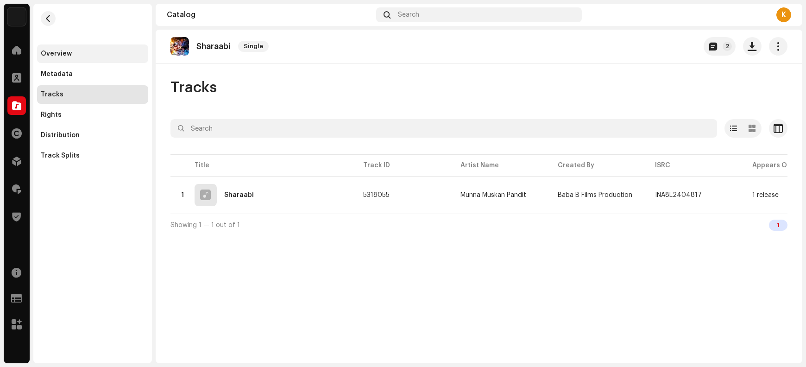
click at [67, 53] on div "Overview" at bounding box center [56, 53] width 31 height 7
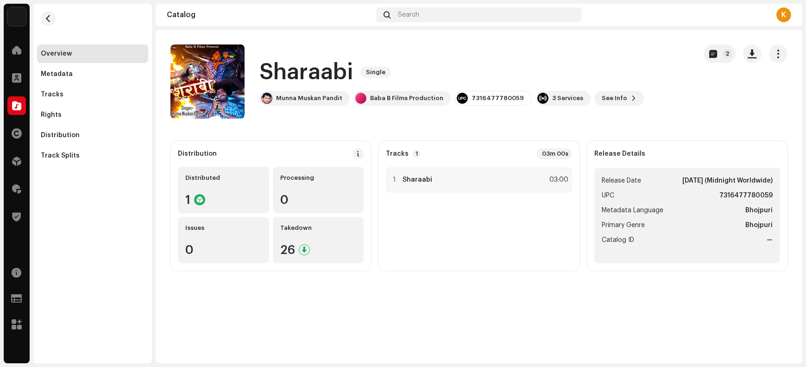
click at [286, 71] on h1 "Sharaabi" at bounding box center [307, 72] width 94 height 30
copy div "Sharaabi Single"
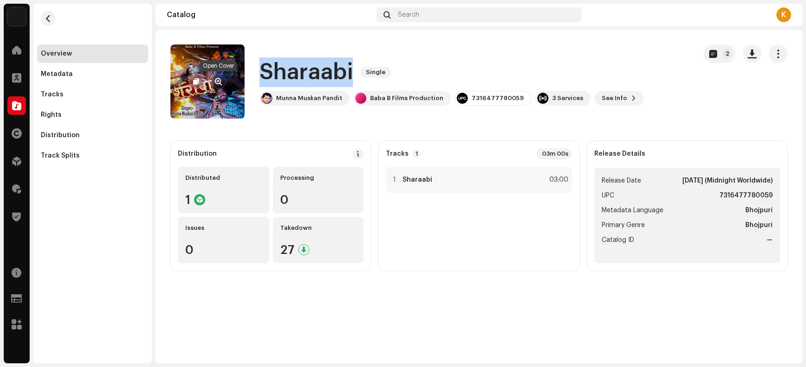
click at [218, 79] on span "button" at bounding box center [219, 81] width 7 height 7
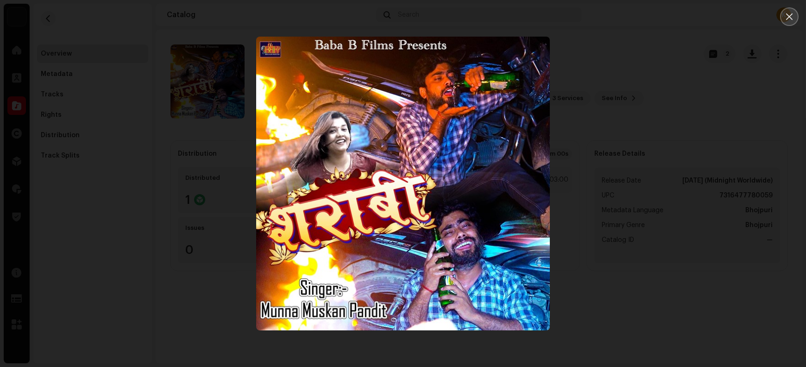
click at [645, 17] on button "Close" at bounding box center [790, 16] width 19 height 19
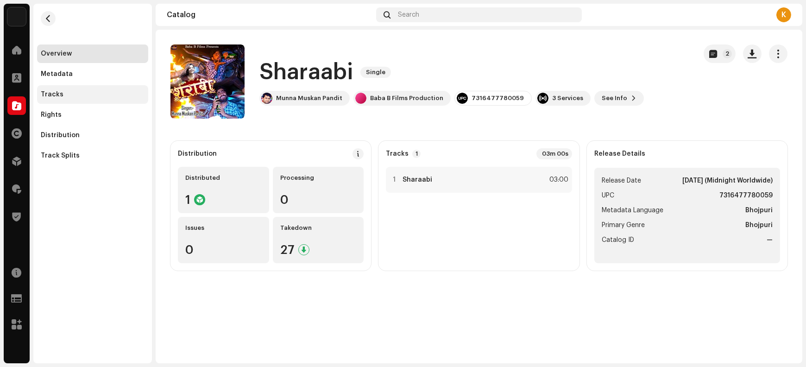
click at [72, 91] on div "Tracks" at bounding box center [93, 94] width 104 height 7
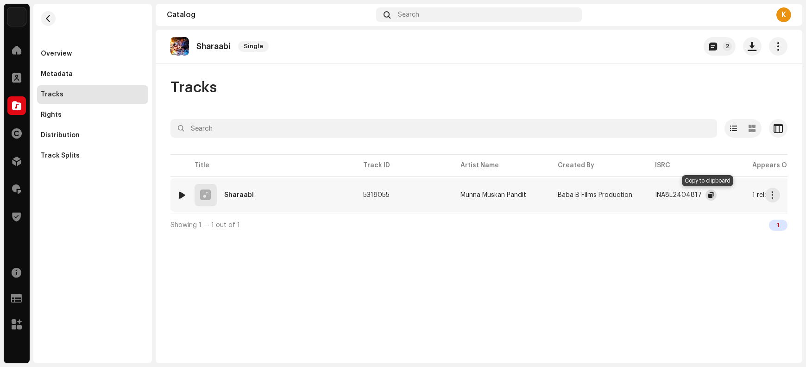
click at [645, 195] on button "button" at bounding box center [711, 195] width 11 height 11
click at [645, 196] on span "button" at bounding box center [773, 194] width 7 height 7
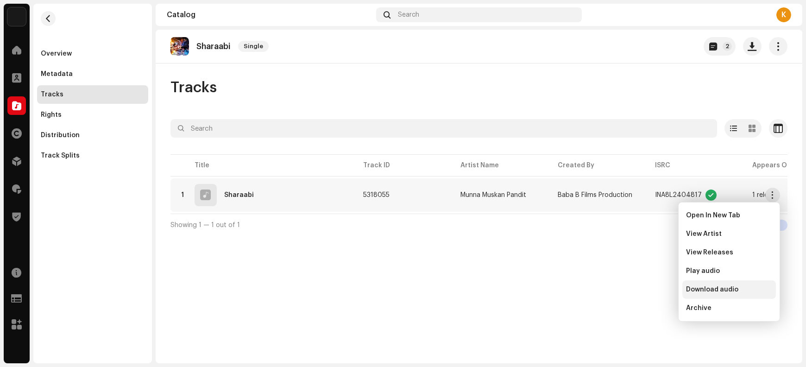
click at [645, 289] on span "Download audio" at bounding box center [712, 289] width 52 height 7
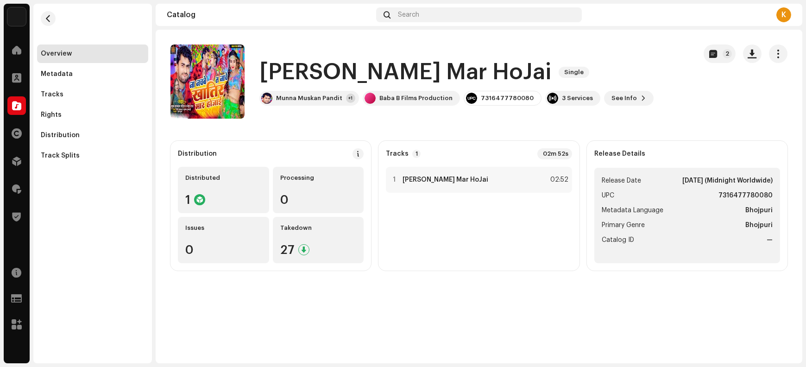
click at [298, 70] on h1 "[PERSON_NAME] Mar HoJai" at bounding box center [406, 72] width 292 height 30
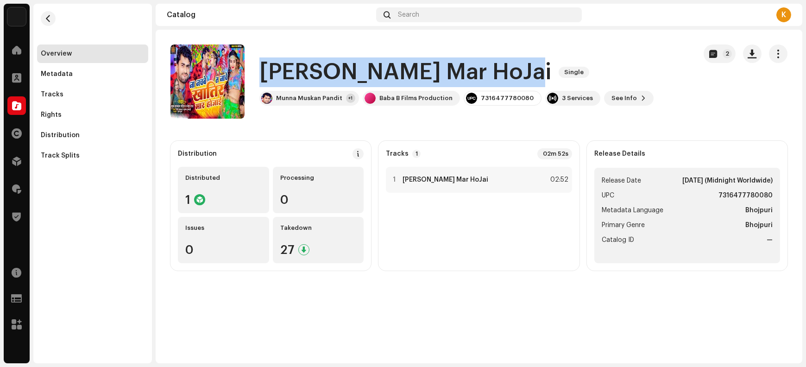
drag, startPoint x: 298, startPoint y: 70, endPoint x: 459, endPoint y: 68, distance: 161.3
click at [459, 68] on h1 "[PERSON_NAME] Mar HoJai" at bounding box center [406, 72] width 292 height 30
copy h1 "[PERSON_NAME] Mar HoJai"
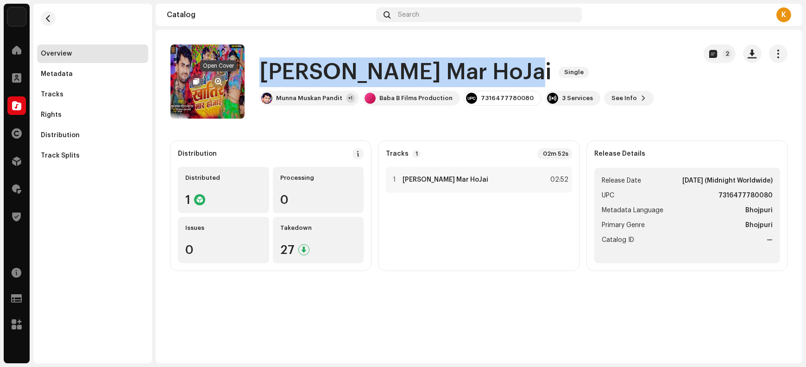
click at [216, 80] on span "button" at bounding box center [219, 81] width 7 height 7
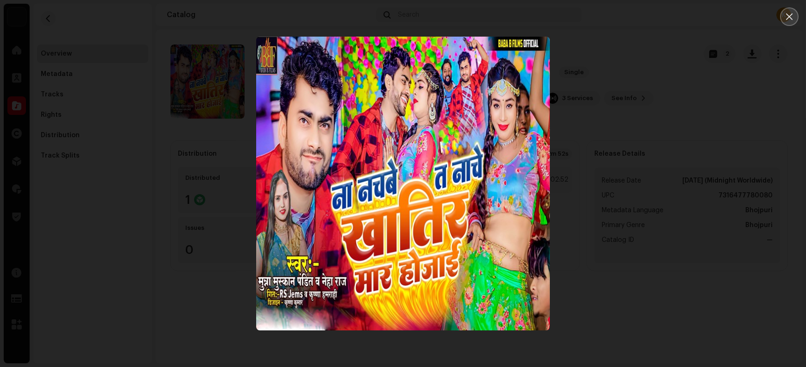
click at [645, 17] on icon "Close" at bounding box center [790, 17] width 8 height 8
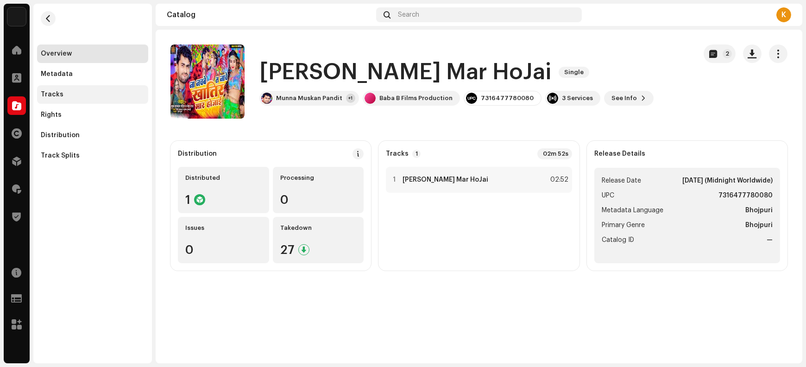
click at [56, 96] on div "Tracks" at bounding box center [52, 94] width 23 height 7
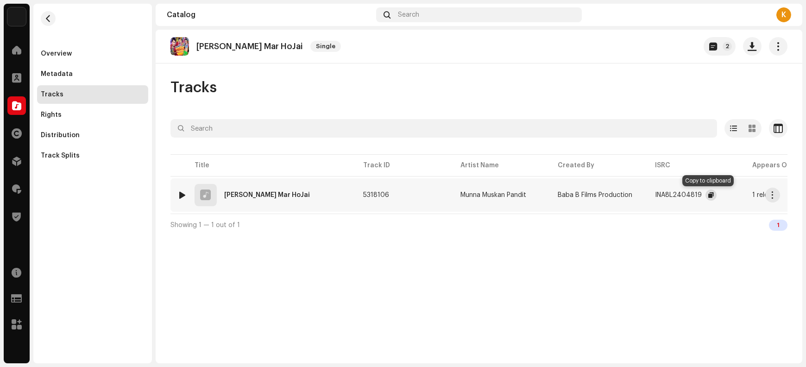
click at [645, 196] on span "button" at bounding box center [712, 194] width 6 height 7
click at [645, 198] on span "button" at bounding box center [773, 194] width 7 height 7
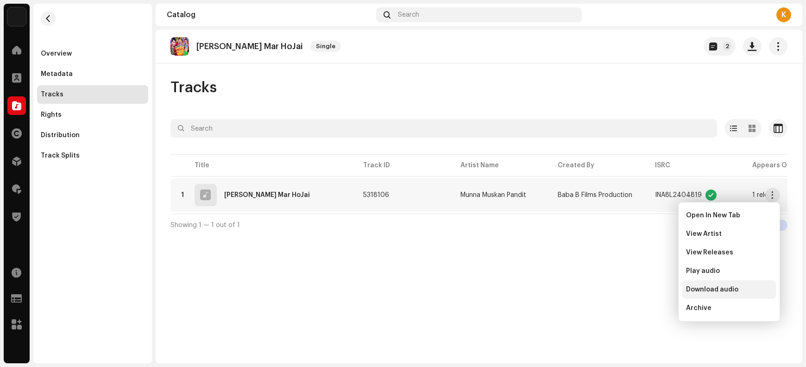
click at [645, 293] on div "Download audio" at bounding box center [730, 289] width 94 height 19
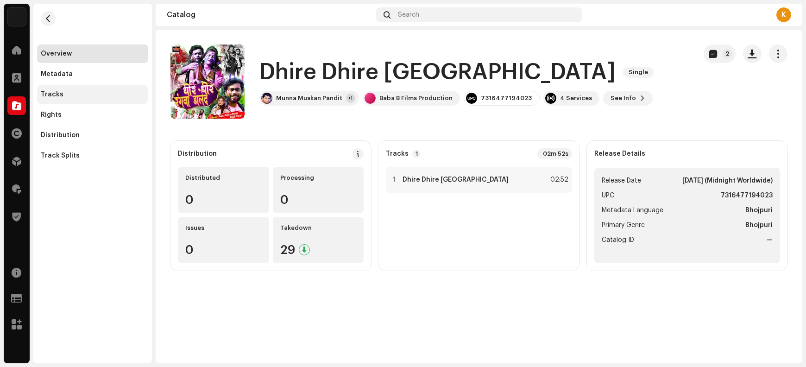
click at [89, 93] on div "Tracks" at bounding box center [93, 94] width 104 height 7
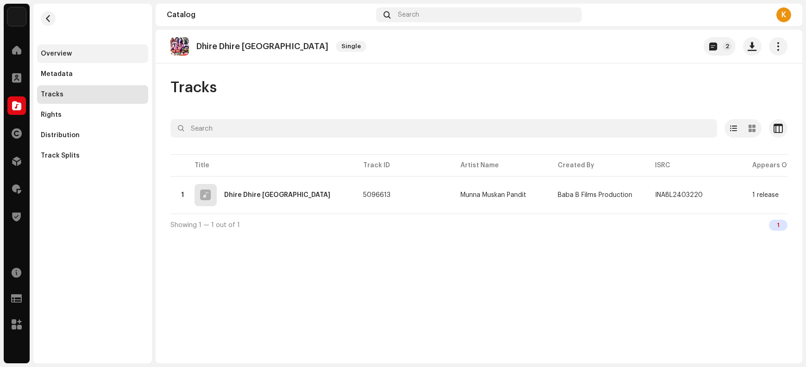
click at [96, 53] on div "Overview" at bounding box center [93, 53] width 104 height 7
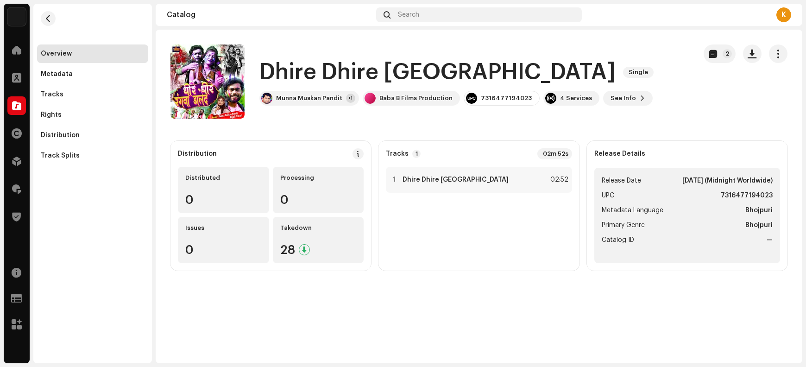
click at [284, 65] on h1 "Dhire Dhire Rangwa Daleda" at bounding box center [438, 72] width 356 height 30
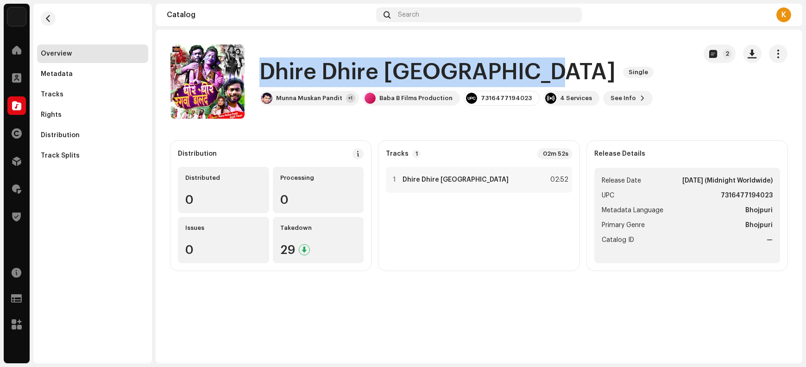
drag, startPoint x: 284, startPoint y: 65, endPoint x: 502, endPoint y: 60, distance: 218.4
click at [502, 60] on h1 "Dhire Dhire Rangwa Daleda" at bounding box center [438, 72] width 356 height 30
copy h1 "Dhire Dhire Rangwa Daleda"
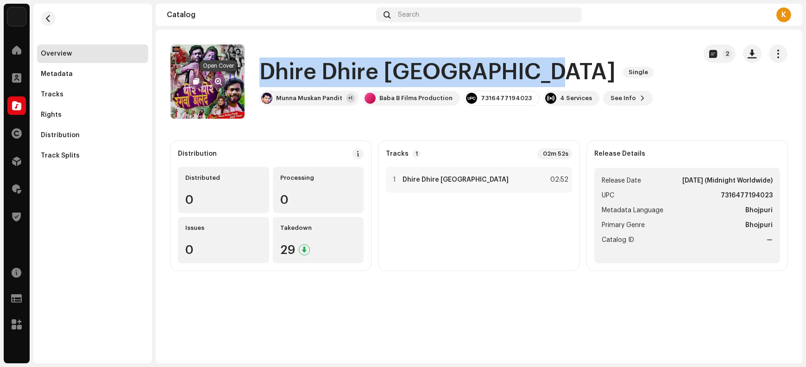
click at [216, 82] on span "button" at bounding box center [219, 81] width 7 height 7
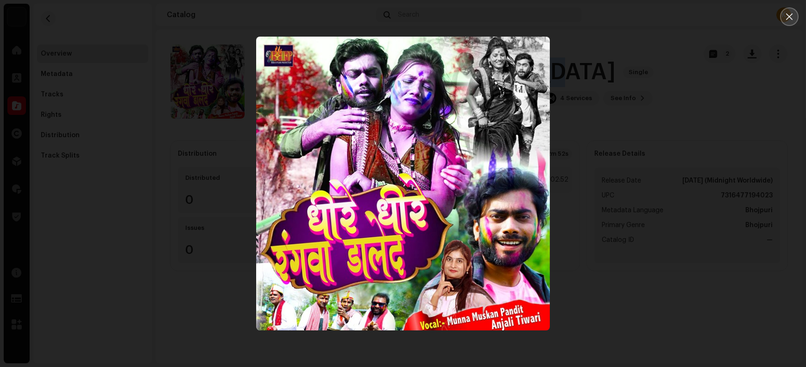
click at [645, 20] on icon "Close" at bounding box center [790, 17] width 8 height 8
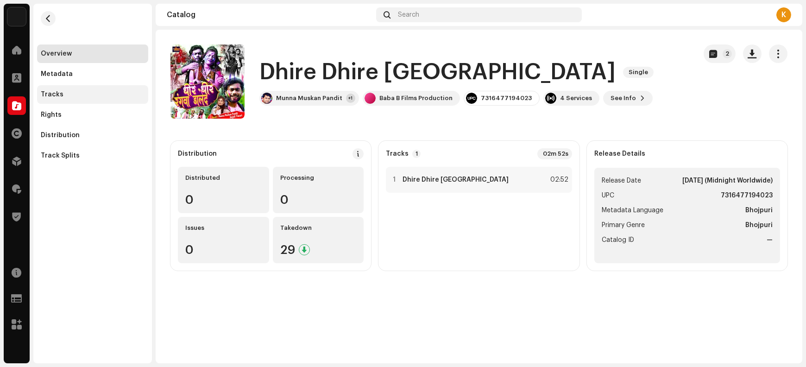
click at [87, 98] on div "Tracks" at bounding box center [93, 94] width 104 height 7
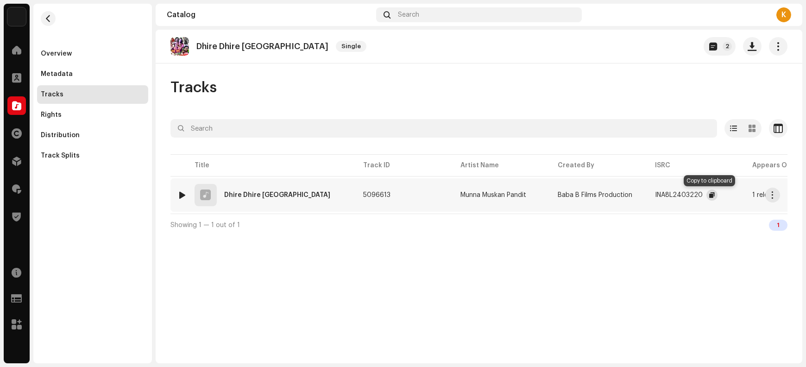
click at [645, 196] on span "button" at bounding box center [713, 194] width 6 height 7
click at [645, 196] on span "button" at bounding box center [773, 194] width 7 height 7
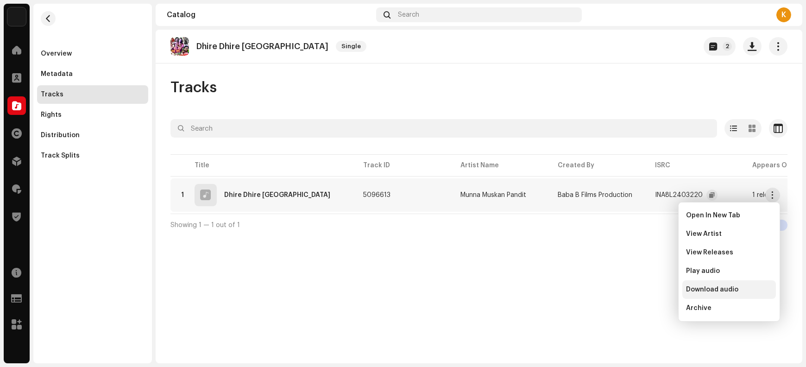
click at [645, 290] on span "Download audio" at bounding box center [712, 289] width 52 height 7
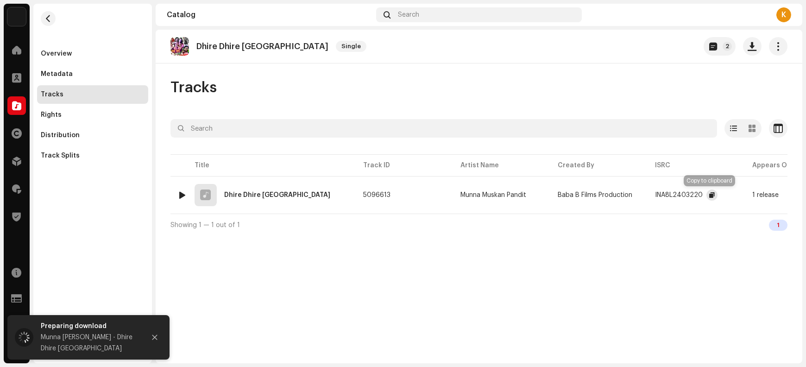
click at [645, 195] on button "button" at bounding box center [712, 195] width 11 height 11
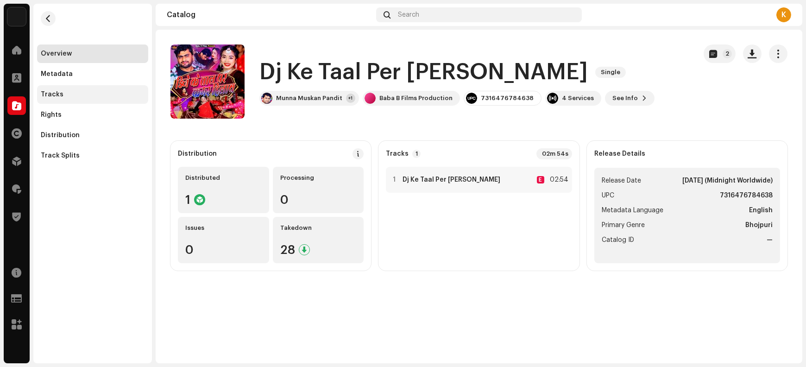
click at [57, 98] on div "Tracks" at bounding box center [52, 94] width 23 height 7
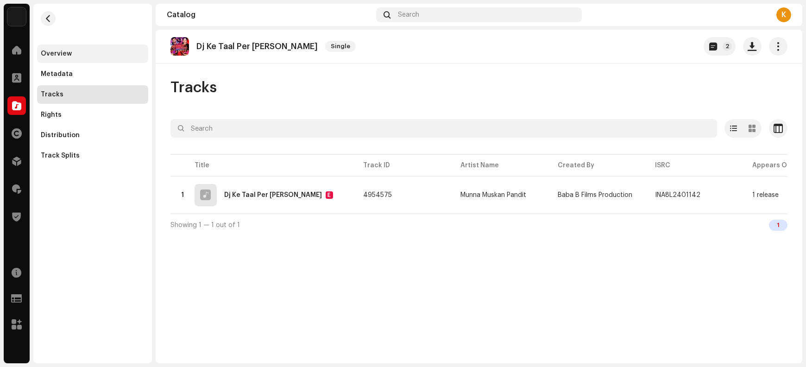
click at [82, 58] on div "Overview" at bounding box center [92, 53] width 111 height 19
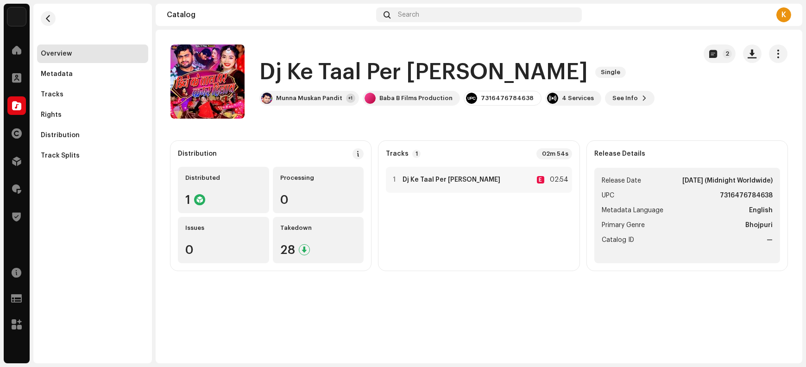
click at [267, 71] on h1 "Dj Ke Taal Per [PERSON_NAME]" at bounding box center [424, 72] width 329 height 30
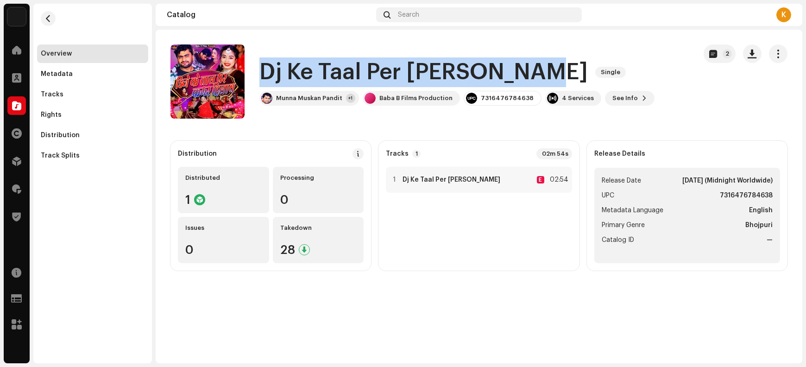
drag, startPoint x: 267, startPoint y: 71, endPoint x: 487, endPoint y: 68, distance: 220.2
click at [487, 68] on h1 "Dj Ke Taal Per [PERSON_NAME]" at bounding box center [424, 72] width 329 height 30
copy h1 "Dj Ke Taal Per [PERSON_NAME]"
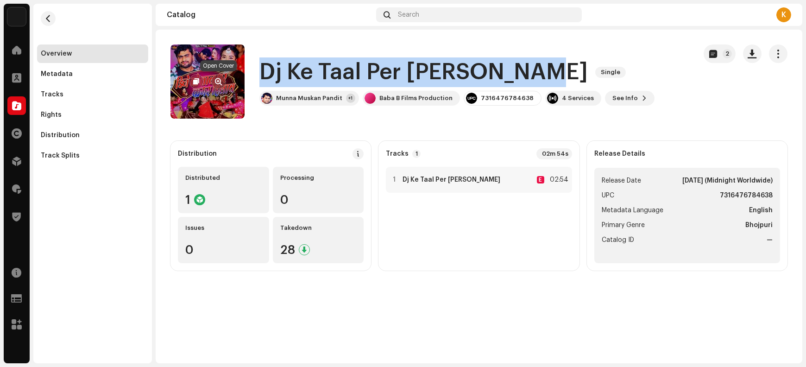
click at [218, 80] on span "button" at bounding box center [219, 81] width 7 height 7
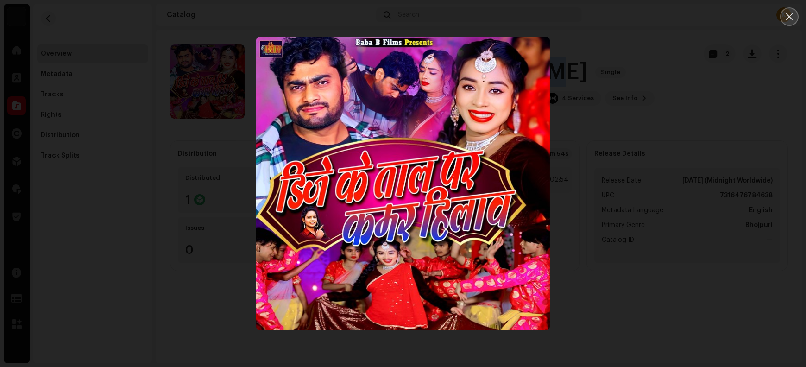
click at [645, 15] on icon "Close" at bounding box center [790, 17] width 8 height 8
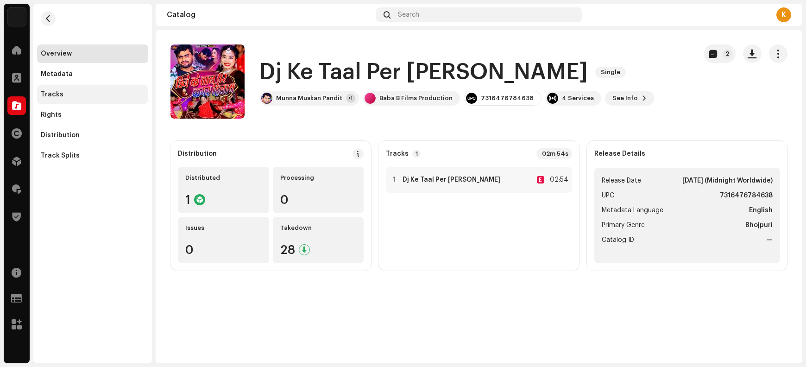
click at [73, 93] on div "Tracks" at bounding box center [93, 94] width 104 height 7
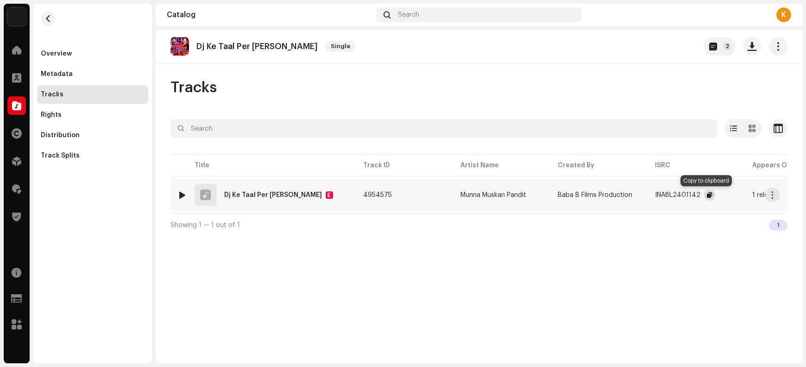
click at [645, 196] on span "button" at bounding box center [710, 194] width 6 height 7
click at [645, 194] on span "button" at bounding box center [710, 194] width 6 height 7
click at [645, 197] on span "button" at bounding box center [773, 194] width 7 height 7
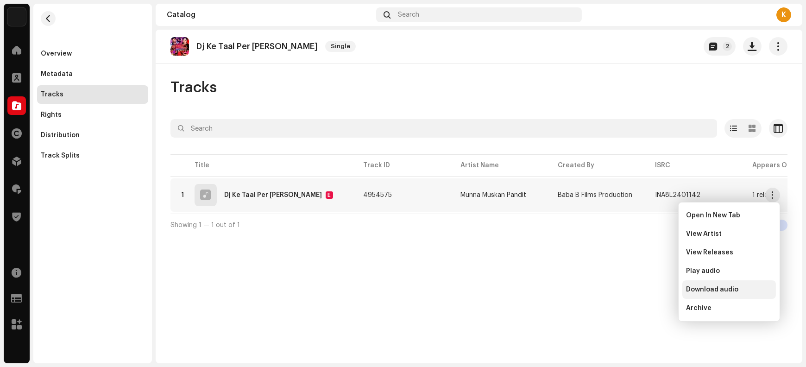
click at [645, 292] on span "Download audio" at bounding box center [712, 289] width 52 height 7
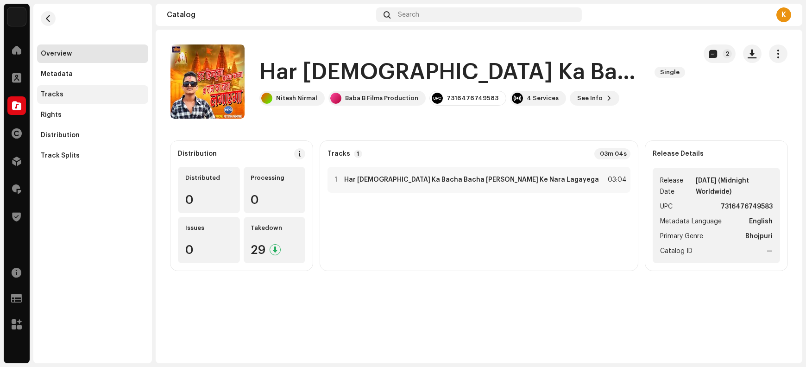
click at [72, 96] on div "Tracks" at bounding box center [93, 94] width 104 height 7
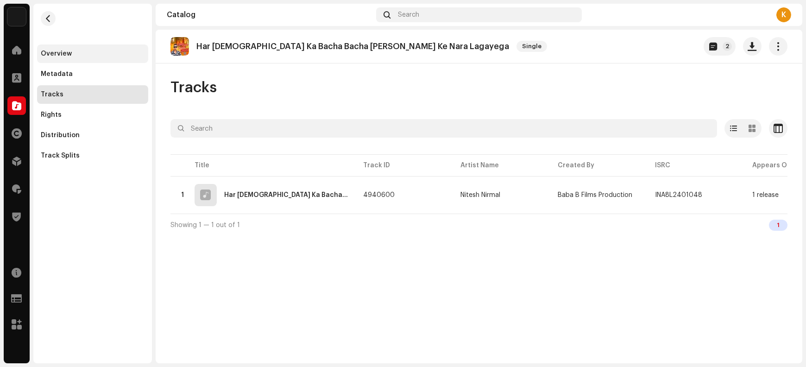
click at [73, 52] on div "Overview" at bounding box center [93, 53] width 104 height 7
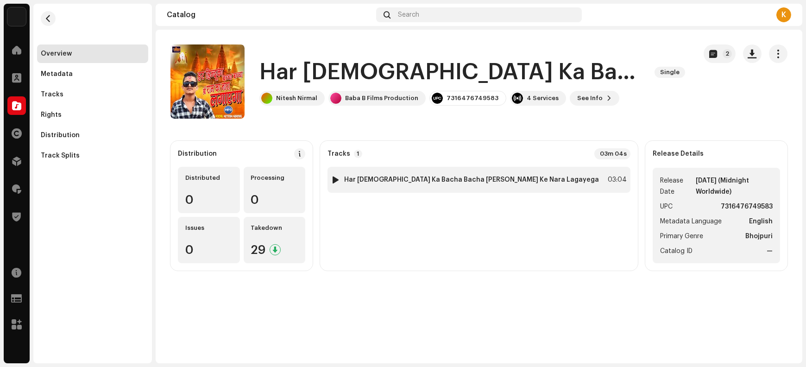
click at [394, 178] on strong "Har Hindu Ka Bacha Bacha Shree Ram Ke Nara Lagayega" at bounding box center [471, 179] width 255 height 7
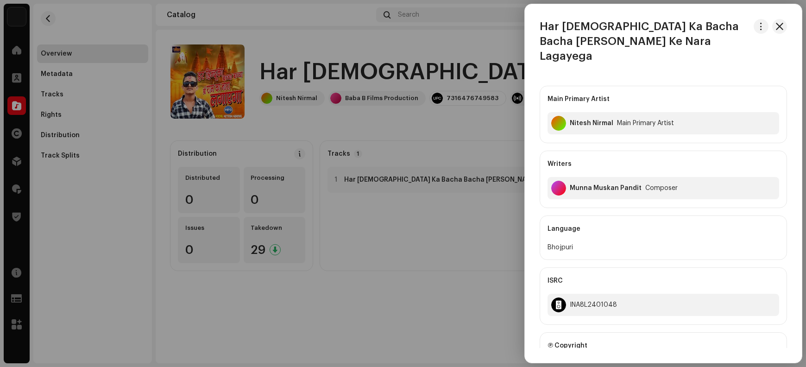
click at [549, 28] on h3 "Har Hindu Ka Bacha Bacha Shree Ram Ke Nara Lagayega" at bounding box center [645, 41] width 210 height 44
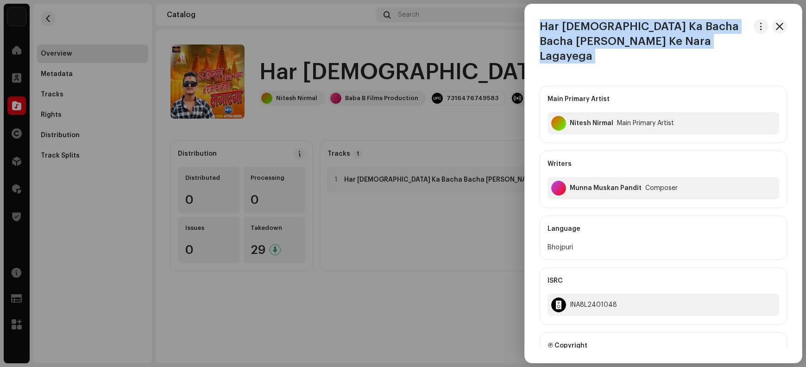
click at [550, 30] on h3 "Har Hindu Ka Bacha Bacha Shree Ram Ke Nara Lagayega" at bounding box center [645, 41] width 210 height 44
copy div "Har Hindu Ka Bacha Bacha Shree Ram Ke Nara Lagayega"
click at [645, 25] on span "button" at bounding box center [779, 26] width 7 height 7
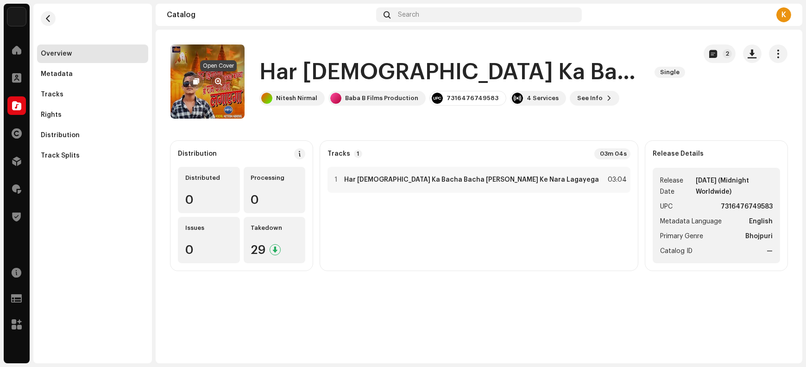
click at [217, 82] on span "button" at bounding box center [219, 81] width 7 height 7
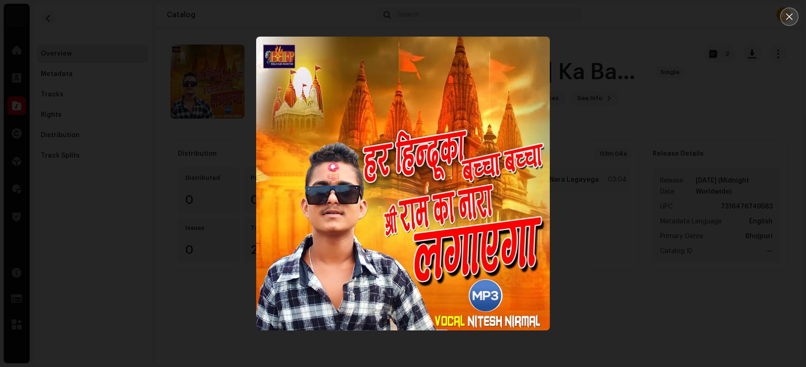
click at [645, 17] on icon "Close" at bounding box center [790, 16] width 6 height 6
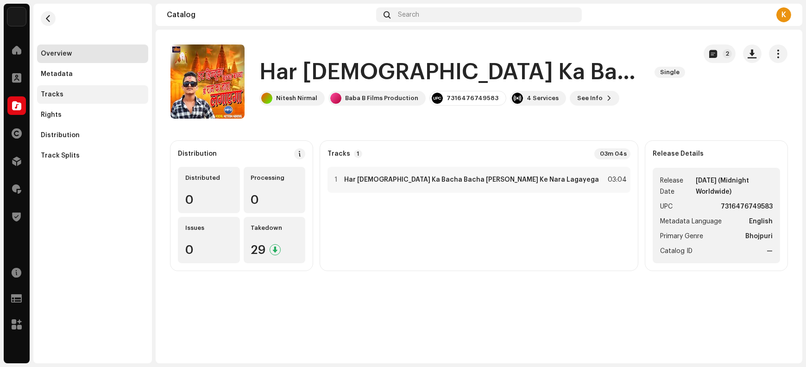
click at [57, 95] on div "Tracks" at bounding box center [52, 94] width 23 height 7
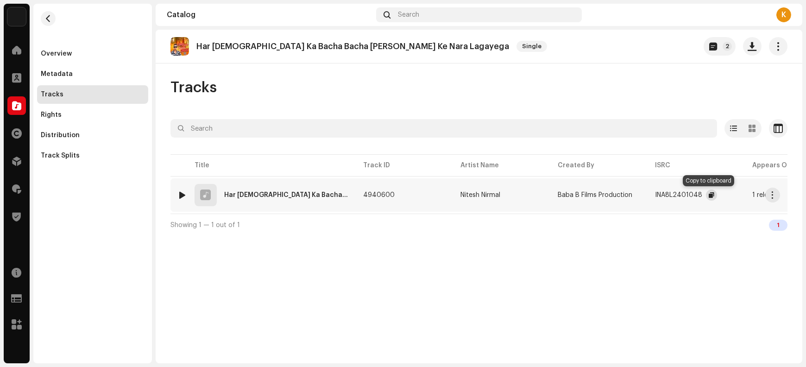
click at [645, 194] on span "button" at bounding box center [712, 194] width 6 height 7
click at [645, 197] on span "button" at bounding box center [773, 194] width 7 height 7
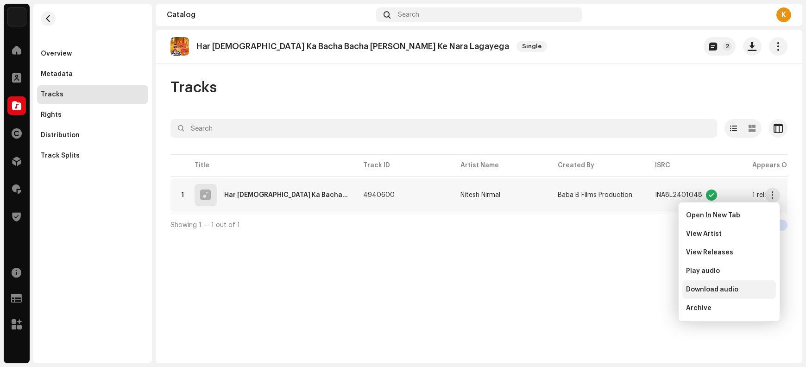
click at [645, 292] on span "Download audio" at bounding box center [712, 289] width 52 height 7
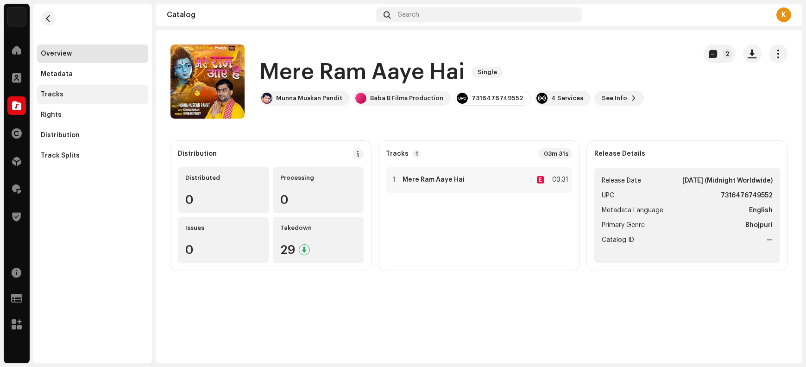
click at [85, 95] on div "Tracks" at bounding box center [93, 94] width 104 height 7
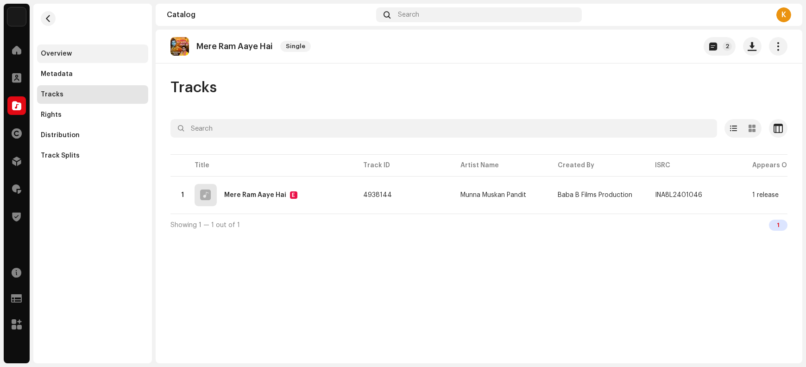
click at [95, 54] on div "Overview" at bounding box center [93, 53] width 104 height 7
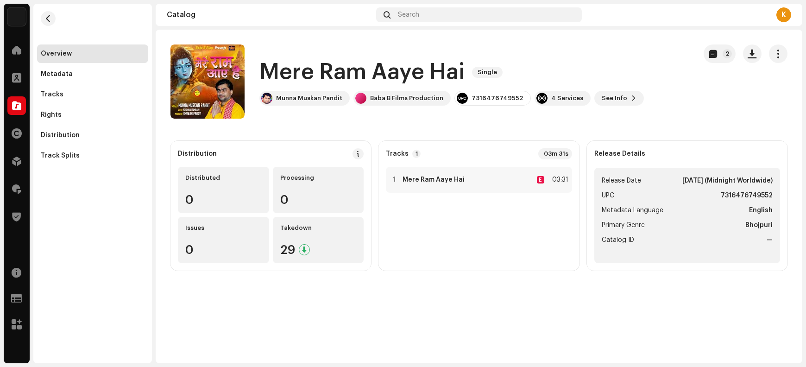
click at [286, 72] on h1 "Mere Ram Aaye Hai" at bounding box center [362, 72] width 205 height 30
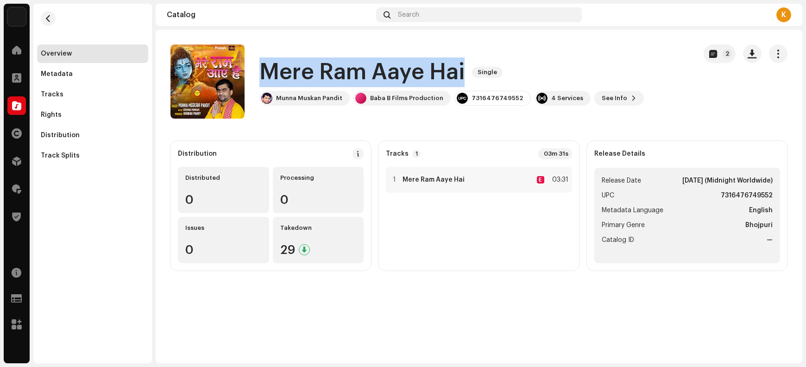
click at [286, 72] on h1 "Mere Ram Aaye Hai" at bounding box center [362, 72] width 205 height 30
copy div "Mere Ram Aaye Hai Single"
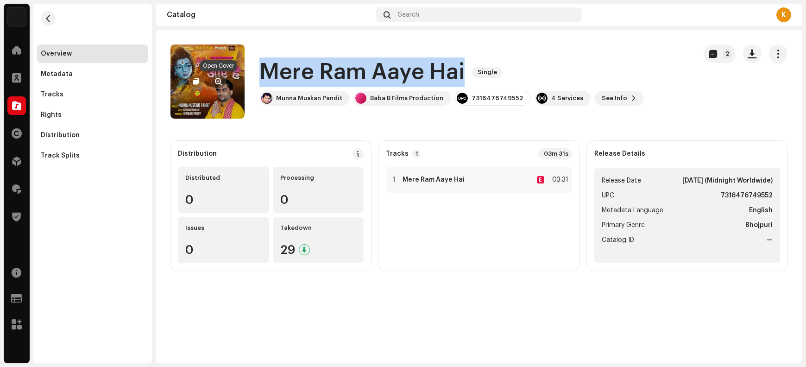
click at [216, 80] on span "button" at bounding box center [219, 81] width 7 height 7
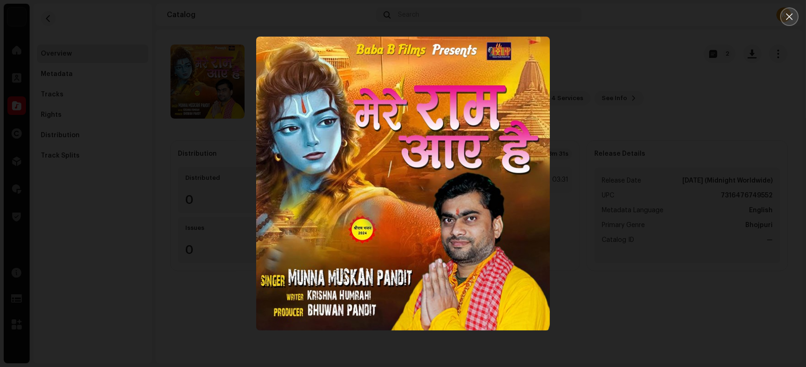
click at [645, 21] on button "Close" at bounding box center [790, 16] width 19 height 19
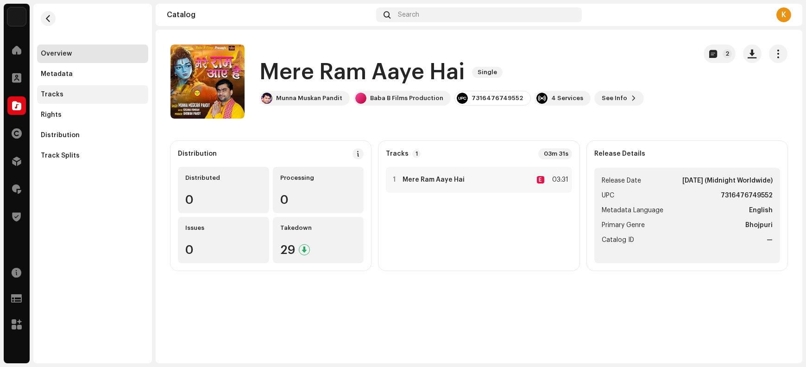
click at [93, 95] on div "Tracks" at bounding box center [93, 94] width 104 height 7
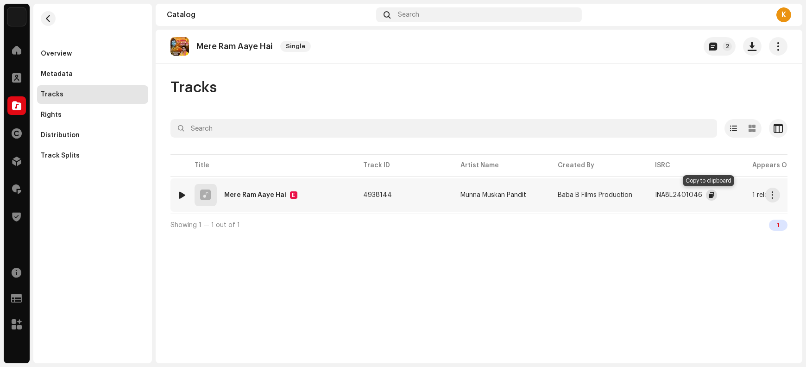
click at [645, 195] on span "button" at bounding box center [712, 194] width 6 height 7
click at [645, 197] on button "button" at bounding box center [773, 195] width 15 height 15
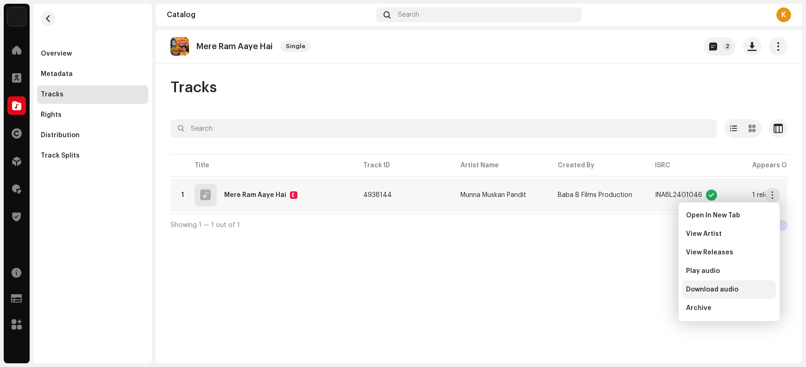
click at [645, 289] on span "Download audio" at bounding box center [712, 289] width 52 height 7
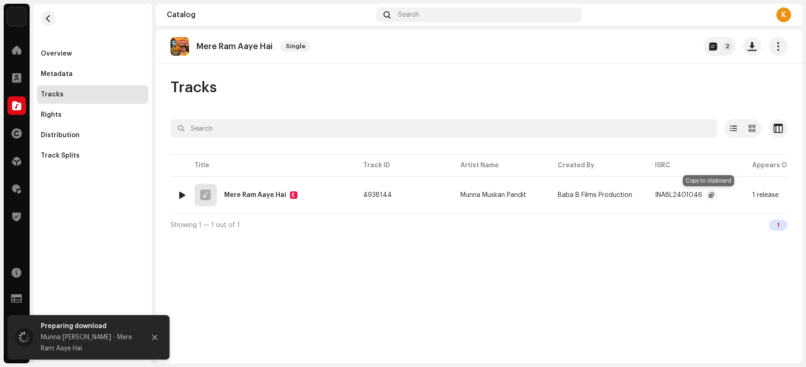
click at [645, 195] on span "button" at bounding box center [712, 194] width 6 height 7
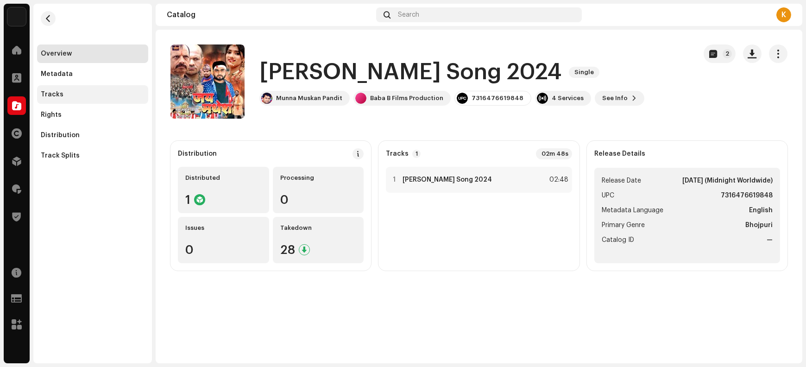
click at [68, 96] on div "Tracks" at bounding box center [93, 94] width 104 height 7
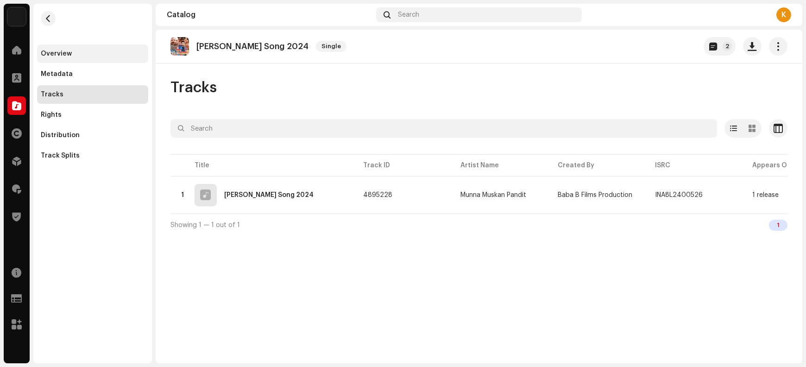
click at [87, 47] on div "Overview" at bounding box center [92, 53] width 111 height 19
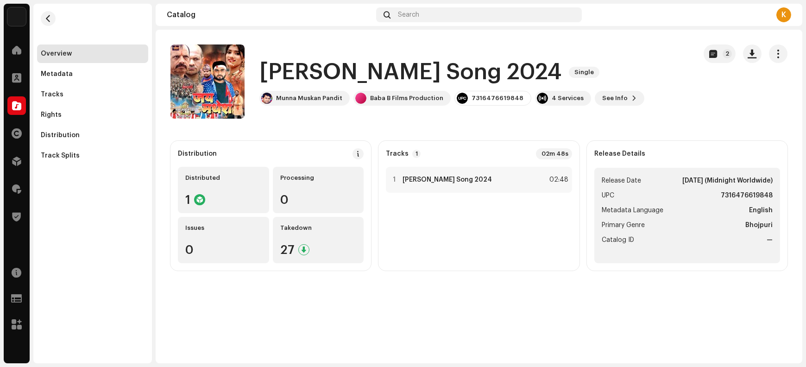
click at [283, 69] on h1 "[PERSON_NAME] Song 2024" at bounding box center [411, 72] width 302 height 30
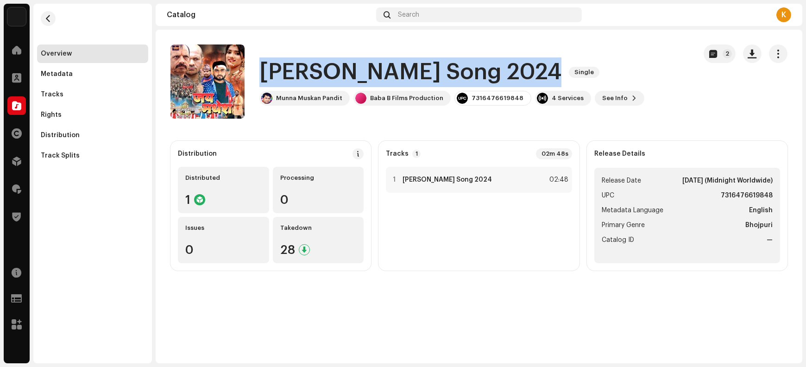
click at [283, 69] on h1 "[PERSON_NAME] Song 2024" at bounding box center [411, 72] width 302 height 30
copy div "[PERSON_NAME] Song 2024 Single"
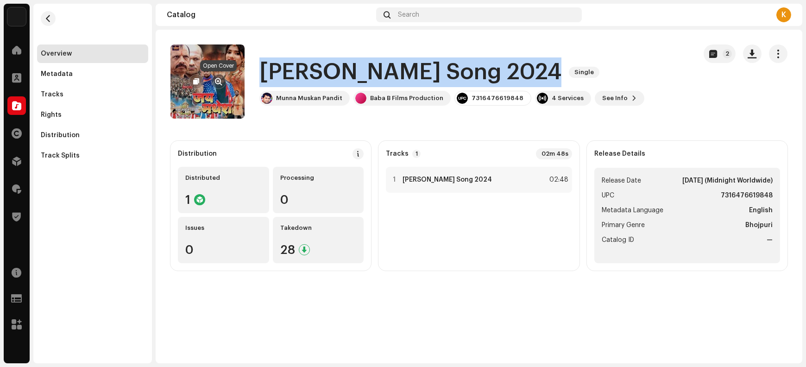
click at [216, 81] on span "button" at bounding box center [219, 81] width 7 height 7
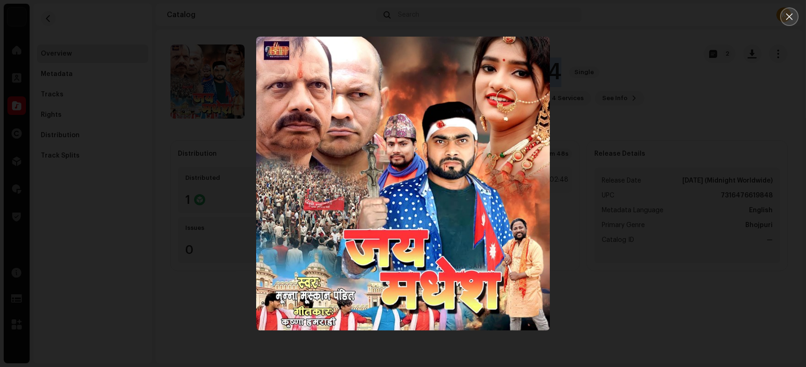
click at [645, 19] on icon "Close" at bounding box center [790, 17] width 8 height 8
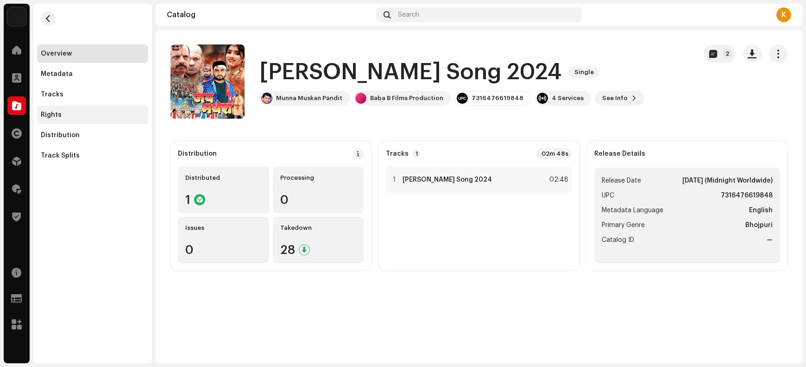
click at [71, 116] on div "Rights" at bounding box center [93, 114] width 104 height 7
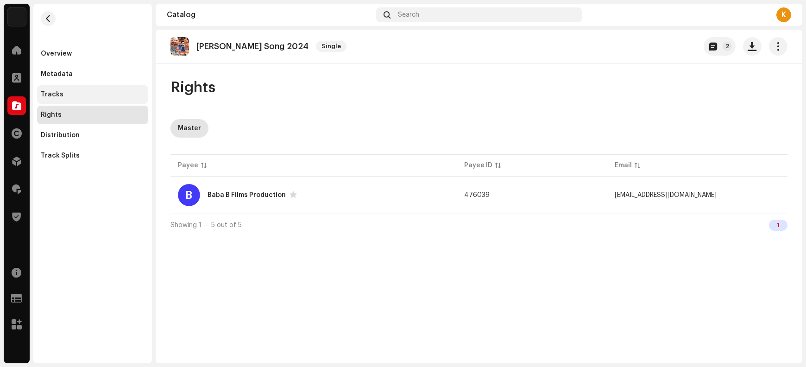
click at [117, 91] on div "Tracks" at bounding box center [93, 94] width 104 height 7
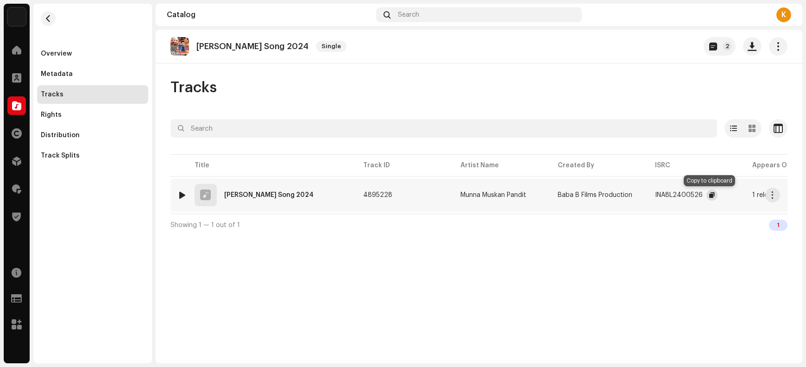
click at [645, 191] on button "button" at bounding box center [712, 195] width 11 height 11
click at [645, 195] on span "button" at bounding box center [773, 194] width 7 height 7
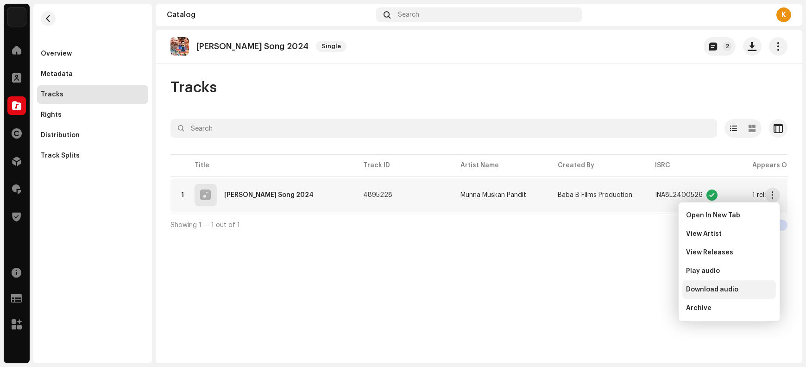
click at [645, 291] on span "Download audio" at bounding box center [712, 289] width 52 height 7
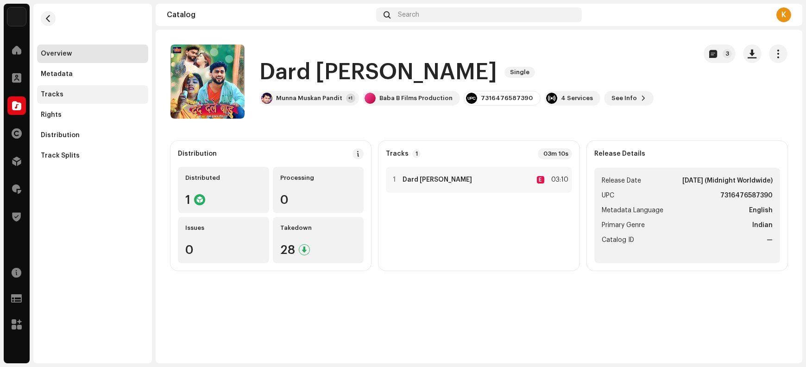
click at [81, 95] on div "Tracks" at bounding box center [93, 94] width 104 height 7
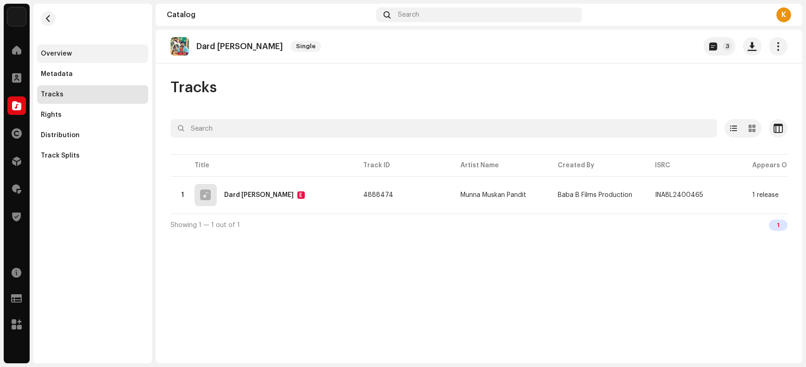
click at [88, 52] on div "Overview" at bounding box center [93, 53] width 104 height 7
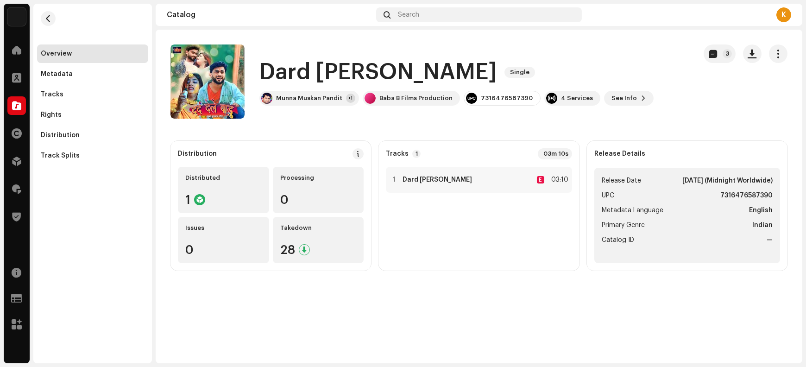
click at [283, 73] on h1 "Dard [PERSON_NAME]" at bounding box center [379, 72] width 238 height 30
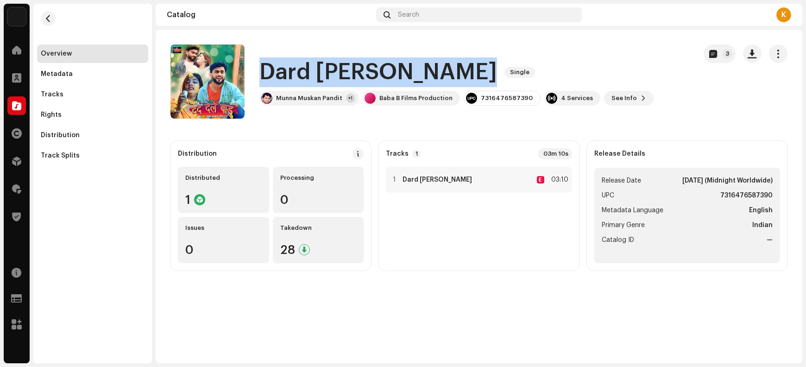
click at [283, 73] on h1 "Dard [PERSON_NAME]" at bounding box center [379, 72] width 238 height 30
copy div "Dard [PERSON_NAME] Single"
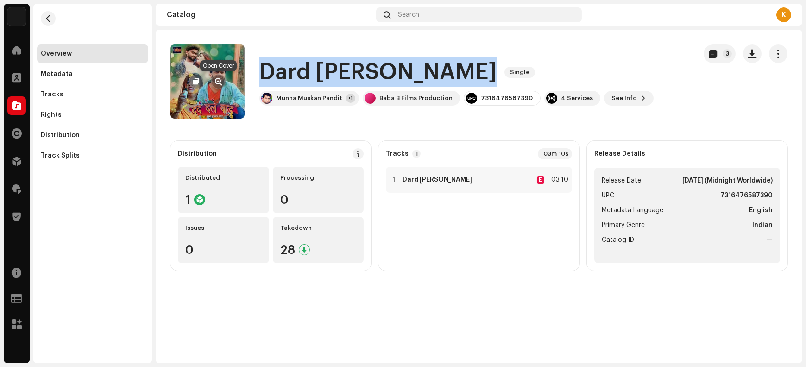
click at [217, 79] on span "button" at bounding box center [219, 81] width 7 height 7
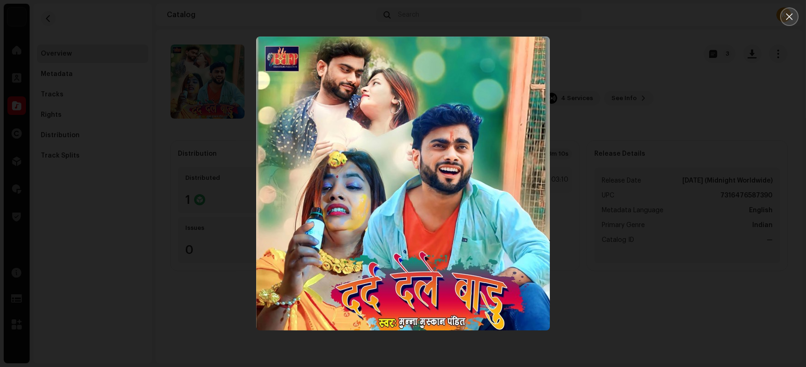
click at [645, 22] on button "Close" at bounding box center [790, 16] width 19 height 19
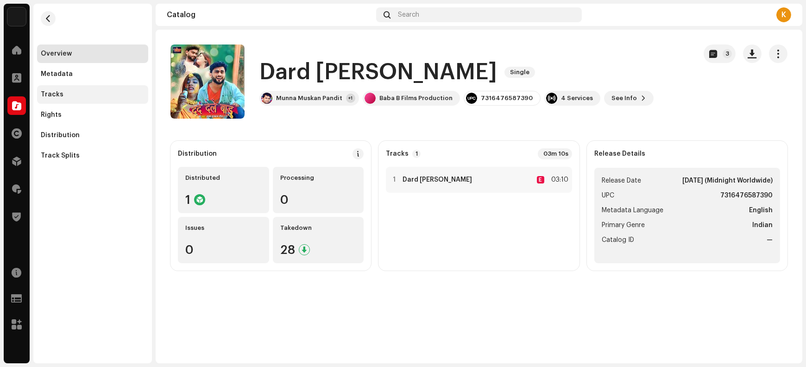
click at [68, 94] on div "Tracks" at bounding box center [93, 94] width 104 height 7
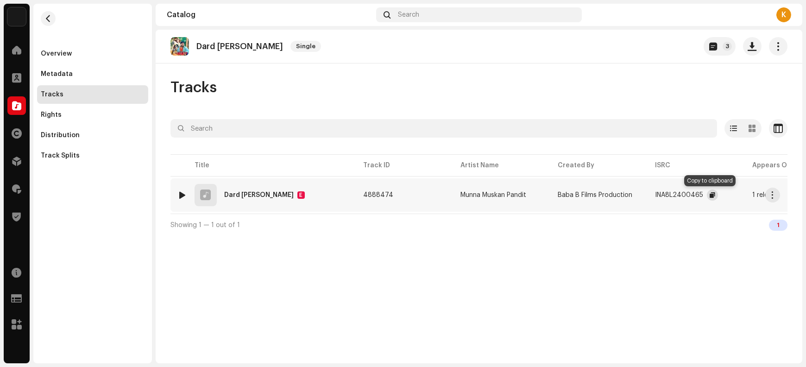
click at [645, 195] on span "button" at bounding box center [713, 194] width 6 height 7
click at [645, 200] on button "button" at bounding box center [773, 195] width 15 height 15
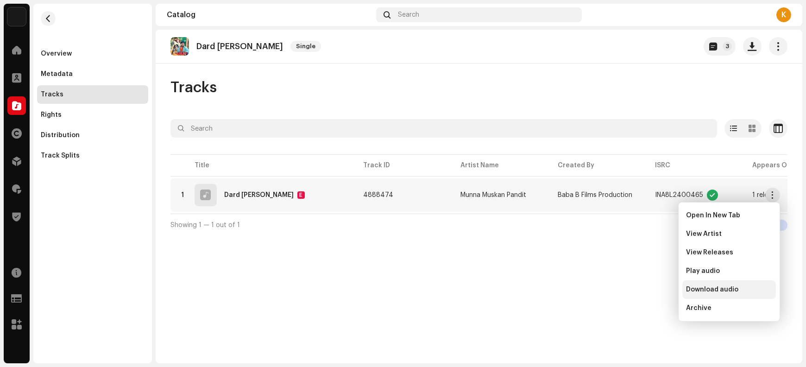
click at [645, 290] on span "Download audio" at bounding box center [712, 289] width 52 height 7
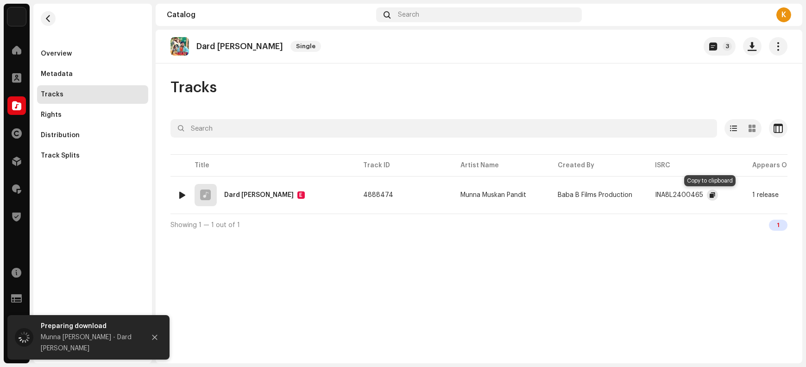
click at [645, 192] on span "button" at bounding box center [713, 194] width 6 height 7
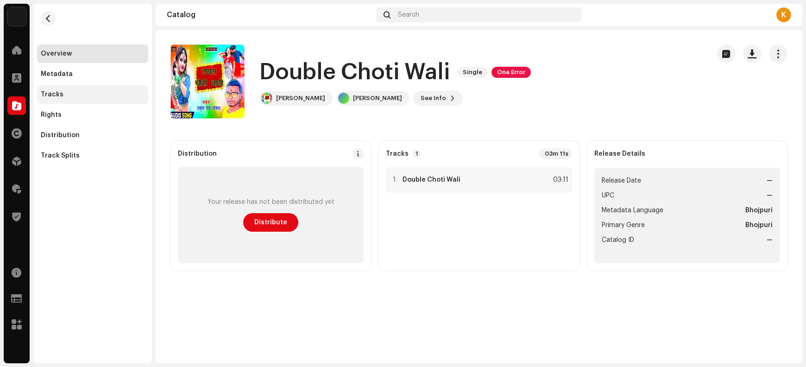
click at [71, 97] on div "Tracks" at bounding box center [93, 94] width 104 height 7
